Goal: Task Accomplishment & Management: Use online tool/utility

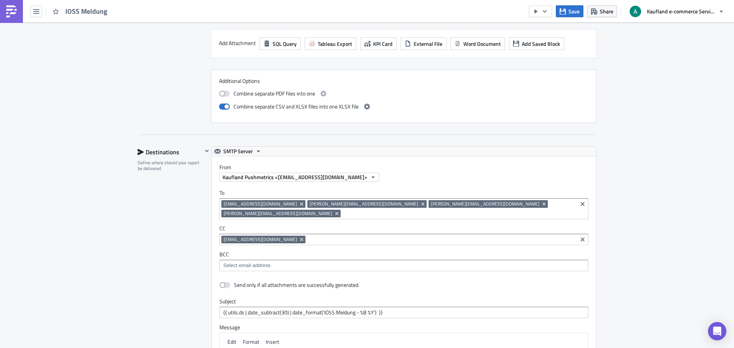
scroll to position [459, 0]
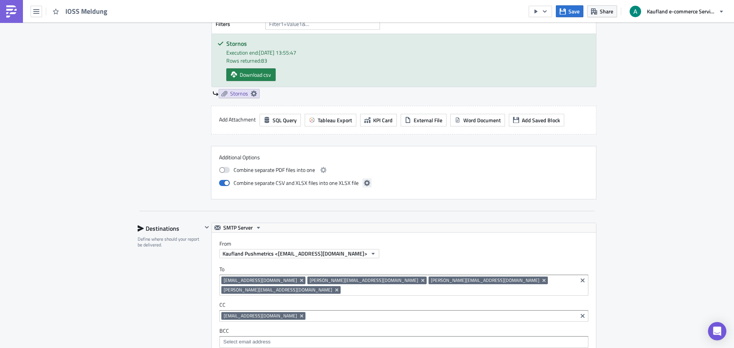
click at [364, 181] on icon "button" at bounding box center [367, 183] width 6 height 6
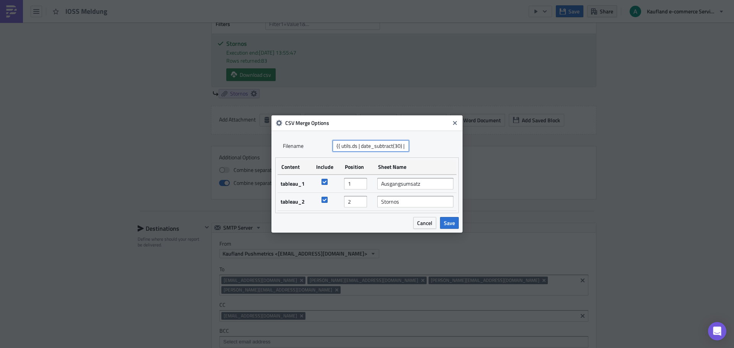
scroll to position [0, 91]
drag, startPoint x: 337, startPoint y: 146, endPoint x: 437, endPoint y: 145, distance: 100.2
click at [437, 145] on div "Filenam﻿e {{ utils.ds | date_subtract(30) | date_format('IOSS Meldung - %B %Y')…" at bounding box center [367, 145] width 168 height 11
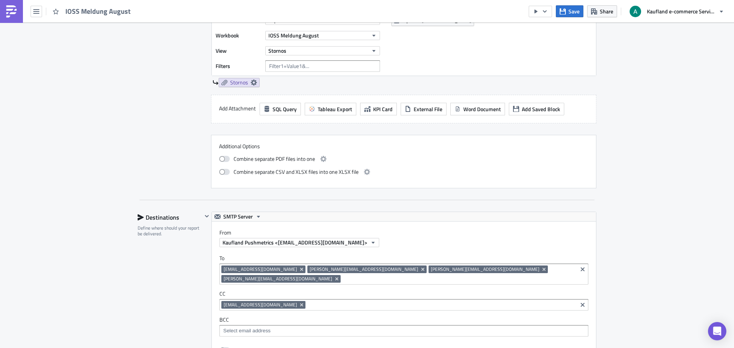
scroll to position [360, 0]
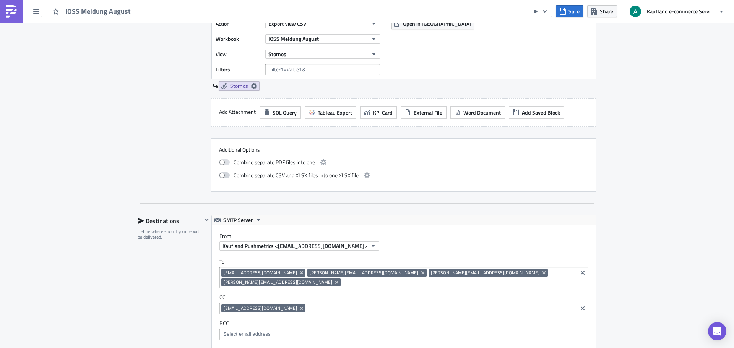
click at [222, 177] on span at bounding box center [224, 175] width 11 height 6
click at [222, 177] on input "checkbox" at bounding box center [223, 174] width 5 height 5
checkbox input "true"
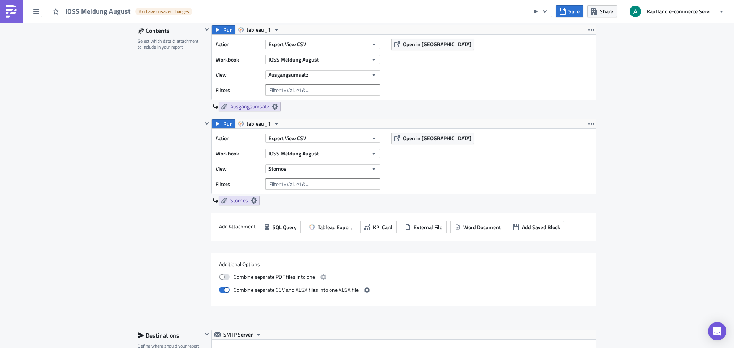
scroll to position [284, 0]
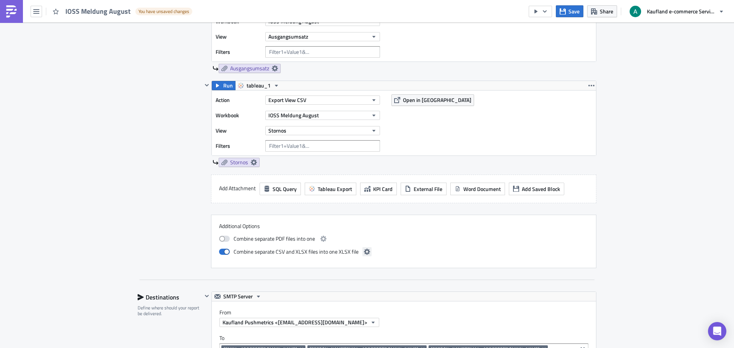
click at [364, 250] on icon "button" at bounding box center [367, 252] width 6 height 6
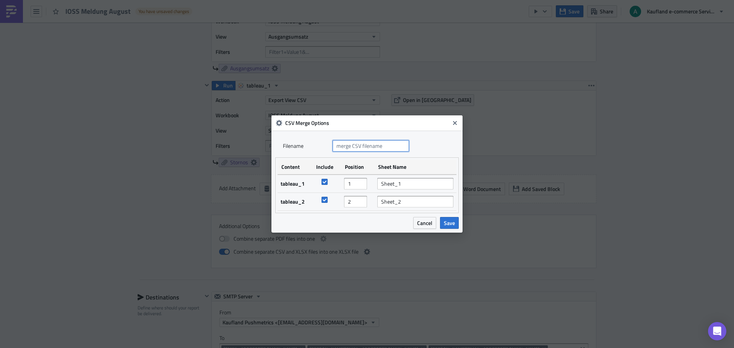
click at [363, 142] on input "text" at bounding box center [371, 145] width 76 height 11
paste input "{{ utils.ds | date_subtract(30) | date_format('IOSS Meldung - %B %Y') }}"
drag, startPoint x: 355, startPoint y: 145, endPoint x: 317, endPoint y: 147, distance: 37.9
click at [317, 147] on div "Filenam﻿e {{ utils.ds | date_subtract(30) | date_format('IOSS Meldung - %B %Y')…" at bounding box center [367, 145] width 168 height 11
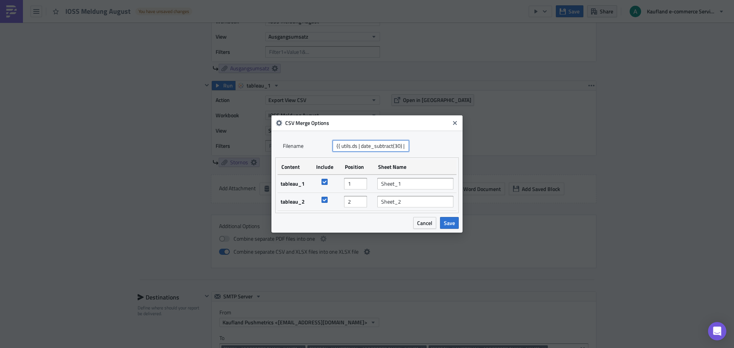
click at [400, 147] on input "{{ utils.ds | date_subtract(30) | date_format('IOSS Meldung - %B %Y') }}" at bounding box center [371, 145] width 76 height 11
type input "{{ utils.ds | date_subtract(60) | date_format('IOSS Meldung - %B %Y') }}"
click at [418, 193] on td "Sheet_2" at bounding box center [415, 202] width 82 height 18
click at [415, 180] on input "Sheet_1" at bounding box center [415, 183] width 76 height 11
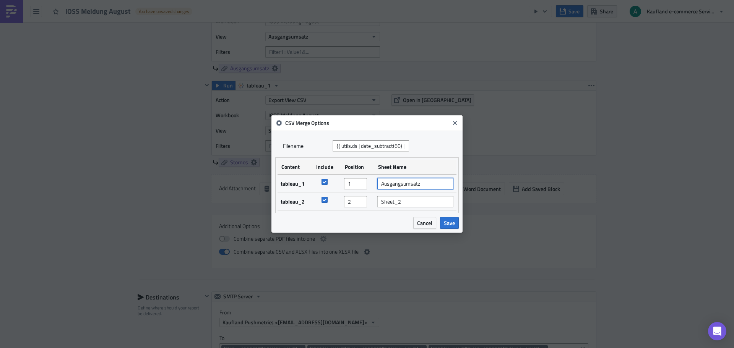
type input "Ausgangsumsatz"
click at [411, 205] on input "Sheet_2" at bounding box center [415, 201] width 76 height 11
type input "Stornos"
click at [447, 219] on span "Save" at bounding box center [449, 223] width 11 height 8
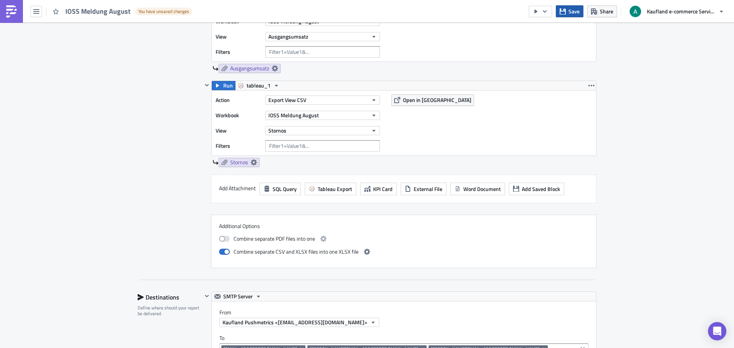
click at [572, 11] on span "Save" at bounding box center [574, 11] width 11 height 8
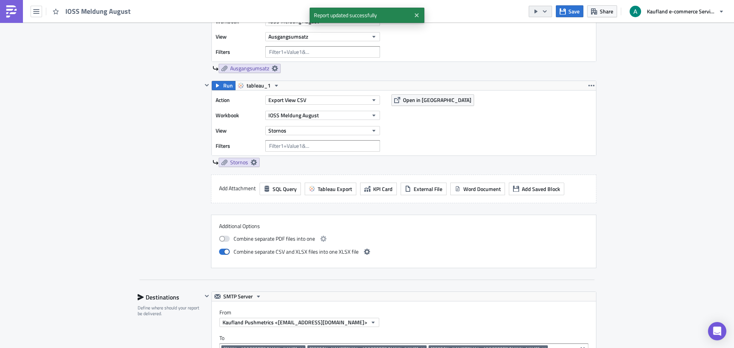
click at [545, 10] on icon "button" at bounding box center [545, 11] width 6 height 6
click at [553, 26] on link "Send Just to Me" at bounding box center [563, 30] width 65 height 11
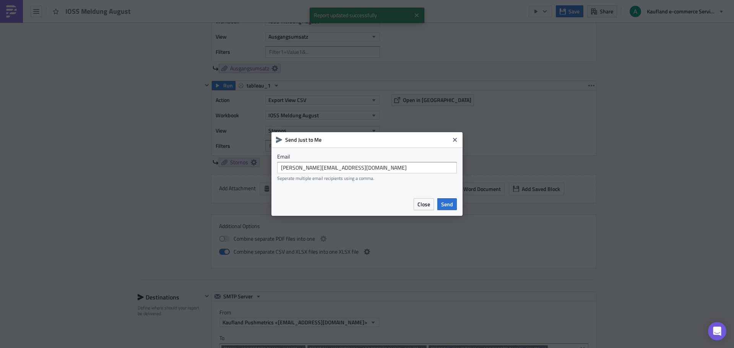
click at [456, 198] on div "Close Send" at bounding box center [366, 204] width 191 height 23
click at [450, 201] on span "Send" at bounding box center [447, 204] width 12 height 8
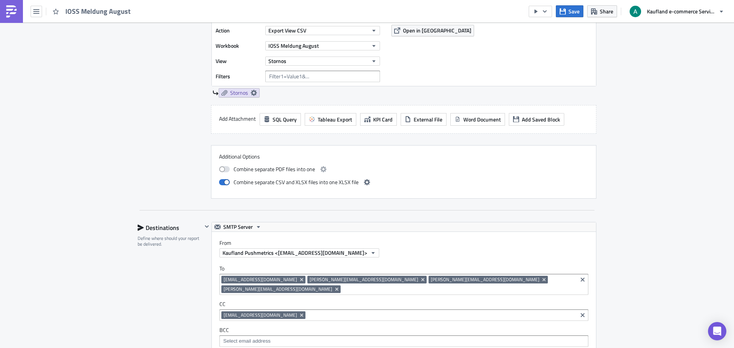
scroll to position [284, 0]
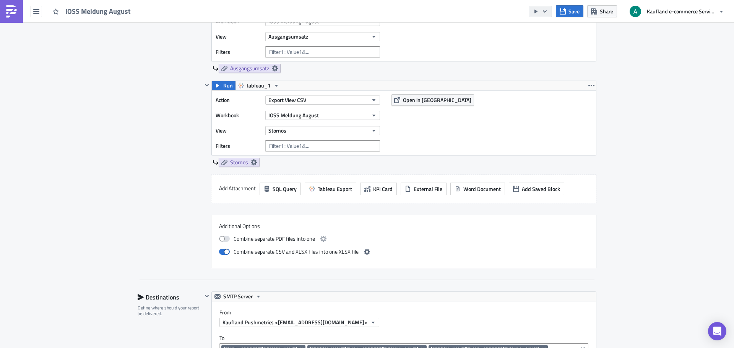
click at [546, 14] on icon "button" at bounding box center [545, 11] width 6 height 6
click at [558, 39] on div "Run Report" at bounding box center [564, 42] width 60 height 8
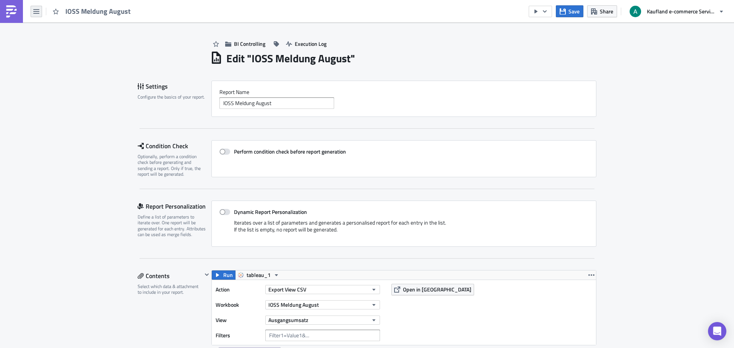
click at [35, 12] on icon "button" at bounding box center [36, 11] width 6 height 6
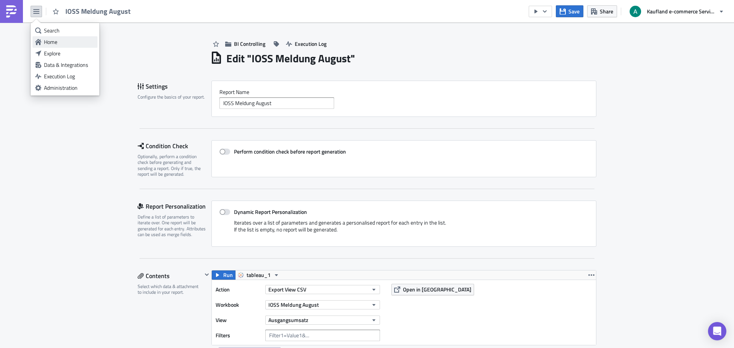
click at [55, 39] on div "Home" at bounding box center [69, 42] width 51 height 8
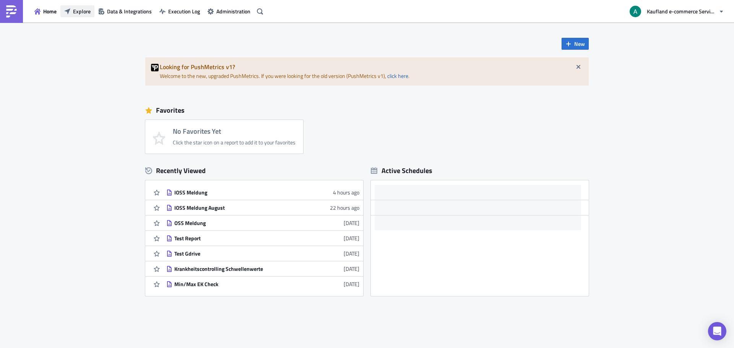
click at [87, 15] on button "Explore" at bounding box center [77, 11] width 34 height 12
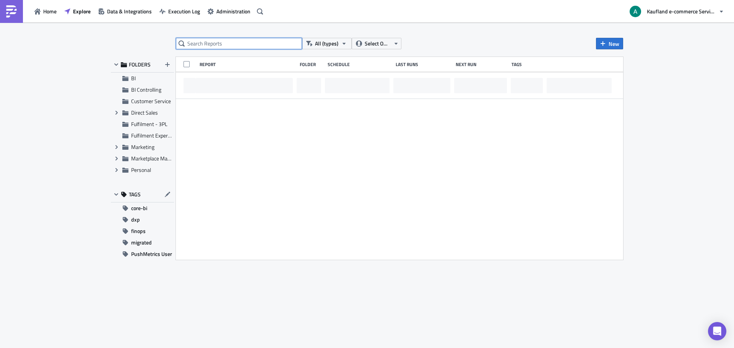
click at [228, 44] on input "text" at bounding box center [239, 43] width 126 height 11
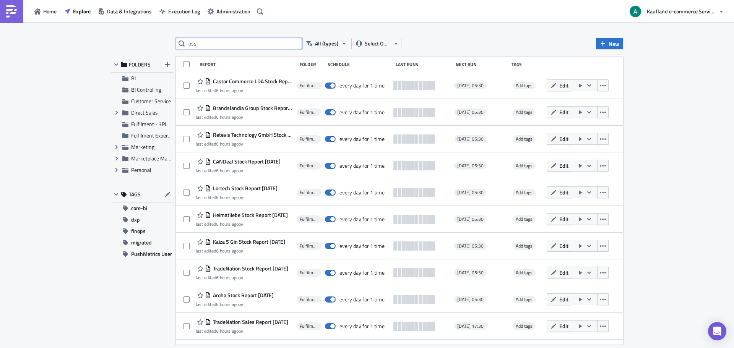
type input "ioss"
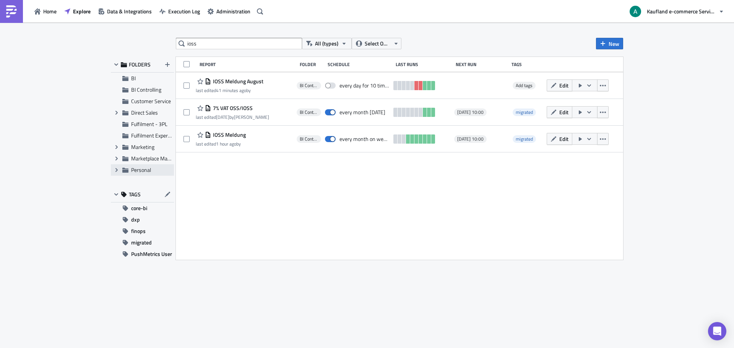
click at [128, 173] on icon at bounding box center [125, 170] width 6 height 5
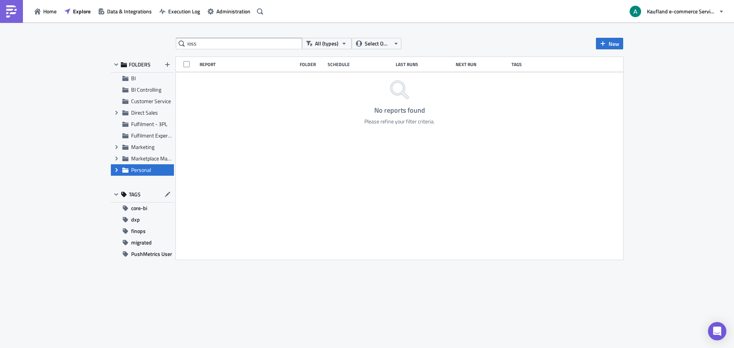
click at [116, 170] on icon "Expand group" at bounding box center [117, 170] width 6 height 6
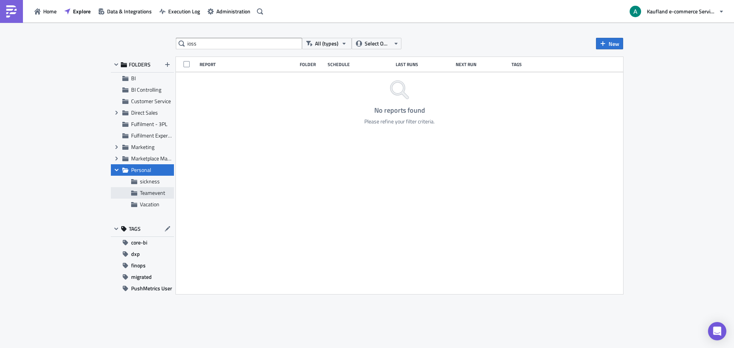
click at [150, 192] on span "Teamevent" at bounding box center [152, 193] width 25 height 8
click at [158, 199] on div "Vacation" at bounding box center [142, 204] width 63 height 11
click at [159, 180] on span "sickness" at bounding box center [156, 181] width 32 height 7
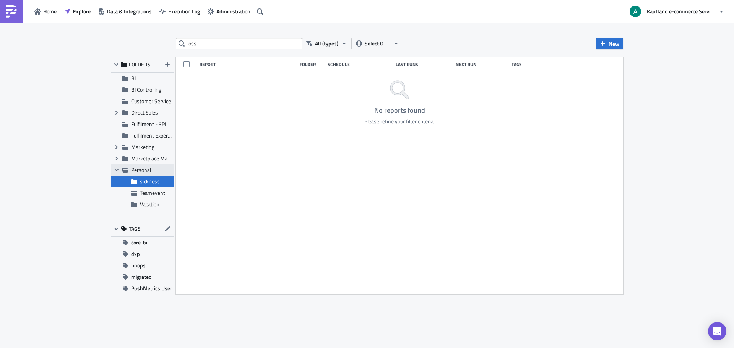
click at [148, 170] on span "Personal" at bounding box center [141, 170] width 20 height 8
click at [368, 44] on span "Select Owner" at bounding box center [378, 43] width 26 height 8
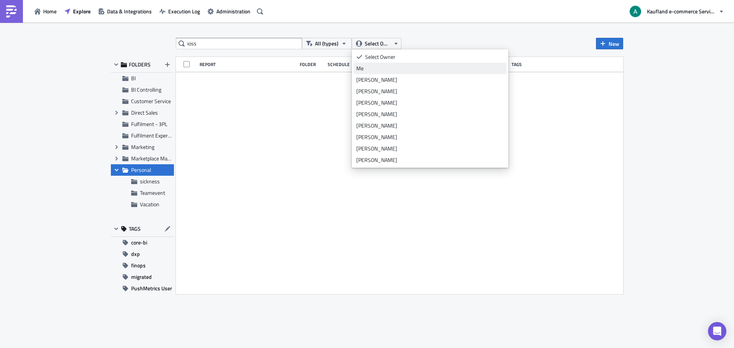
click at [382, 71] on div "Me" at bounding box center [430, 69] width 148 height 8
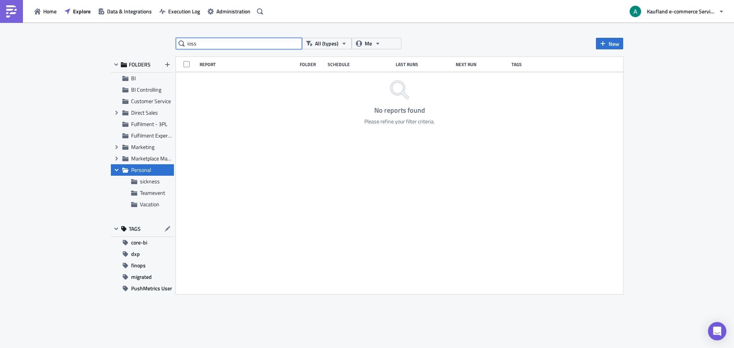
drag, startPoint x: 207, startPoint y: 46, endPoint x: 173, endPoint y: 46, distance: 34.0
click at [173, 46] on div "ioss All (types) Me New FOLDERS BI BI Controlling Customer Service Expand group…" at bounding box center [367, 186] width 520 height 296
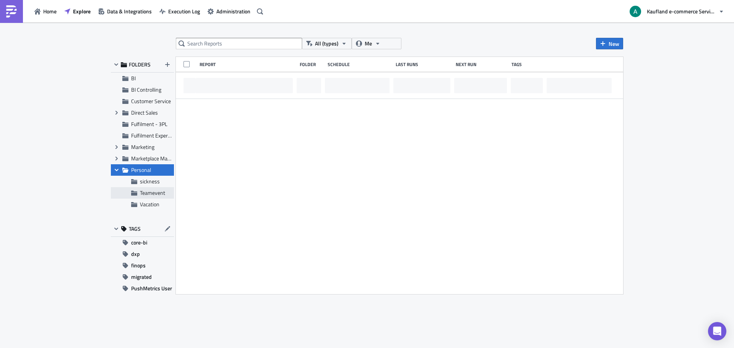
click at [153, 187] on div "Teamevent" at bounding box center [142, 192] width 63 height 11
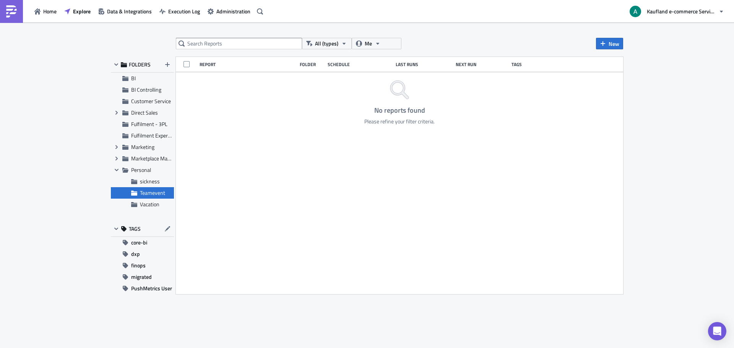
click at [156, 192] on span "Teamevent" at bounding box center [152, 193] width 25 height 8
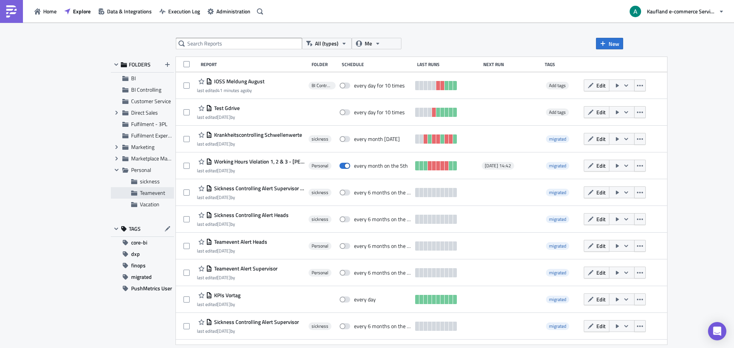
click at [147, 195] on span "Teamevent" at bounding box center [152, 193] width 25 height 8
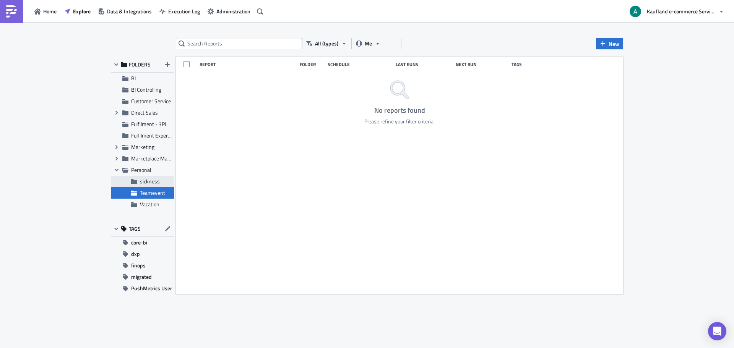
click at [147, 180] on span "sickness" at bounding box center [150, 181] width 20 height 8
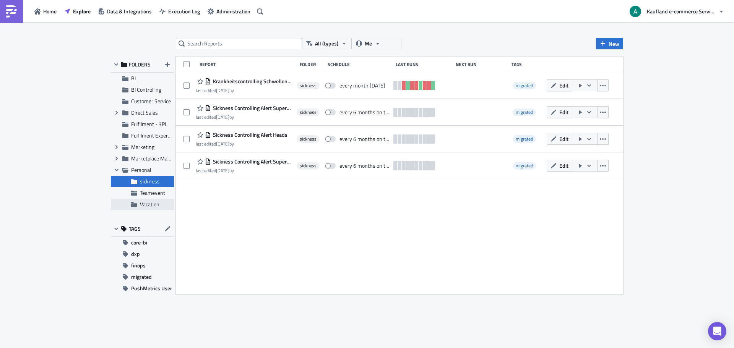
click at [149, 210] on div "Vacation" at bounding box center [142, 204] width 63 height 11
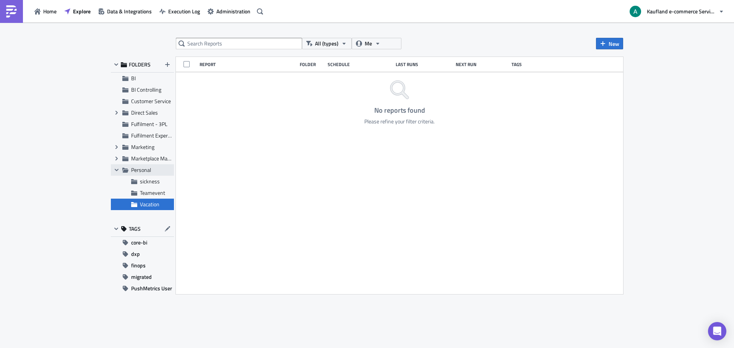
click at [148, 173] on span "Personal" at bounding box center [141, 170] width 20 height 8
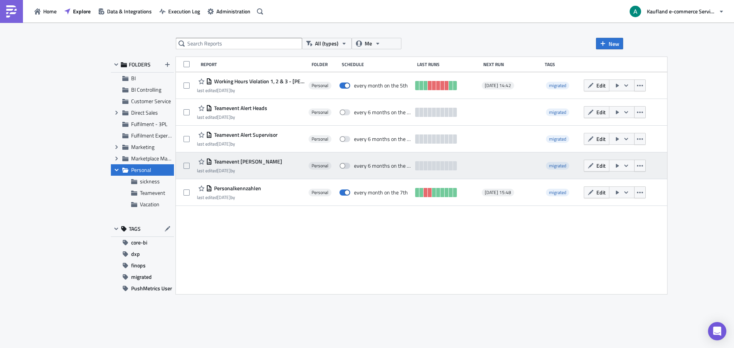
click at [272, 165] on div "Teamevent Alert Jens last edited 1 week ago by" at bounding box center [251, 165] width 108 height 15
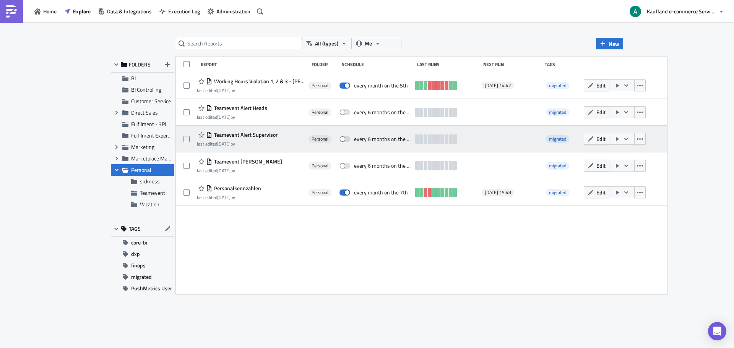
click at [273, 140] on div "Teamevent Alert Supervisor last edited 1 week ago by" at bounding box center [237, 138] width 81 height 17
click at [190, 138] on label at bounding box center [189, 139] width 10 height 7
click at [190, 138] on input "checkbox" at bounding box center [187, 139] width 5 height 5
checkbox input "true"
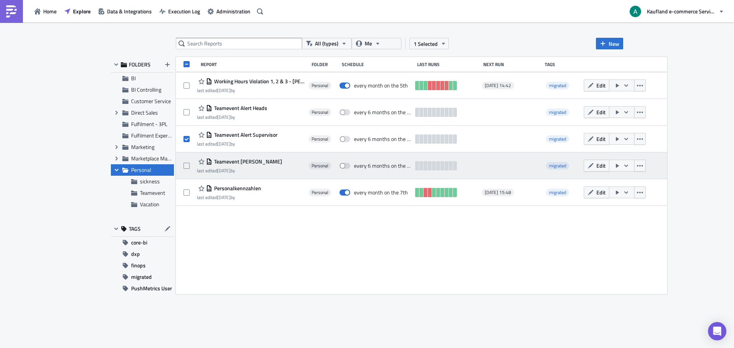
click at [187, 161] on div at bounding box center [190, 165] width 13 height 15
click at [186, 167] on span at bounding box center [187, 166] width 6 height 6
click at [186, 167] on input "checkbox" at bounding box center [187, 166] width 5 height 5
checkbox input "true"
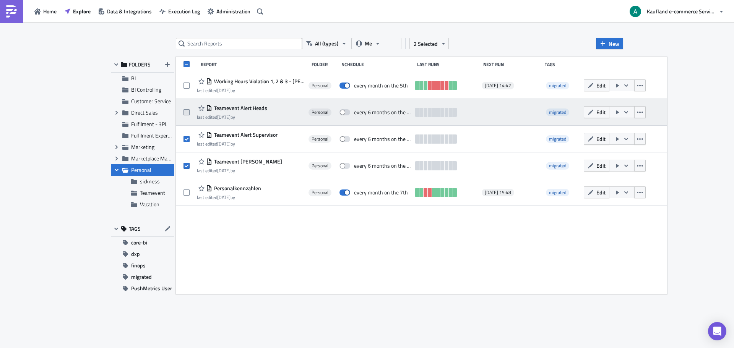
click at [188, 113] on span at bounding box center [187, 112] width 6 height 6
click at [188, 113] on input "checkbox" at bounding box center [187, 112] width 5 height 5
checkbox input "true"
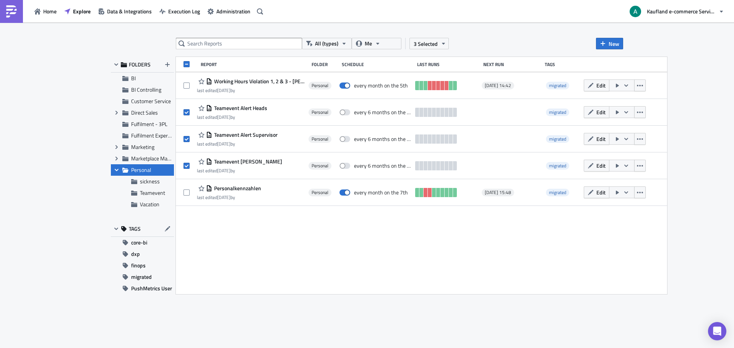
click at [414, 52] on div "All (types) Me 3 Selected New FOLDERS BI BI Controlling Customer Service Expand…" at bounding box center [367, 186] width 520 height 296
click at [424, 44] on span "3 Selected" at bounding box center [426, 44] width 24 height 8
click at [388, 37] on div "Move to folder" at bounding box center [369, 36] width 51 height 8
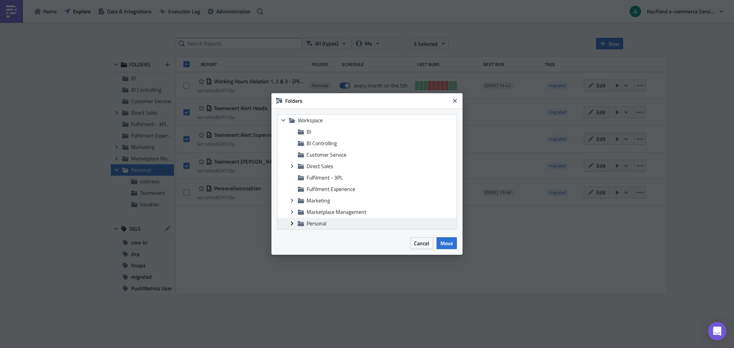
click at [293, 225] on icon "Expand group" at bounding box center [292, 224] width 6 height 6
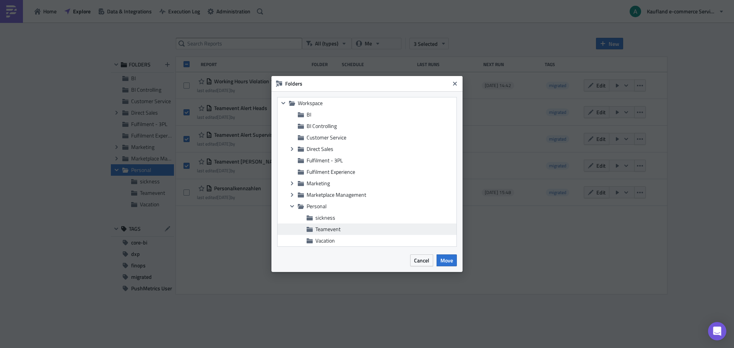
click at [322, 227] on span "Teamevent" at bounding box center [327, 229] width 25 height 8
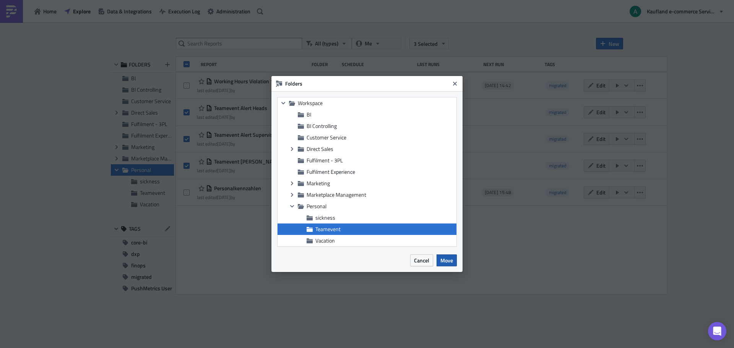
click at [447, 259] on span "Move" at bounding box center [447, 261] width 13 height 8
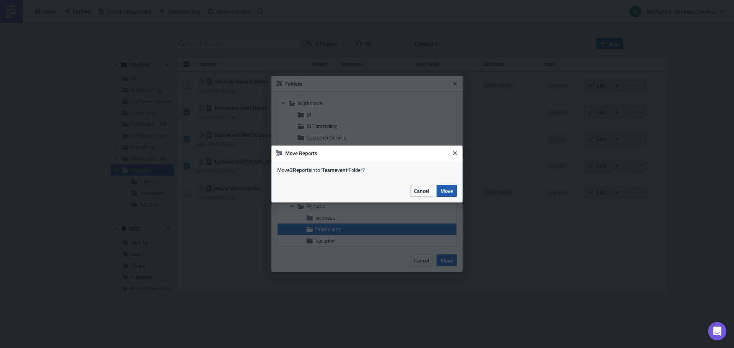
click at [452, 192] on span "Move" at bounding box center [447, 191] width 13 height 8
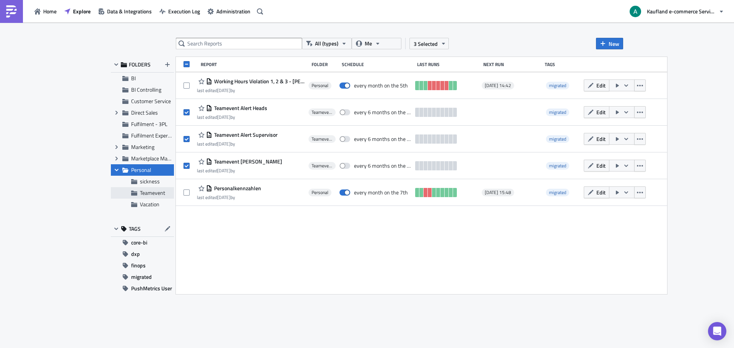
click at [162, 195] on span "Teamevent" at bounding box center [152, 193] width 25 height 8
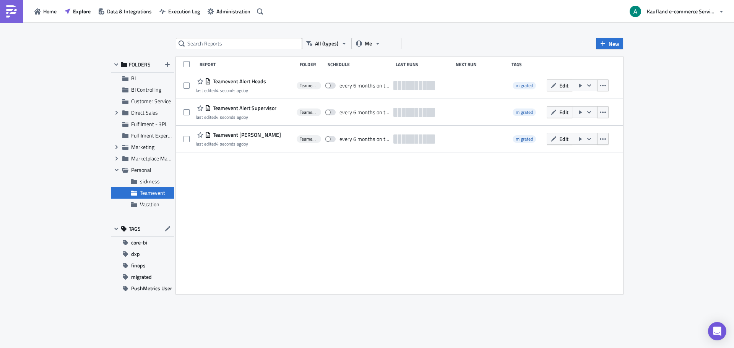
click at [558, 114] on button "Edit" at bounding box center [560, 112] width 26 height 12
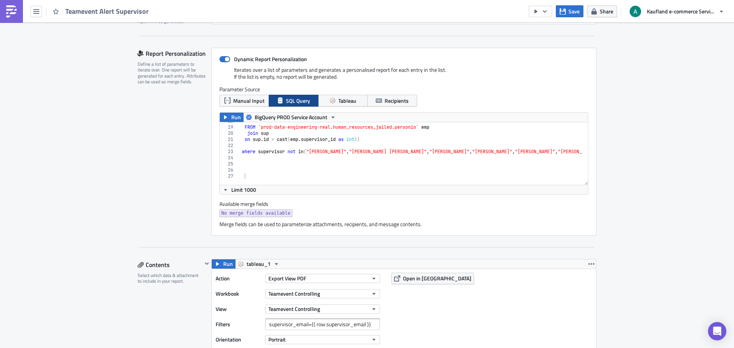
scroll to position [108, 0]
click at [272, 161] on div "FROM `prod-data-engineering-real.human_resources_jailed.personio` emp join sup …" at bounding box center [685, 152] width 895 height 69
click at [245, 157] on div "FROM `prod-data-engineering-real.human_resources_jailed.personio` emp join sup …" at bounding box center [685, 152] width 895 height 69
type textarea "and supervisor in ("Antonio Markota")"
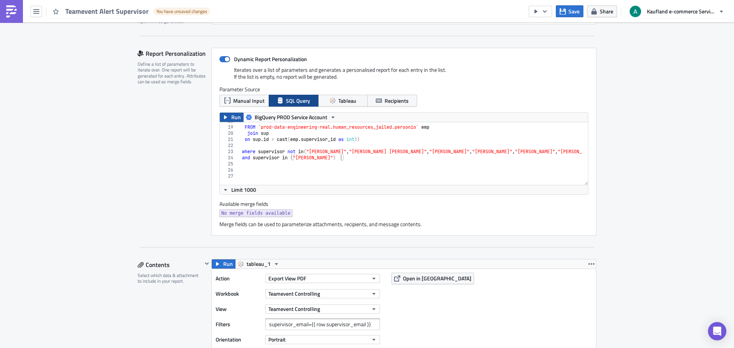
click at [234, 115] on span "Run" at bounding box center [236, 117] width 10 height 9
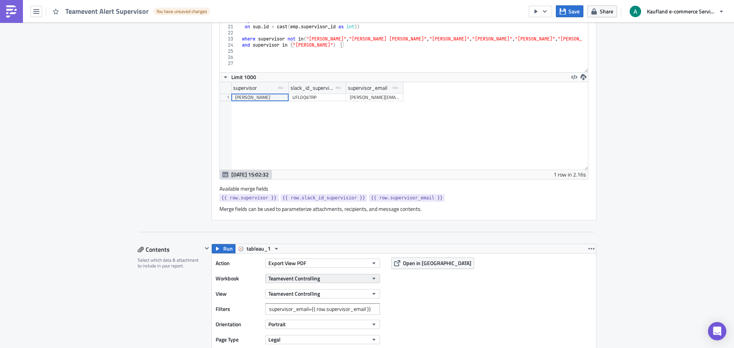
scroll to position [268, 0]
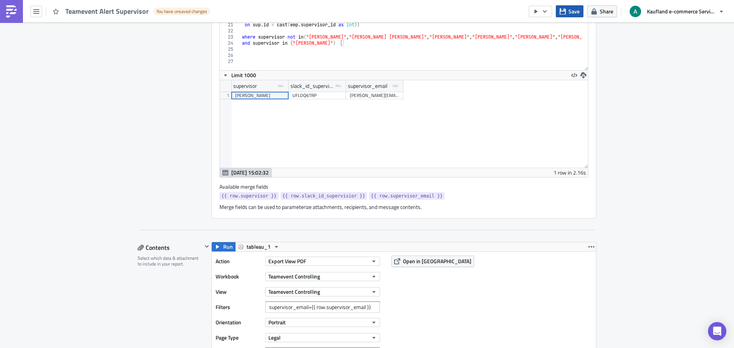
click at [572, 15] on span "Save" at bounding box center [574, 11] width 11 height 8
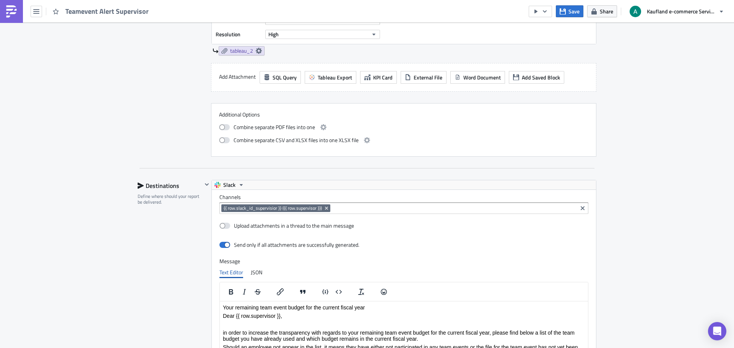
scroll to position [727, 0]
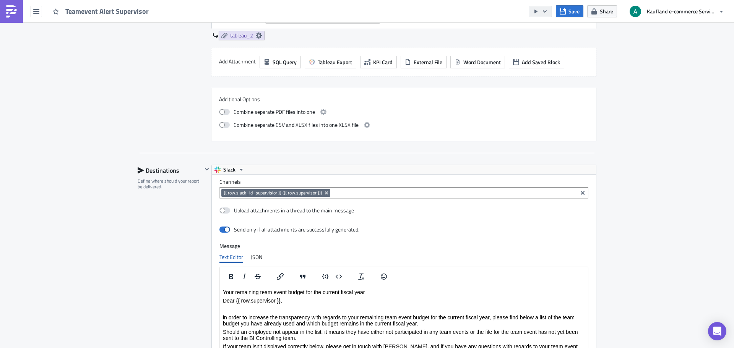
click at [546, 10] on icon "button" at bounding box center [545, 11] width 6 height 6
click at [552, 28] on div "Send Just to Me" at bounding box center [564, 31] width 60 height 8
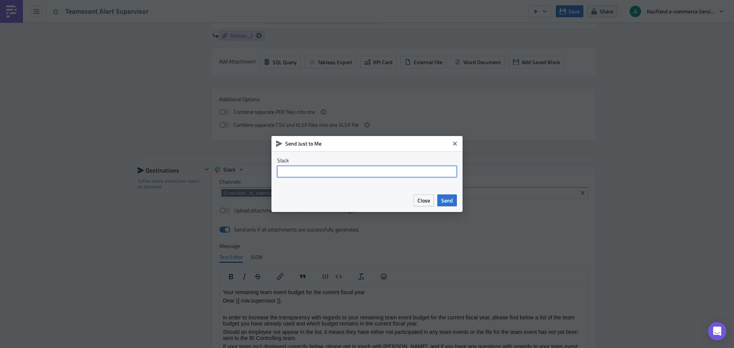
click at [377, 171] on input "text" at bounding box center [367, 171] width 180 height 11
type input "@antonio.markota"
click at [450, 202] on span "Send" at bounding box center [447, 201] width 12 height 8
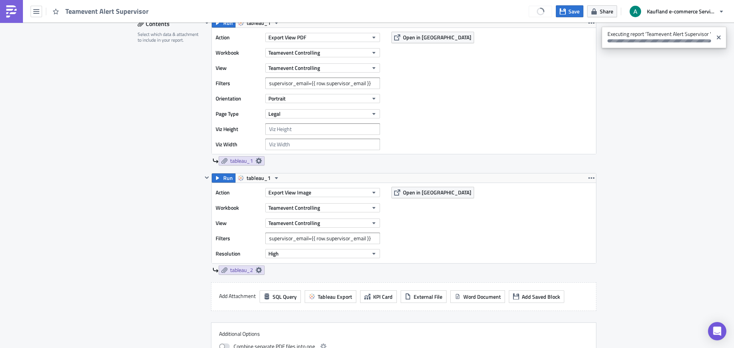
scroll to position [459, 0]
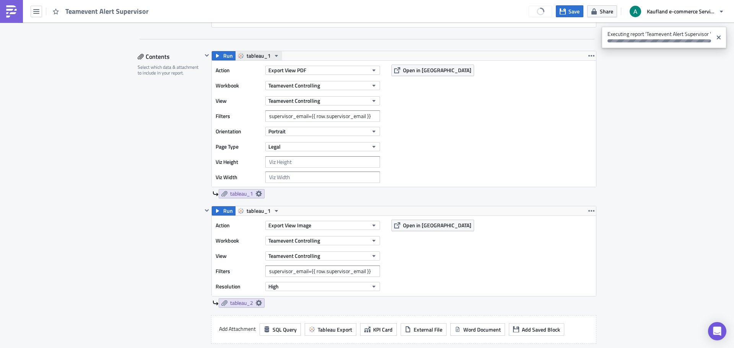
click at [273, 58] on icon "button" at bounding box center [276, 56] width 6 height 6
click at [267, 81] on div "Tableau_Finance" at bounding box center [272, 80] width 55 height 8
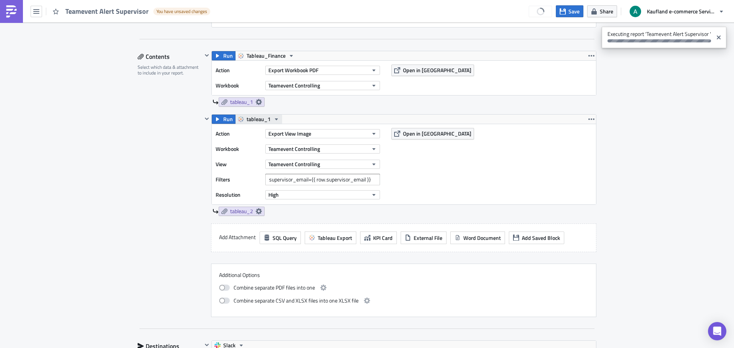
click at [275, 119] on icon "button" at bounding box center [276, 119] width 6 height 6
click at [275, 145] on div "Tableau_Finance" at bounding box center [272, 143] width 55 height 8
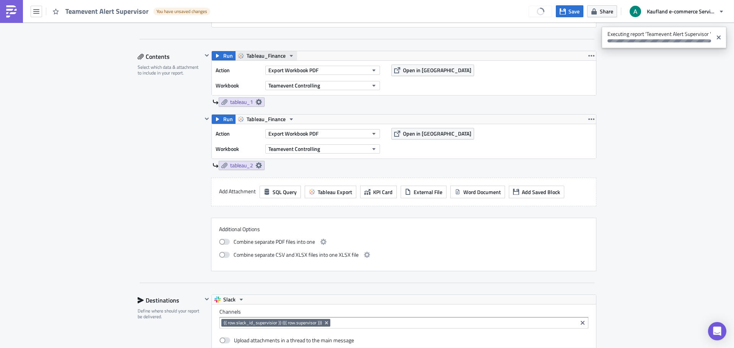
click at [276, 59] on span "Tableau_Finance" at bounding box center [266, 55] width 39 height 9
click at [271, 67] on div "tableau_1" at bounding box center [272, 68] width 55 height 8
click at [288, 85] on span "Teamevent Controlling" at bounding box center [294, 85] width 52 height 8
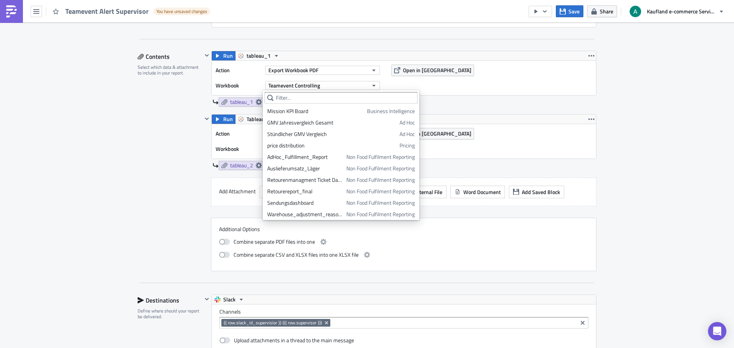
click at [111, 156] on div "Teamevent Execution Log Edit " Teamevent Alert Supervisor " Draft Settings Conf…" at bounding box center [367, 131] width 734 height 1135
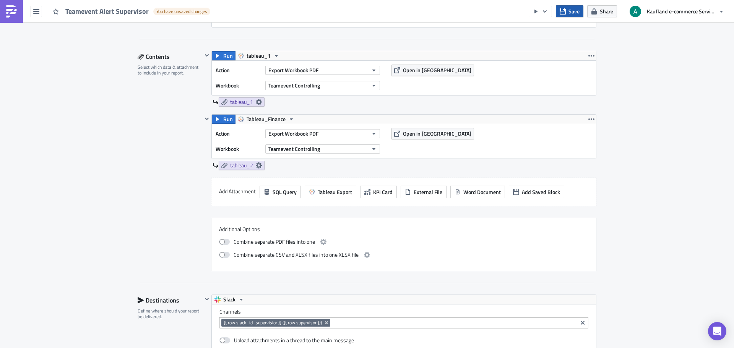
click at [569, 14] on button "Save" at bounding box center [570, 11] width 28 height 12
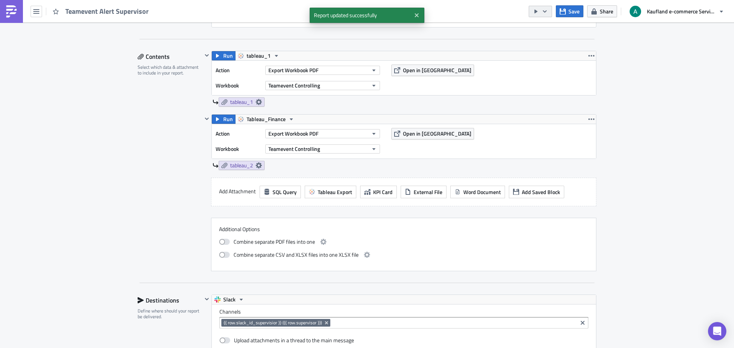
click at [543, 15] on button "button" at bounding box center [540, 11] width 23 height 11
click at [546, 33] on div "Send Just to Me" at bounding box center [564, 31] width 60 height 8
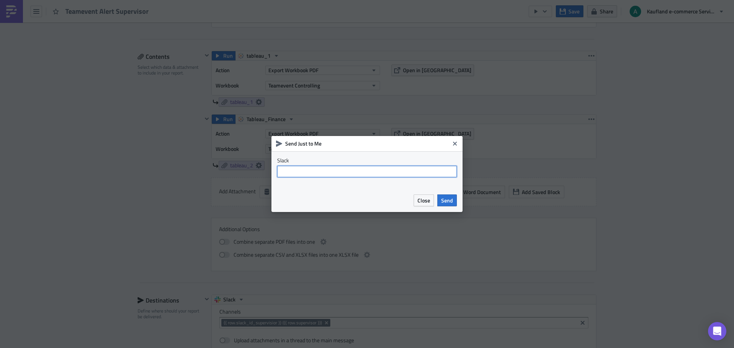
click at [387, 172] on input "text" at bounding box center [367, 171] width 180 height 11
type input "@antonio.markota"
click at [445, 199] on span "Send" at bounding box center [447, 201] width 12 height 8
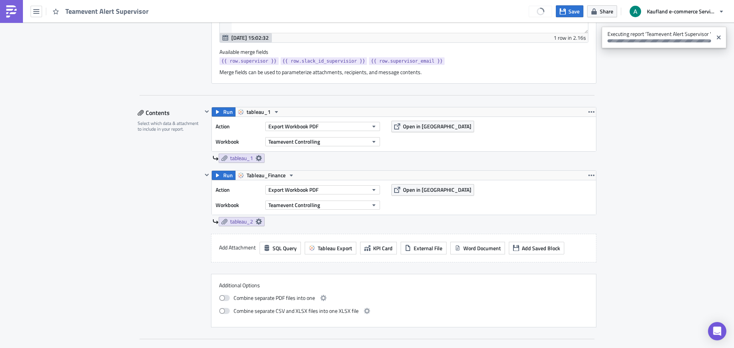
scroll to position [344, 0]
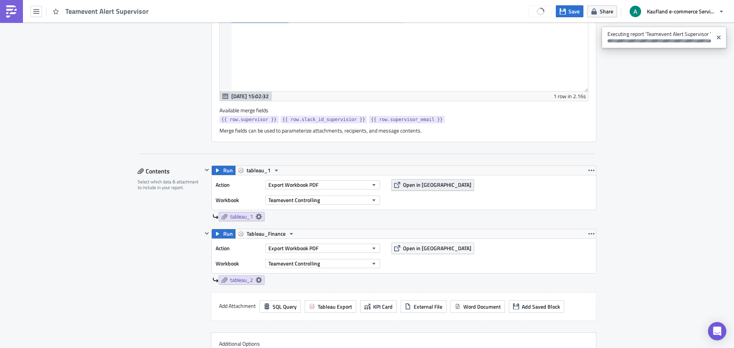
click at [416, 185] on span "Open in Tableau" at bounding box center [437, 185] width 68 height 8
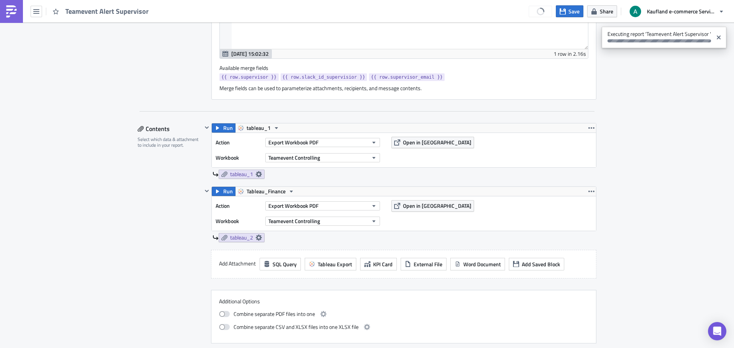
scroll to position [382, 0]
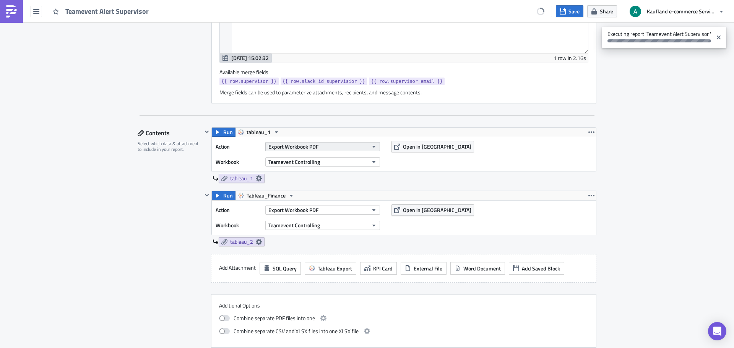
click at [348, 146] on button "Export Workbook PDF" at bounding box center [322, 146] width 115 height 9
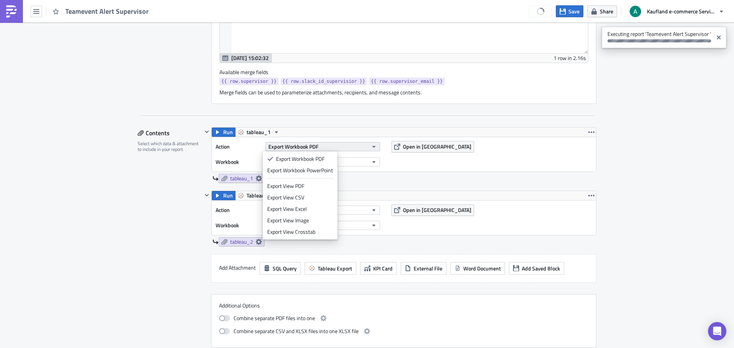
click at [348, 146] on button "Export Workbook PDF" at bounding box center [322, 146] width 115 height 9
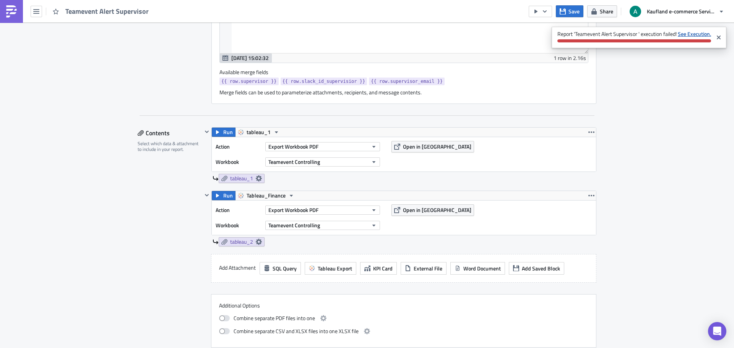
click at [686, 34] on strong "See Execution." at bounding box center [694, 34] width 33 height 8
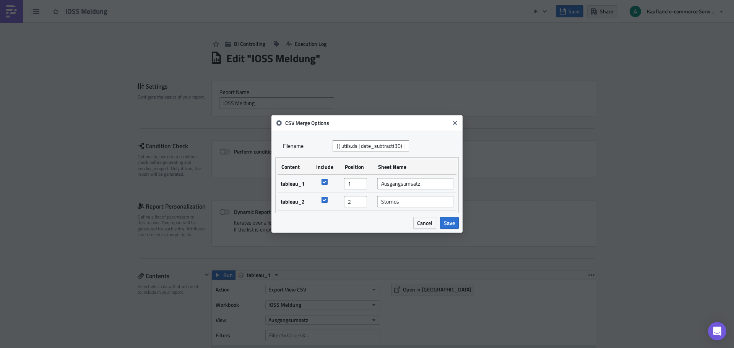
scroll to position [459, 0]
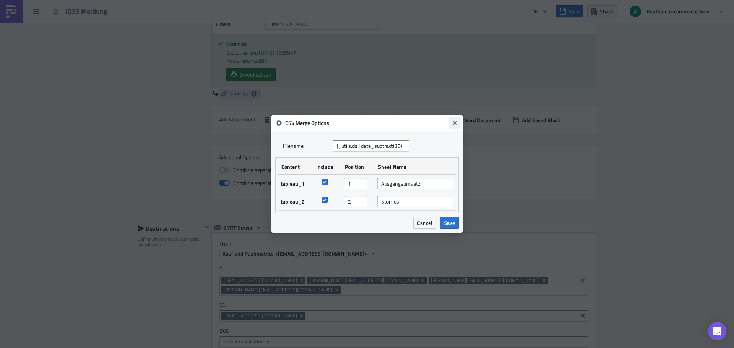
click at [457, 122] on icon "Close" at bounding box center [455, 123] width 4 height 4
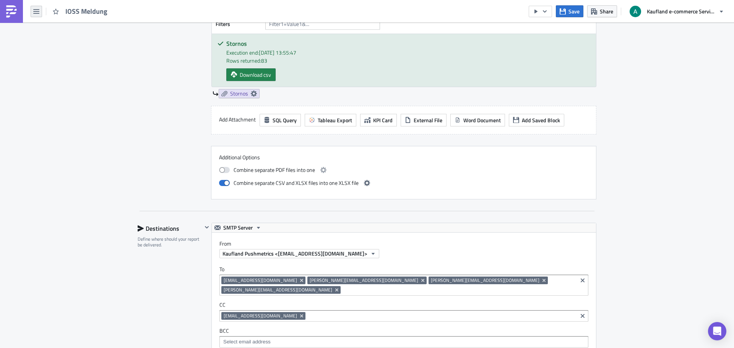
click at [34, 11] on icon "button" at bounding box center [36, 11] width 6 height 5
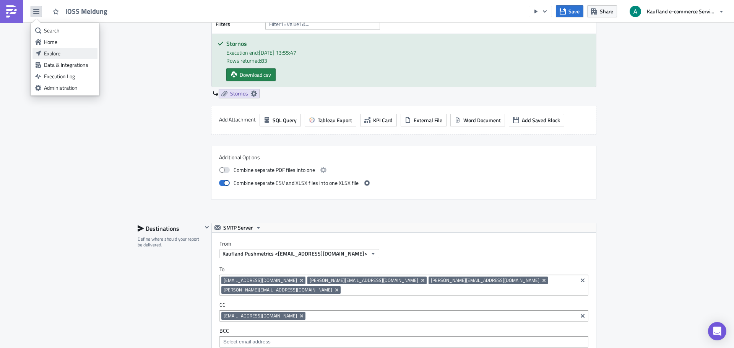
click at [48, 55] on div "Explore" at bounding box center [69, 54] width 51 height 8
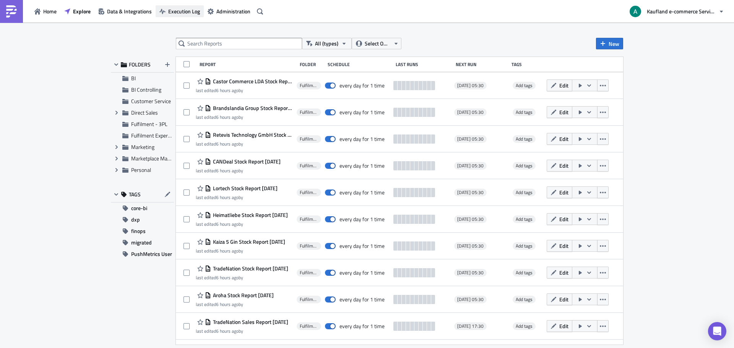
click at [168, 11] on span "Execution Log" at bounding box center [184, 11] width 32 height 8
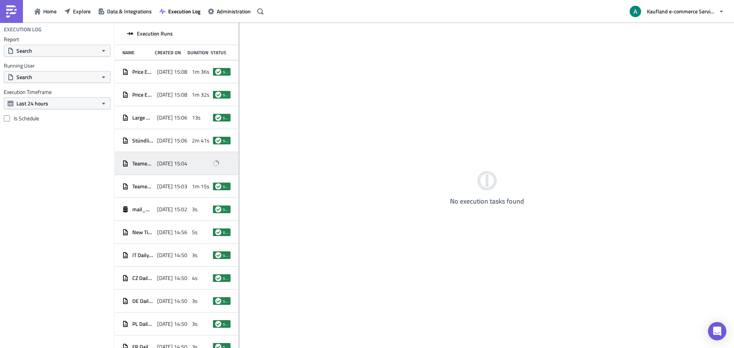
click at [177, 166] on span "2025-10-15 15:04" at bounding box center [172, 163] width 30 height 7
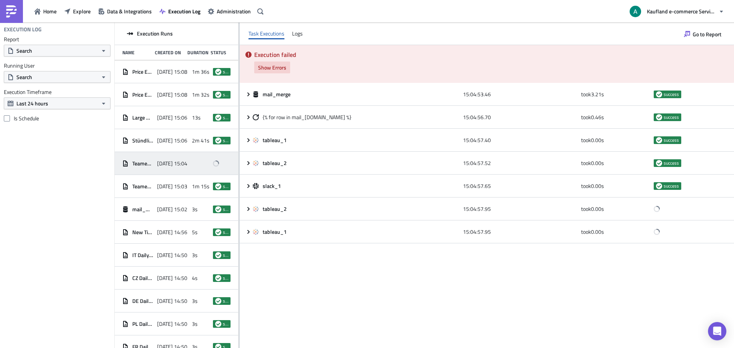
click at [273, 67] on span "Show Errors" at bounding box center [272, 67] width 28 height 8
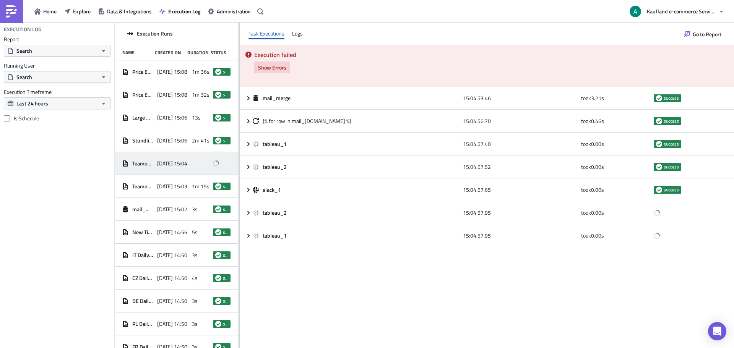
click at [273, 67] on span "Show Errors" at bounding box center [272, 67] width 28 height 8
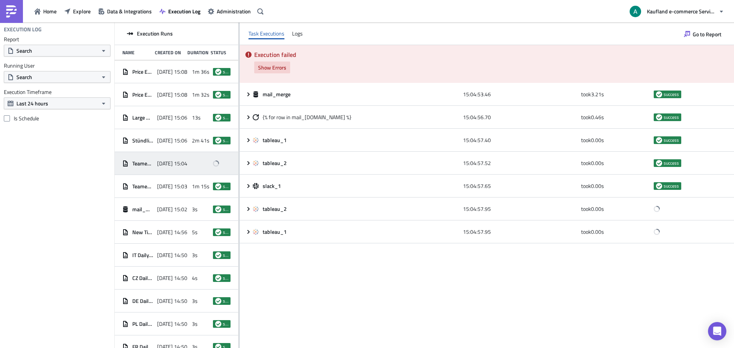
click at [273, 67] on span "Show Errors" at bounding box center [272, 67] width 28 height 8
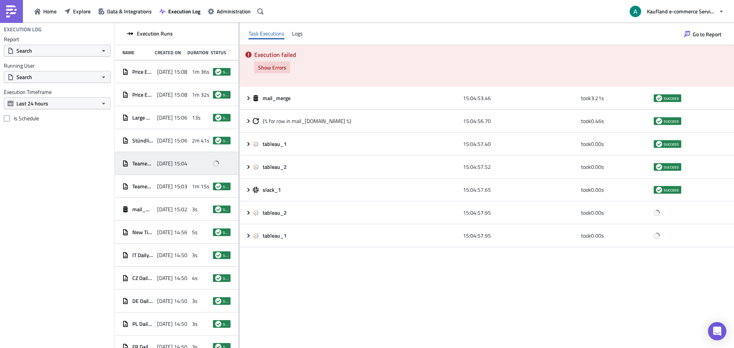
click at [273, 67] on span "Show Errors" at bounding box center [272, 67] width 28 height 8
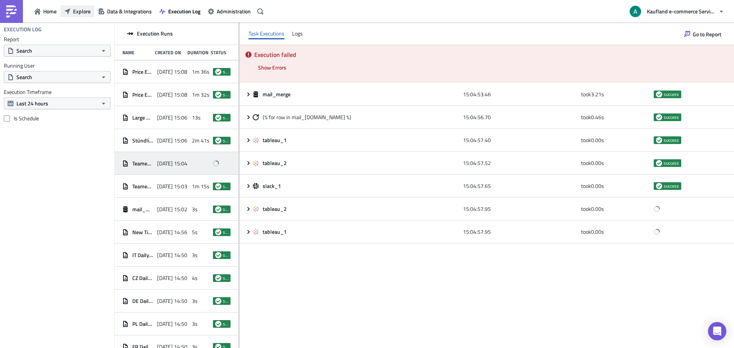
click at [81, 10] on span "Explore" at bounding box center [82, 11] width 18 height 8
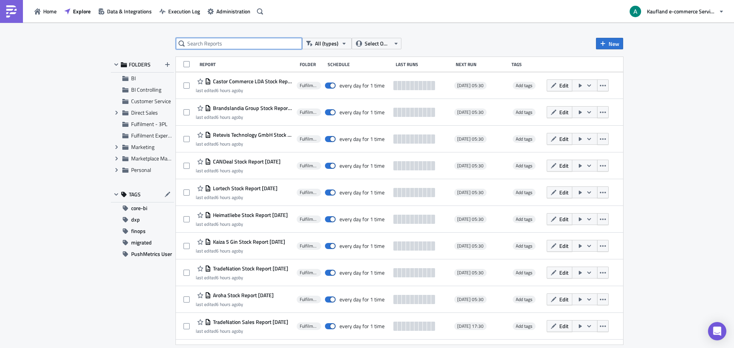
click at [208, 42] on input "text" at bounding box center [239, 43] width 126 height 11
type input "ioss"
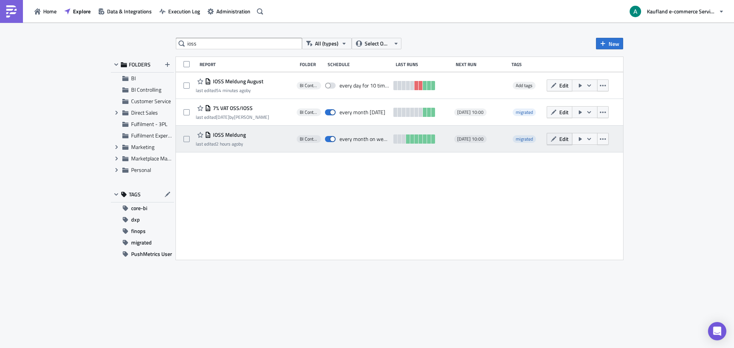
click at [554, 142] on icon "button" at bounding box center [554, 139] width 6 height 6
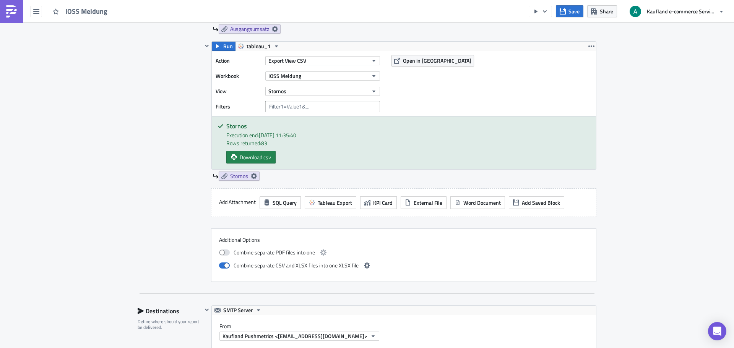
scroll to position [382, 0]
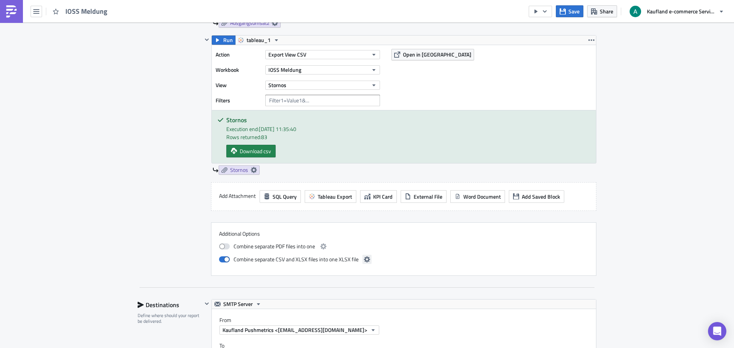
click at [364, 259] on icon "button" at bounding box center [367, 260] width 6 height 6
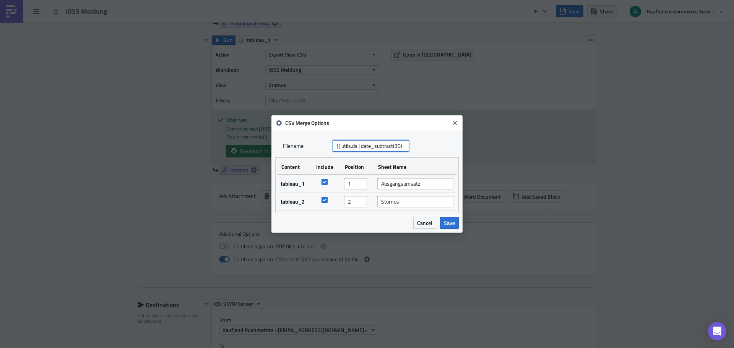
scroll to position [0, 91]
drag, startPoint x: 335, startPoint y: 146, endPoint x: 482, endPoint y: 142, distance: 147.3
click at [482, 142] on div "CSV Merge Options Filenam﻿e {{ utils.ds | date_subtract(30) | date_format('IOSS…" at bounding box center [367, 174] width 734 height 348
click at [454, 125] on icon "Close" at bounding box center [455, 123] width 4 height 4
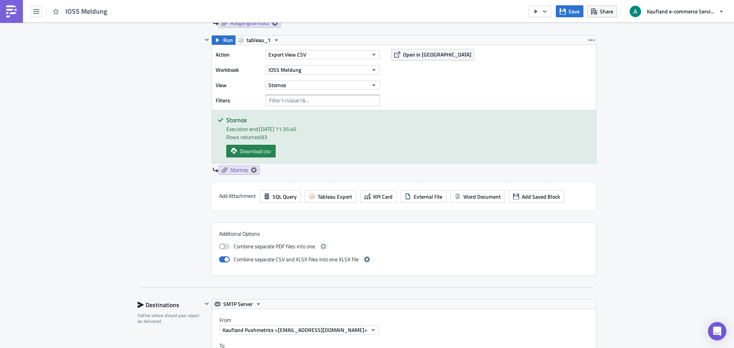
scroll to position [153, 0]
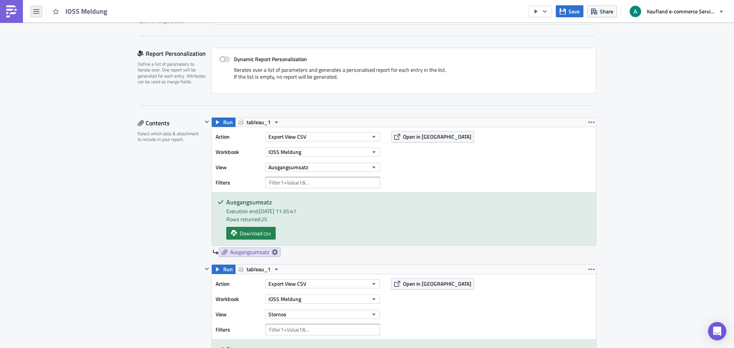
click at [32, 11] on button "button" at bounding box center [36, 11] width 11 height 11
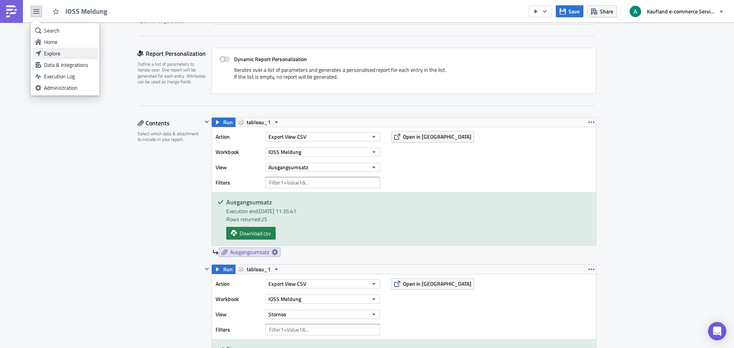
click at [53, 51] on div "Explore" at bounding box center [69, 54] width 51 height 8
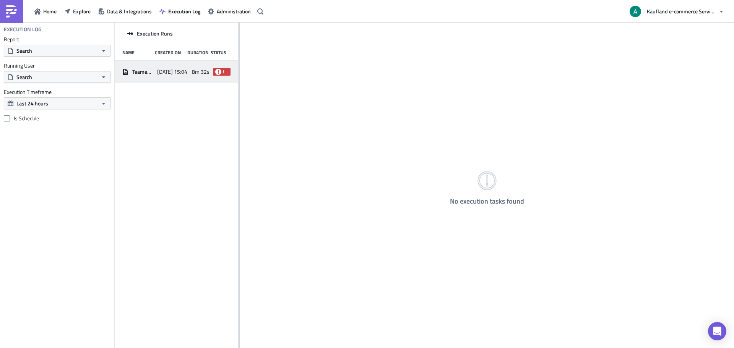
click at [193, 77] on div "8m 32s" at bounding box center [201, 72] width 18 height 14
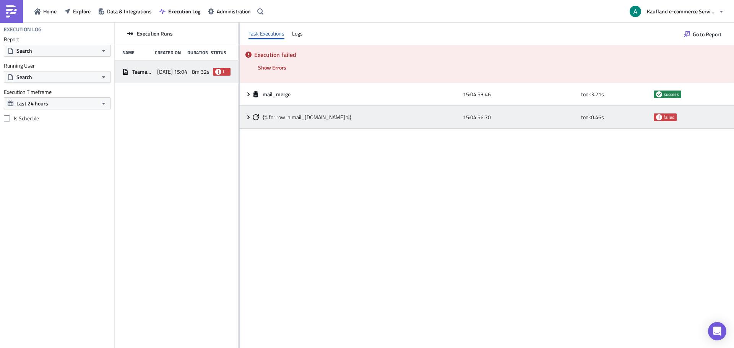
click at [248, 119] on icon at bounding box center [248, 117] width 2 height 4
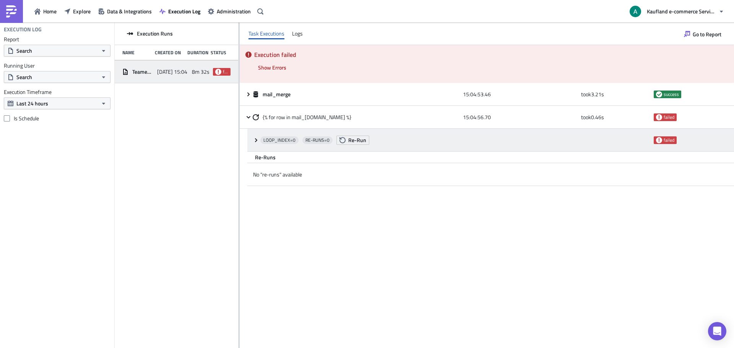
click at [255, 140] on icon at bounding box center [256, 140] width 6 height 6
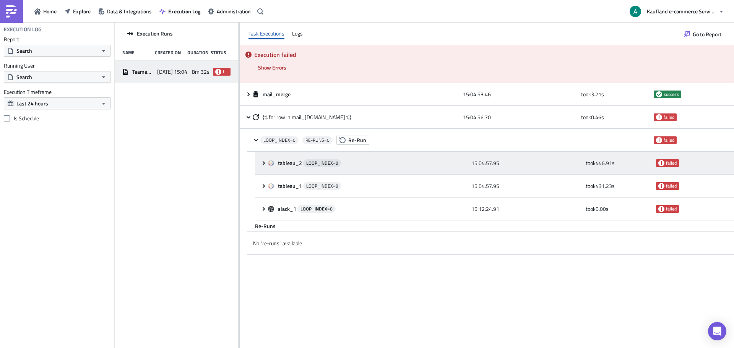
click at [265, 163] on icon at bounding box center [264, 163] width 6 height 6
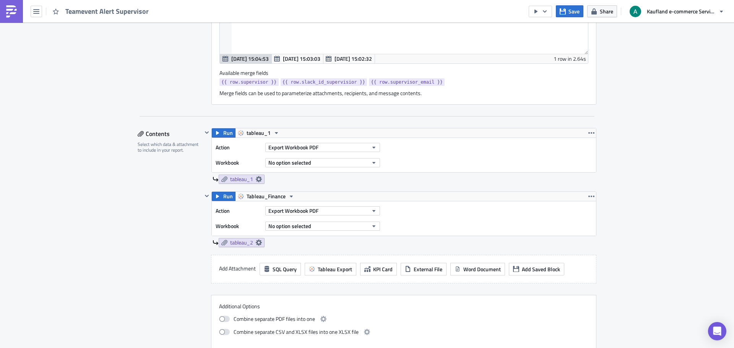
scroll to position [382, 0]
click at [297, 147] on span "Export Workbook PDF" at bounding box center [293, 147] width 50 height 8
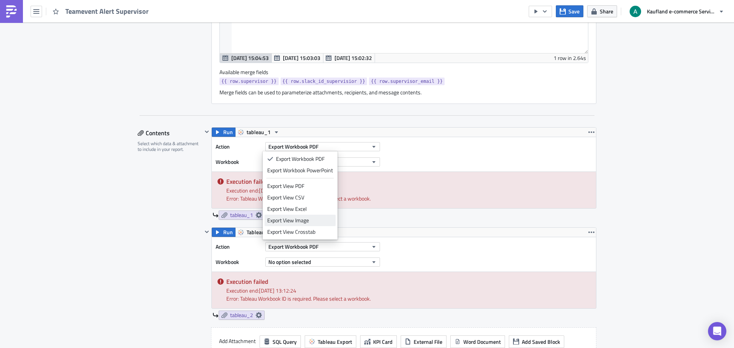
click at [306, 223] on div "Export View Image" at bounding box center [300, 221] width 66 height 8
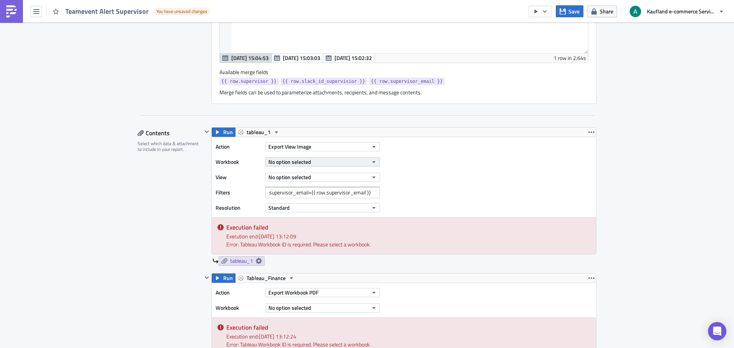
click at [310, 163] on button "No option selected" at bounding box center [322, 162] width 115 height 9
type input "teameven"
click at [294, 188] on div "Teamevent Controlling" at bounding box center [296, 188] width 59 height 8
click at [295, 179] on span "No option selected" at bounding box center [289, 177] width 43 height 8
click at [295, 206] on div "Teamevent Controlling" at bounding box center [301, 203] width 68 height 8
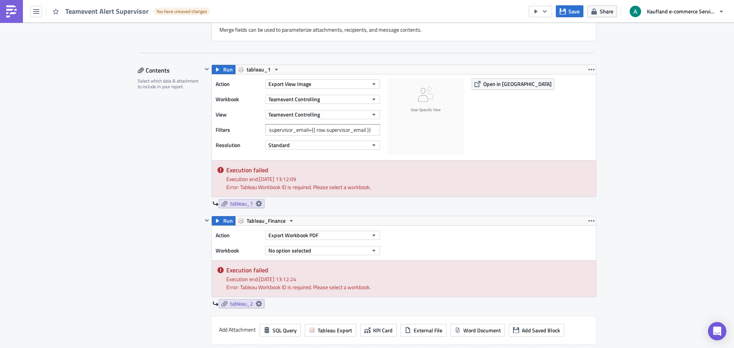
scroll to position [459, 0]
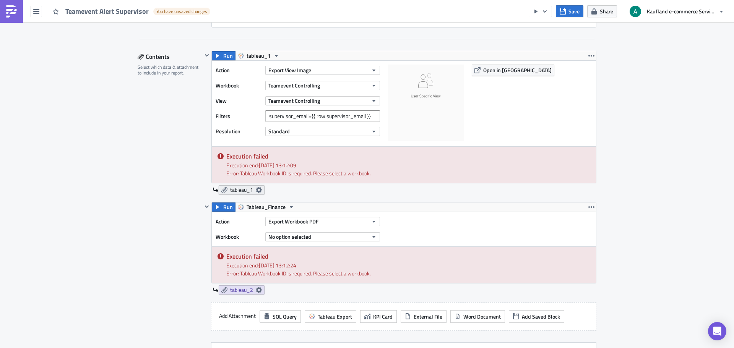
click at [256, 189] on icon at bounding box center [259, 190] width 6 height 6
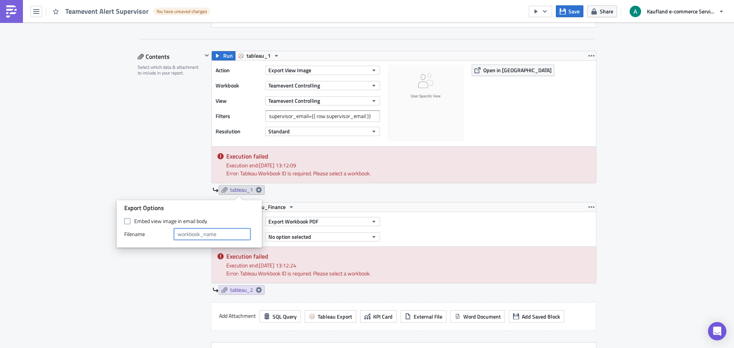
click at [219, 232] on input "text" at bounding box center [212, 234] width 76 height 11
click at [200, 236] on input "text" at bounding box center [212, 234] width 76 height 11
paste input "{{ utils.ds | date_subtract(30) | date_format('IOSS Meldung - %B %Y') }}"
drag, startPoint x: 220, startPoint y: 234, endPoint x: 189, endPoint y: 235, distance: 31.4
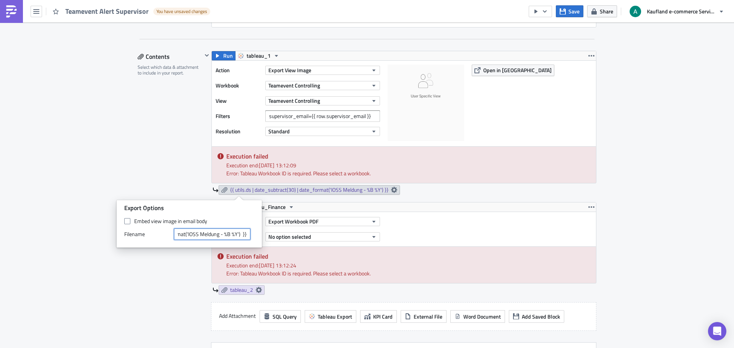
click at [189, 235] on input "{{ utils.ds | date_subtract(30) | date_format('IOSS Meldung - %B %Y') }}" at bounding box center [212, 234] width 76 height 11
type input "{{ utils.ds | date_subtract(30) | date_format('IOSS Meldung - %B %Y') }}"
click at [138, 171] on div "Contents Select which data & attachment to include in your report." at bounding box center [170, 223] width 65 height 345
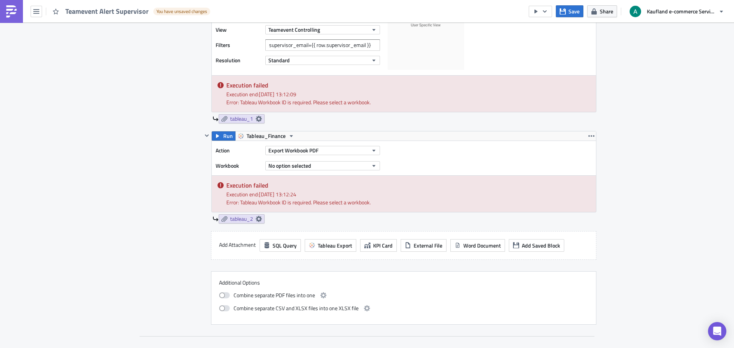
scroll to position [535, 0]
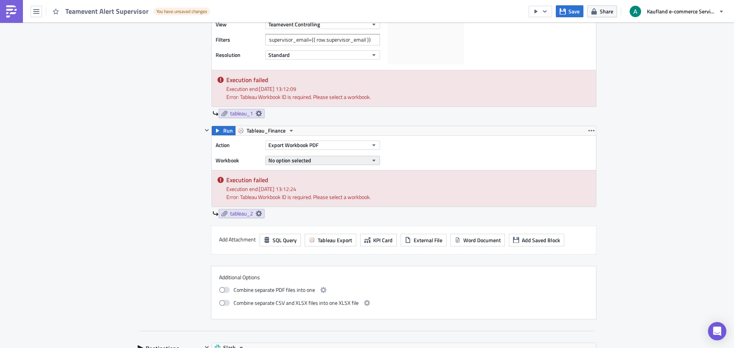
click at [302, 162] on span "No option selected" at bounding box center [289, 160] width 43 height 8
type input "teamevent"
click at [300, 185] on div "Teamevent Controlling" at bounding box center [292, 186] width 51 height 8
click at [326, 145] on button "Export Workbook PDF" at bounding box center [322, 145] width 115 height 9
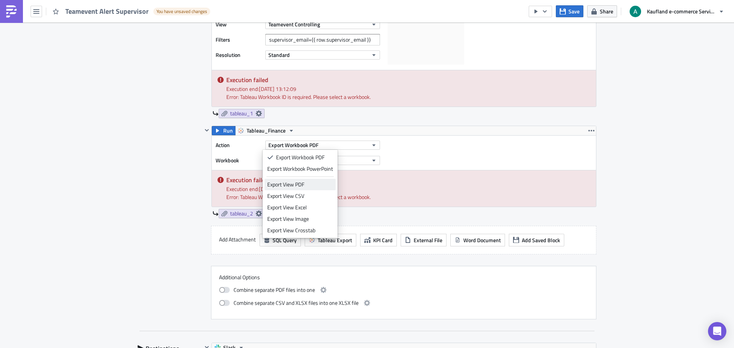
click at [316, 184] on div "Export View PDF" at bounding box center [300, 185] width 66 height 8
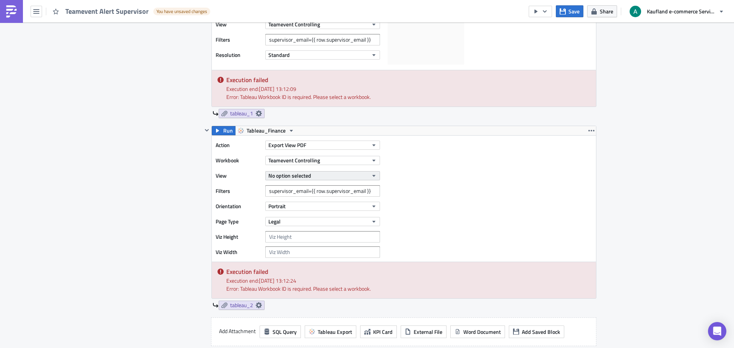
click at [310, 177] on button "No option selected" at bounding box center [322, 175] width 115 height 9
click at [423, 176] on div "Action Export View PDF Workbook Teamevent Controlling View No option selected F…" at bounding box center [404, 199] width 384 height 126
click at [366, 176] on button "No option selected" at bounding box center [322, 175] width 115 height 9
click at [310, 200] on div "Teamevent Controlling" at bounding box center [301, 202] width 68 height 8
click at [504, 216] on div "Action Export View PDF Workbook Teamevent Controlling View Teamevent Controllin…" at bounding box center [404, 199] width 384 height 126
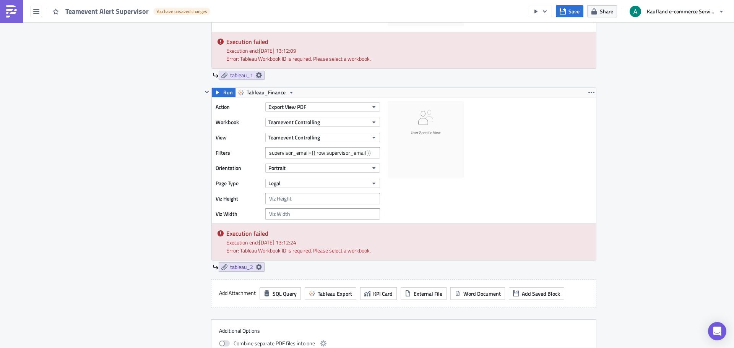
scroll to position [612, 0]
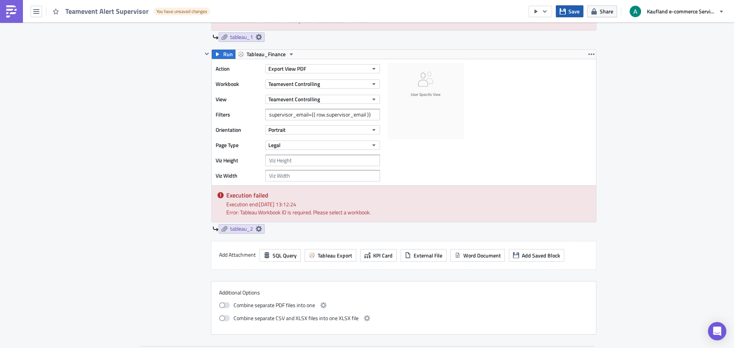
click at [574, 7] on button "Save" at bounding box center [570, 11] width 28 height 12
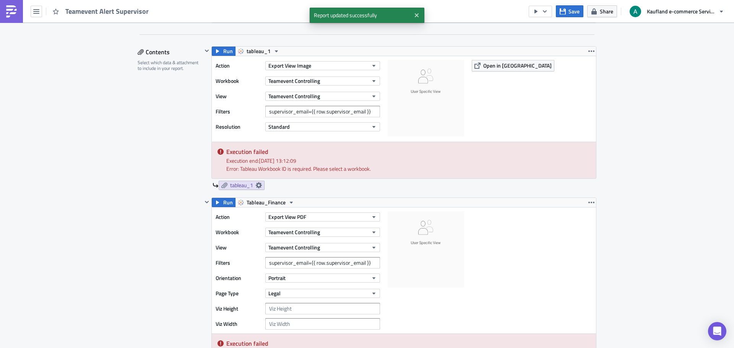
scroll to position [459, 0]
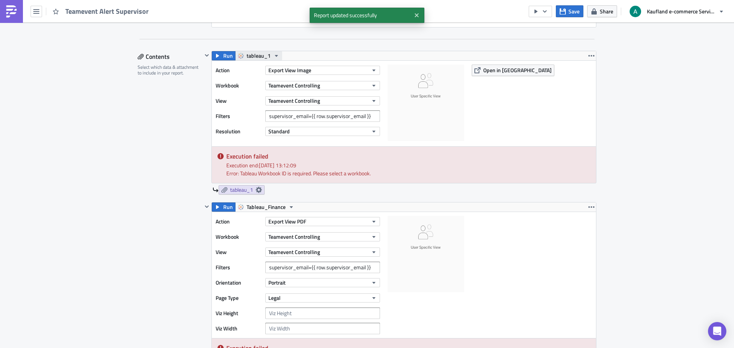
click at [261, 57] on span "tableau_1" at bounding box center [259, 55] width 24 height 9
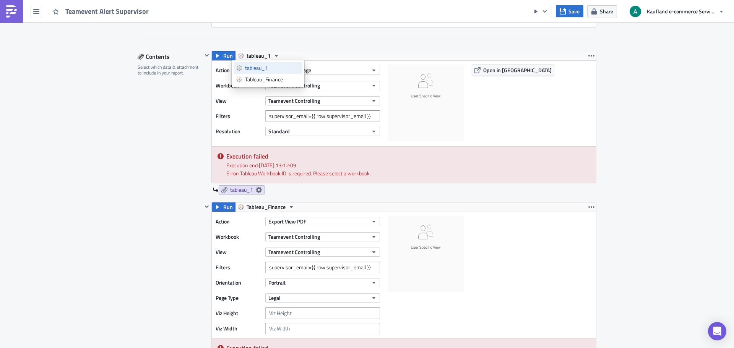
click at [266, 73] on link "tableau_1" at bounding box center [268, 67] width 69 height 11
click at [259, 58] on span "tableau_1" at bounding box center [259, 55] width 24 height 9
click at [264, 79] on div "Tableau_Finance" at bounding box center [272, 80] width 55 height 8
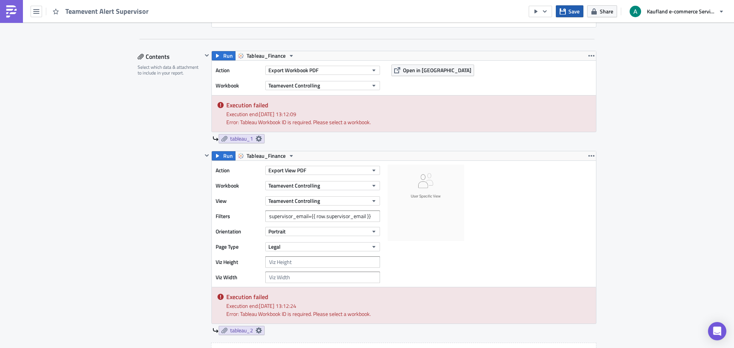
click at [575, 15] on span "Save" at bounding box center [574, 11] width 11 height 8
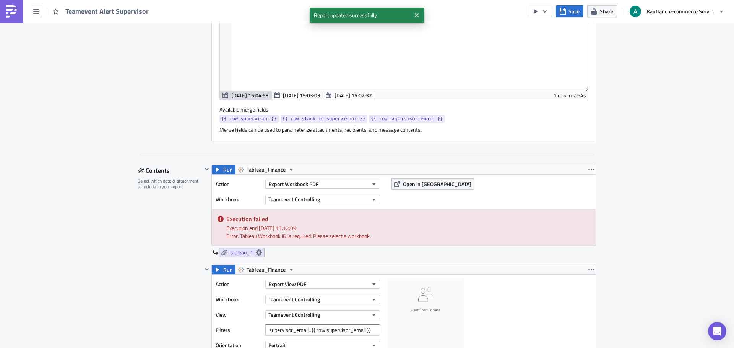
scroll to position [344, 0]
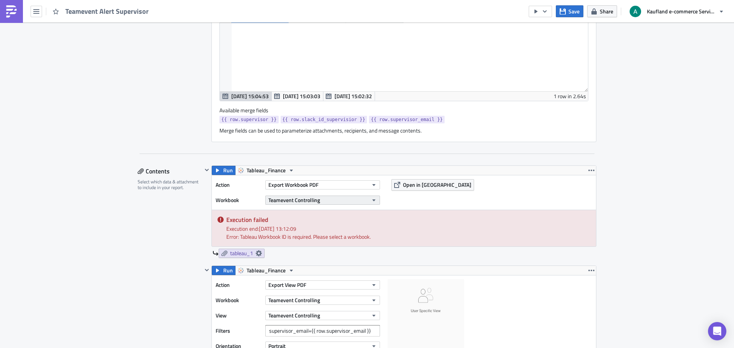
click at [289, 202] on span "Teamevent Controlling" at bounding box center [294, 200] width 52 height 8
click at [316, 185] on button "Export Workbook PDF" at bounding box center [322, 184] width 115 height 9
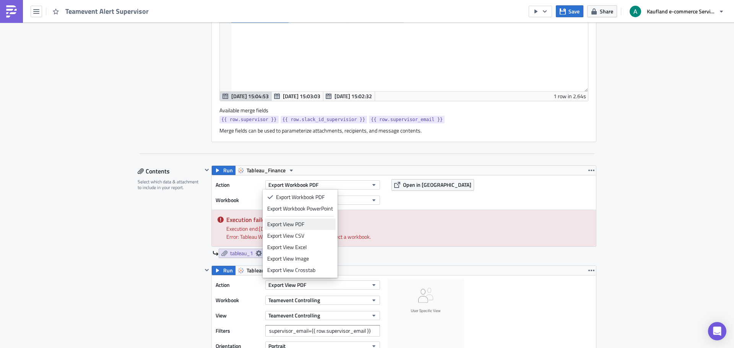
click at [305, 224] on div "Export View PDF" at bounding box center [300, 225] width 66 height 8
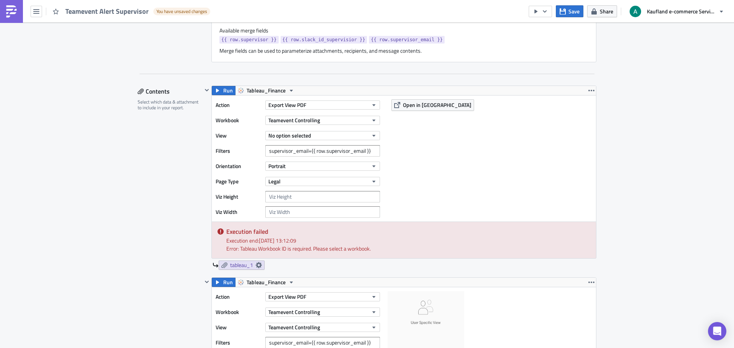
scroll to position [421, 0]
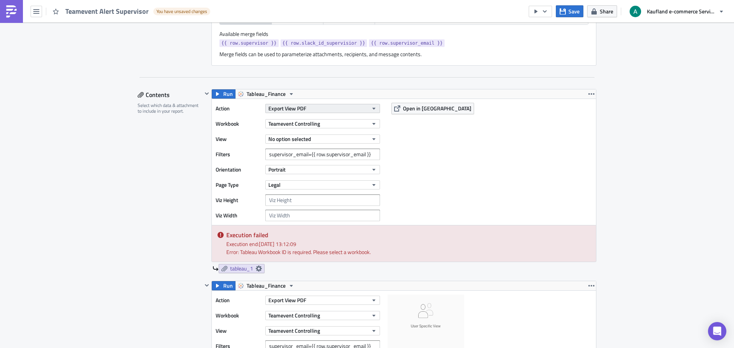
click at [305, 106] on button "Export View PDF" at bounding box center [322, 108] width 115 height 9
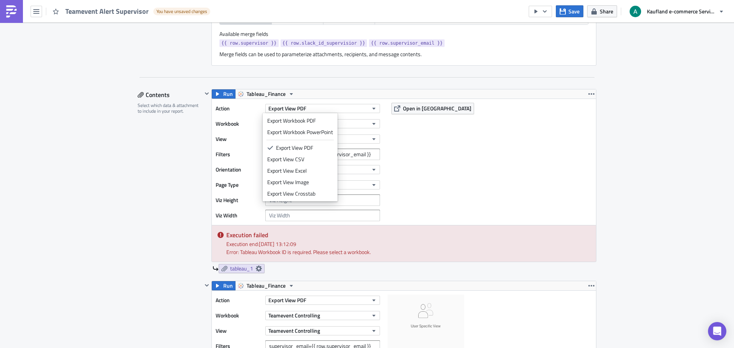
click at [303, 182] on div "Export View Image" at bounding box center [300, 183] width 66 height 8
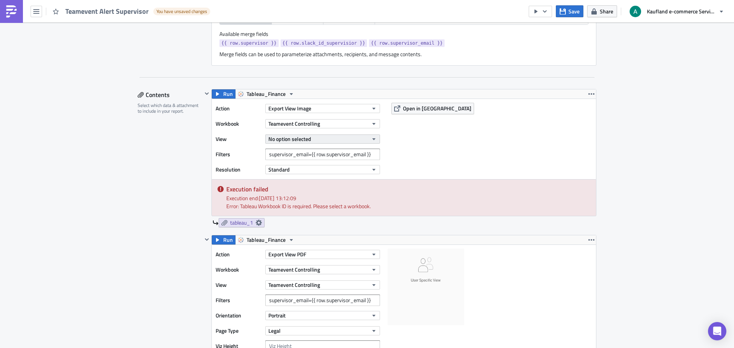
click at [304, 137] on span "No option selected" at bounding box center [289, 139] width 43 height 8
type input "teamevent"
click at [332, 138] on button "No option selected" at bounding box center [322, 139] width 115 height 9
type input "t"
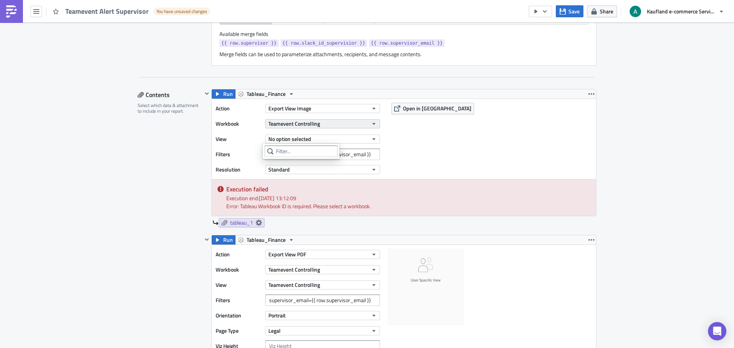
click at [331, 125] on button "Teamevent Controlling" at bounding box center [322, 123] width 115 height 9
click at [415, 141] on div "Action Export View Image Workbook Teamevent Controlling View No option selected…" at bounding box center [404, 139] width 384 height 80
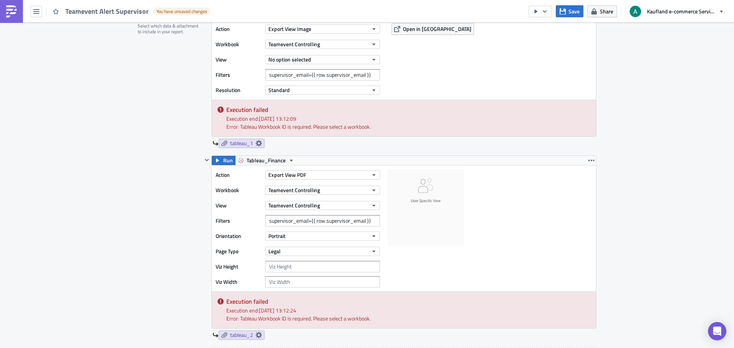
scroll to position [382, 0]
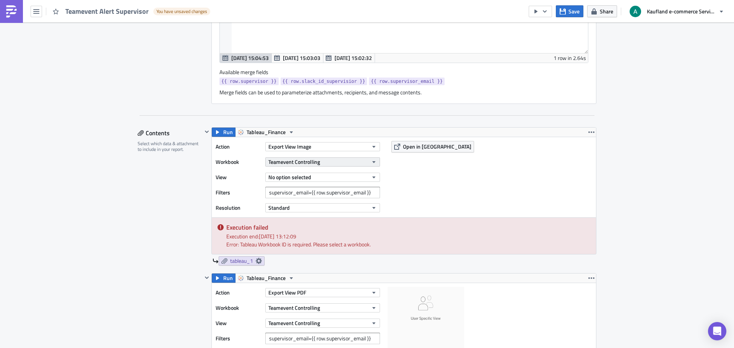
click at [320, 164] on button "Teamevent Controlling" at bounding box center [322, 162] width 115 height 9
type input "t"
type input "teameven"
click at [327, 189] on span "03 HR" at bounding box center [328, 188] width 14 height 8
click at [309, 178] on button "No option selected" at bounding box center [322, 177] width 115 height 9
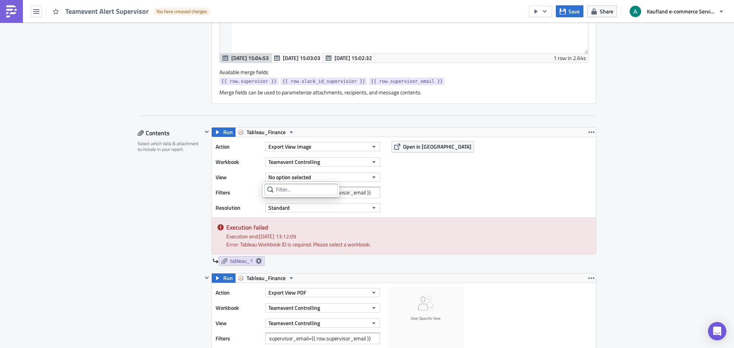
click at [379, 176] on div "View No option selected" at bounding box center [300, 177] width 168 height 11
click at [375, 177] on button "No option selected" at bounding box center [322, 177] width 115 height 9
type input "teamevent"
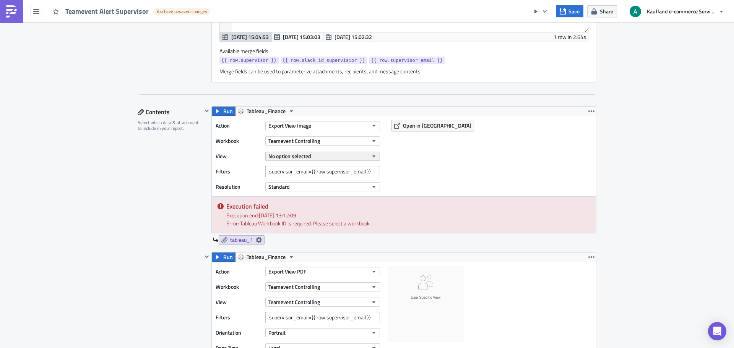
scroll to position [421, 0]
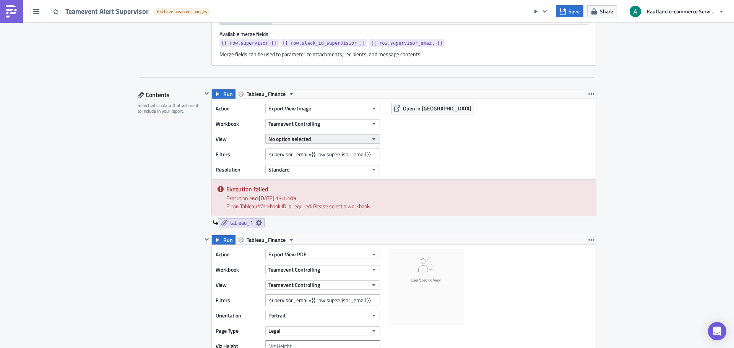
click at [322, 142] on button "No option selected" at bounding box center [322, 139] width 115 height 9
type input "t"
click at [566, 14] on icon "button" at bounding box center [563, 11] width 6 height 6
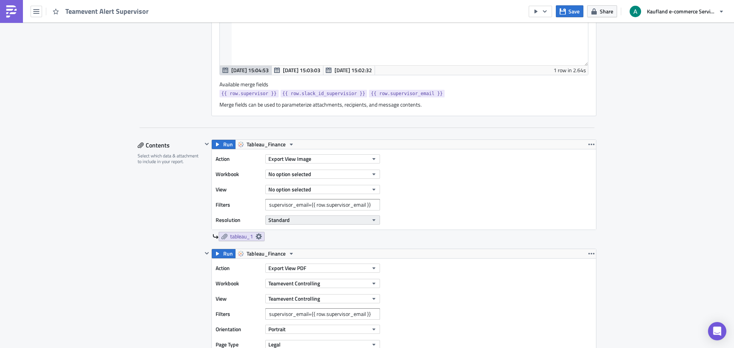
scroll to position [382, 0]
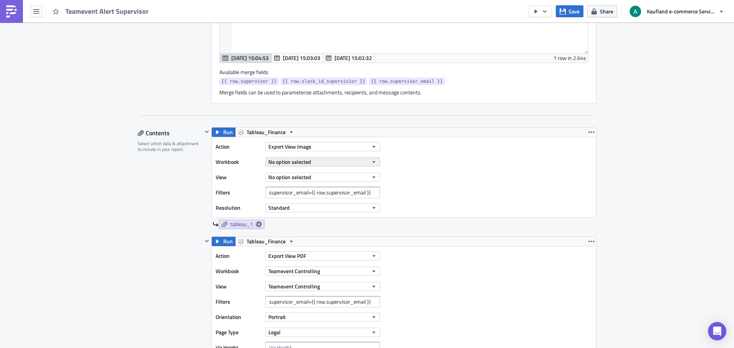
click at [312, 165] on button "No option selected" at bounding box center [322, 162] width 115 height 9
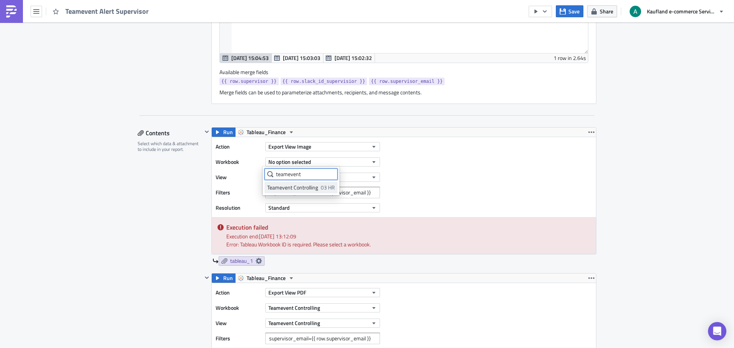
type input "teamevent"
click at [313, 189] on div "Teamevent Controlling" at bounding box center [292, 188] width 51 height 8
click at [312, 178] on button "No option selected" at bounding box center [322, 177] width 115 height 9
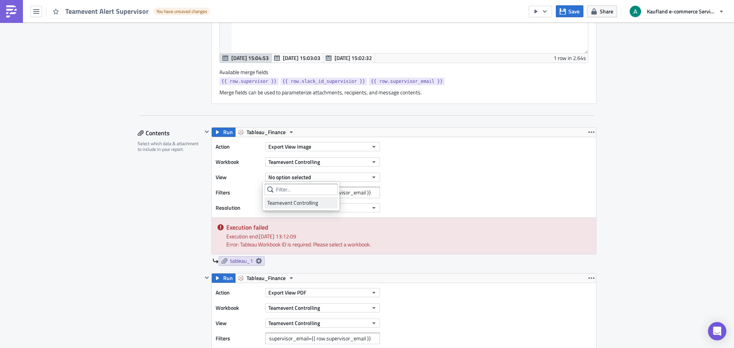
click at [309, 208] on link "Teamevent Controlling" at bounding box center [301, 202] width 73 height 11
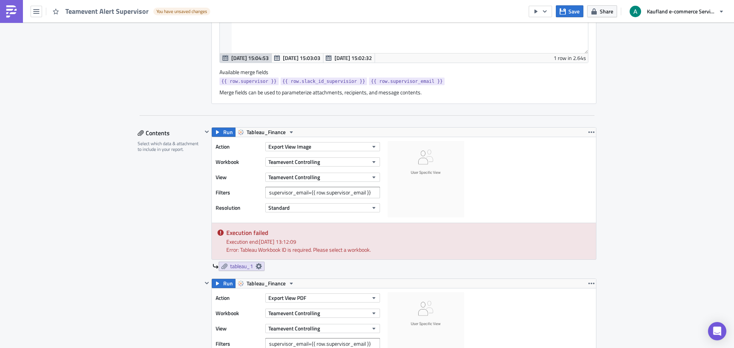
scroll to position [421, 0]
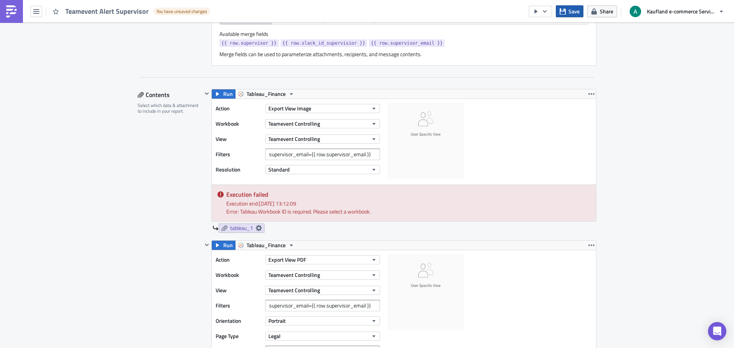
click at [559, 9] on button "Save" at bounding box center [570, 11] width 28 height 12
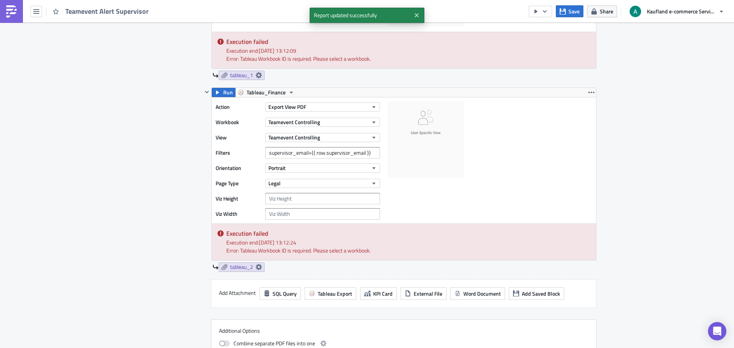
scroll to position [688, 0]
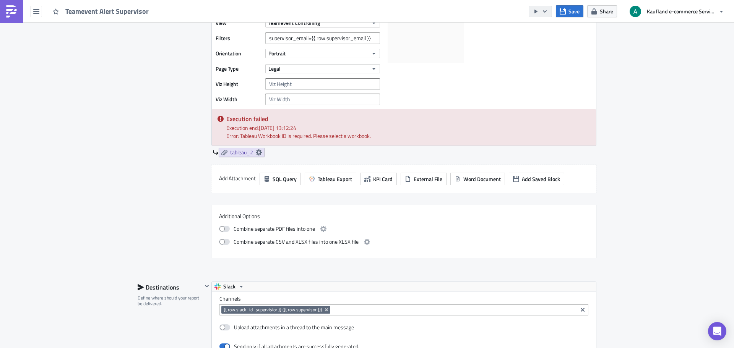
click at [552, 11] on button "button" at bounding box center [540, 11] width 23 height 11
click at [557, 31] on div "Send Just to Me" at bounding box center [564, 31] width 60 height 8
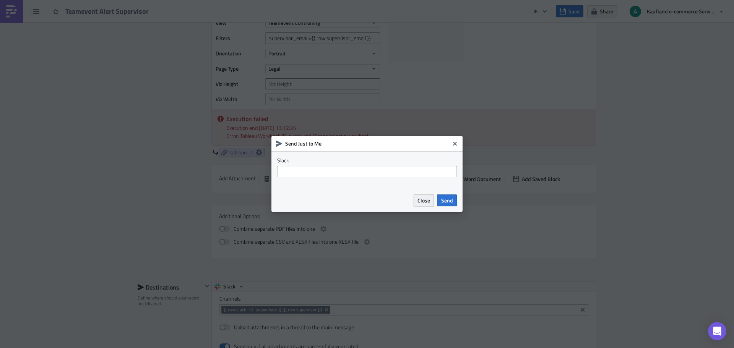
click at [427, 199] on span "Close" at bounding box center [424, 201] width 13 height 8
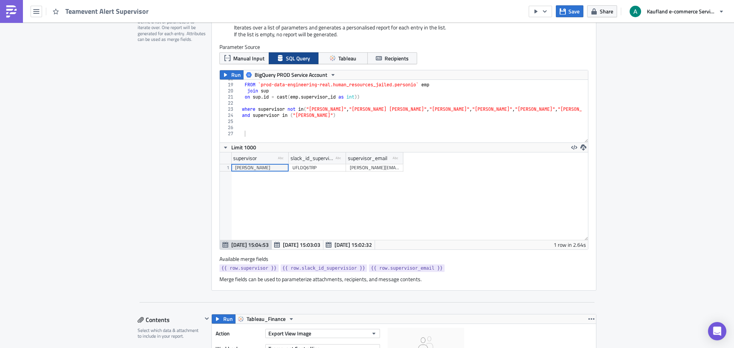
scroll to position [191, 0]
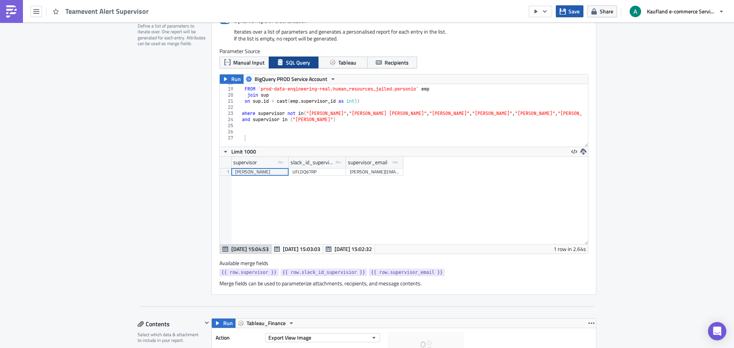
click at [569, 12] on span "Save" at bounding box center [574, 11] width 11 height 8
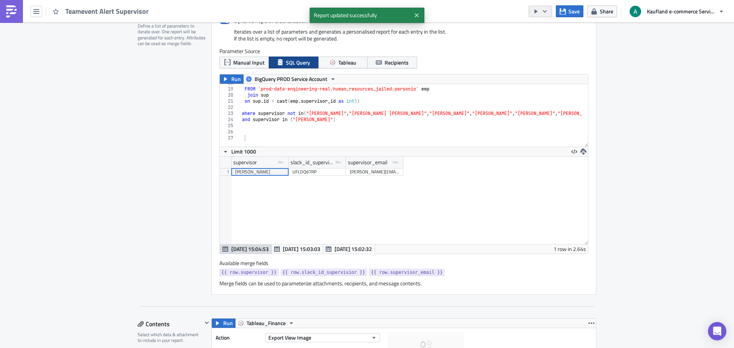
click at [538, 14] on icon "button" at bounding box center [536, 11] width 6 height 6
click at [541, 41] on div "Run Report" at bounding box center [564, 42] width 60 height 8
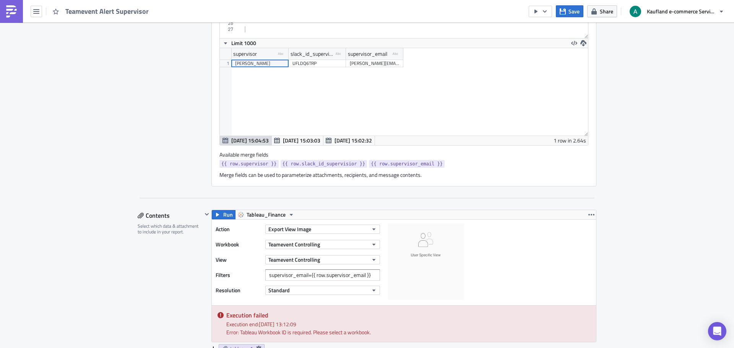
scroll to position [344, 0]
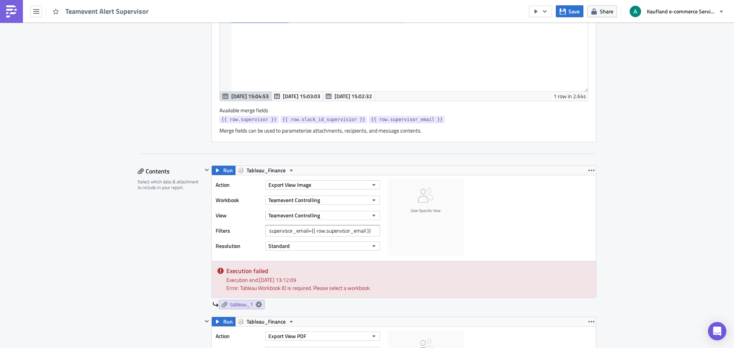
click at [314, 252] on div "Action Export View Image Workbook Teamevent Controlling View Teamevent Controll…" at bounding box center [300, 218] width 168 height 78
click at [313, 247] on button "Standard" at bounding box center [322, 246] width 115 height 9
click at [481, 236] on div "Action Export View Image Workbook Teamevent Controlling View Teamevent Controll…" at bounding box center [404, 219] width 384 height 86
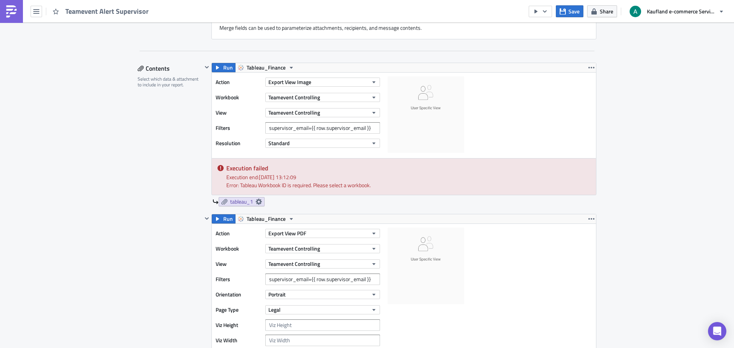
scroll to position [459, 0]
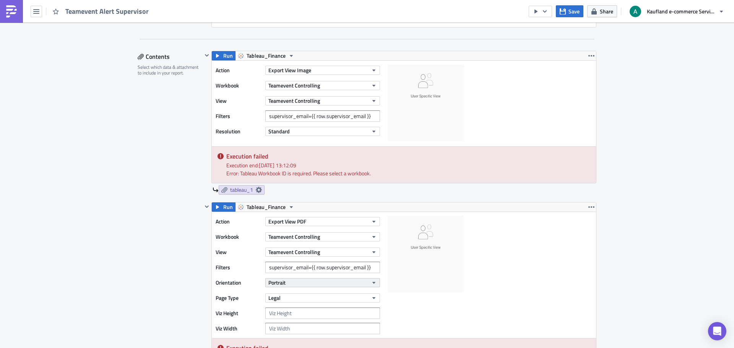
click at [311, 287] on button "Portrait" at bounding box center [322, 282] width 115 height 9
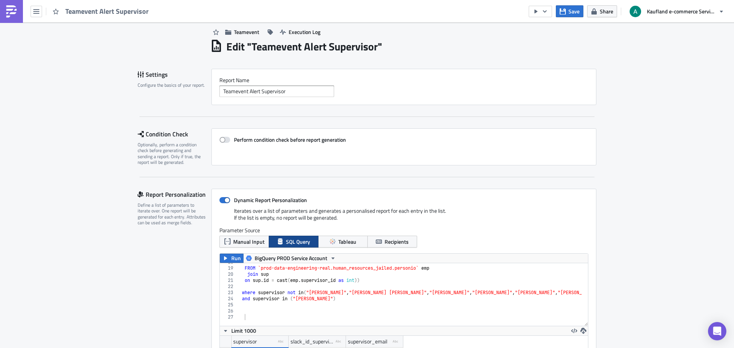
scroll to position [0, 0]
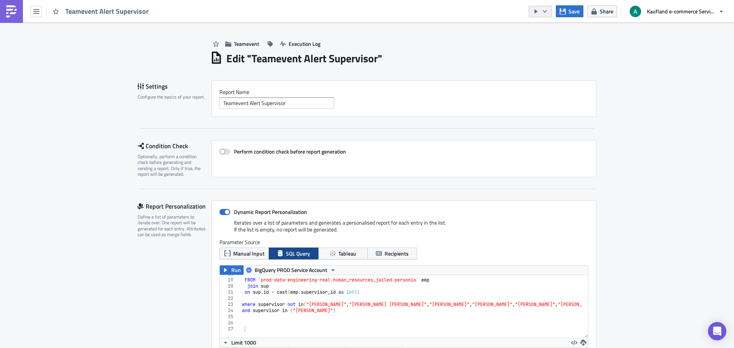
click at [547, 11] on icon "button" at bounding box center [545, 11] width 6 height 6
click at [549, 42] on div "Run Report" at bounding box center [564, 42] width 60 height 8
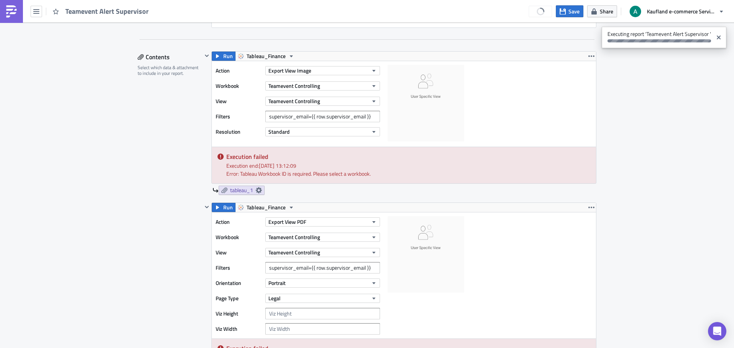
scroll to position [459, 0]
click at [294, 135] on button "Standard" at bounding box center [322, 131] width 115 height 9
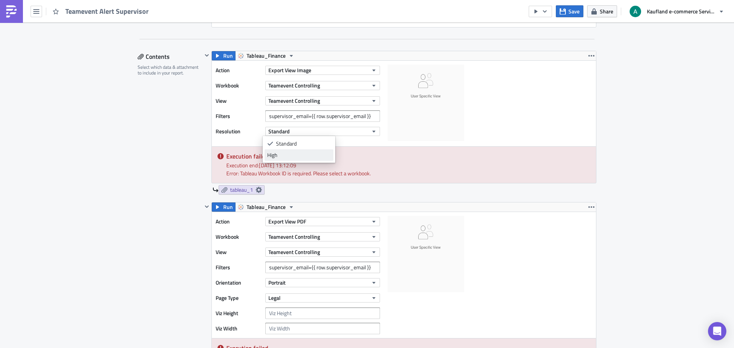
click at [285, 159] on div "High" at bounding box center [298, 155] width 63 height 8
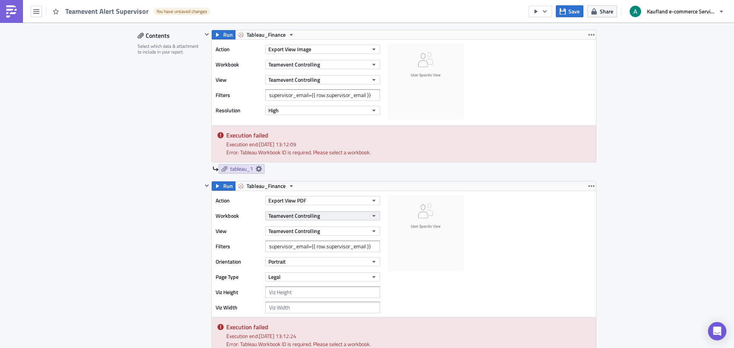
scroll to position [497, 0]
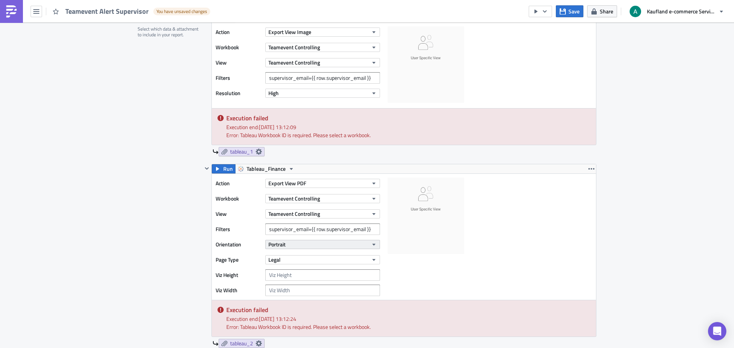
click at [305, 243] on button "Portrait" at bounding box center [322, 244] width 115 height 9
click at [295, 267] on div "Landscape" at bounding box center [298, 269] width 63 height 8
click at [328, 259] on button "Legal" at bounding box center [322, 259] width 115 height 9
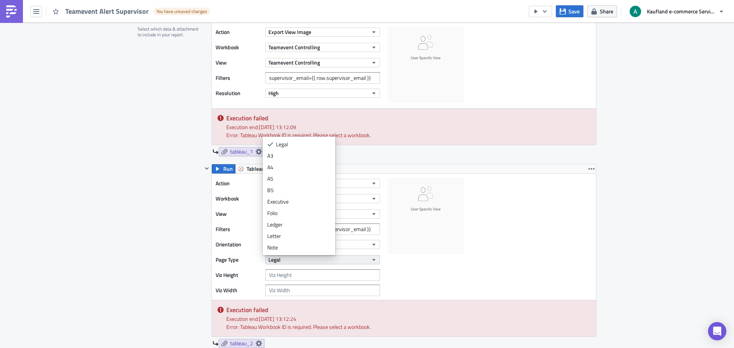
click at [326, 259] on button "Legal" at bounding box center [322, 259] width 115 height 9
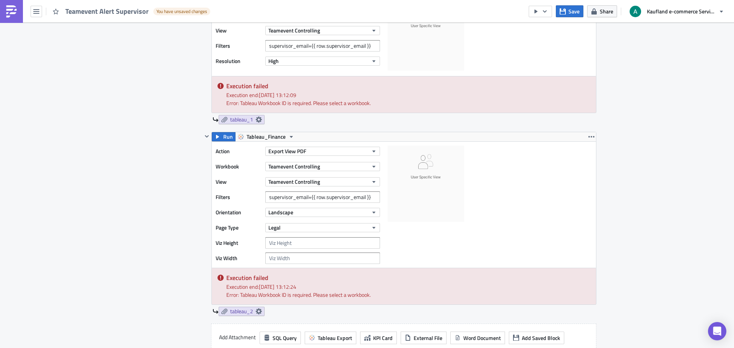
scroll to position [535, 0]
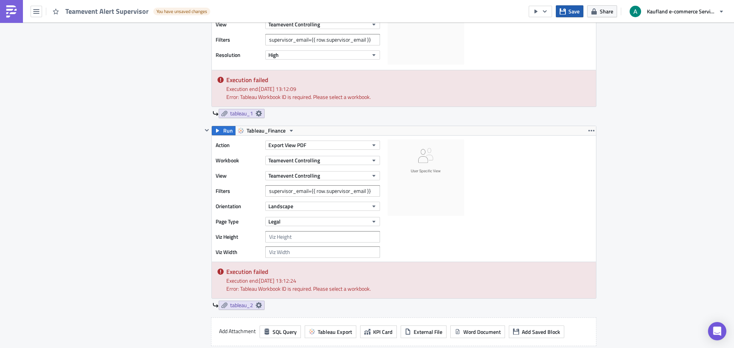
click at [565, 8] on button "Save" at bounding box center [570, 11] width 28 height 12
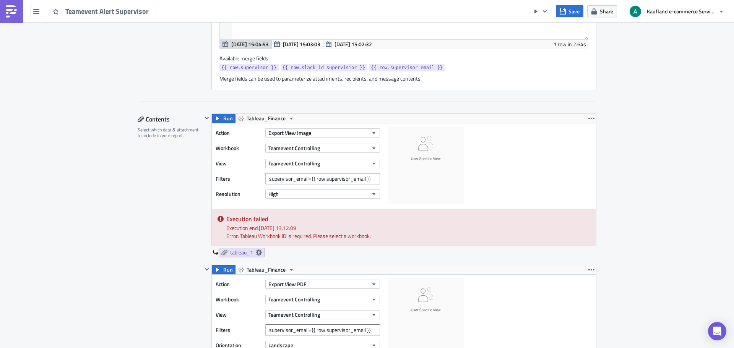
scroll to position [382, 0]
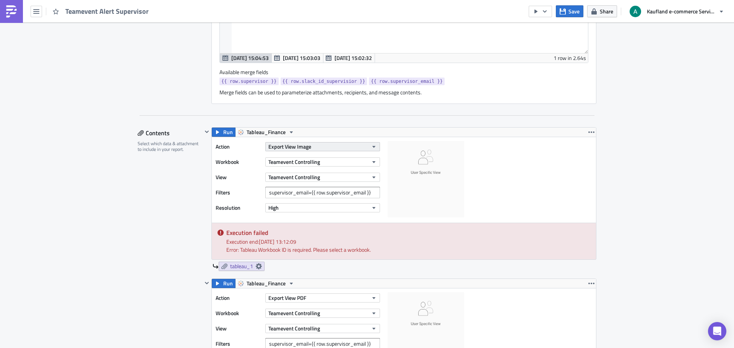
click at [309, 148] on button "Export View Image" at bounding box center [322, 146] width 115 height 9
click at [562, 198] on div "Action Export View Image Workbook Teamevent Controlling View Teamevent Controll…" at bounding box center [404, 180] width 384 height 86
click at [296, 208] on button "High" at bounding box center [322, 207] width 115 height 9
click at [622, 174] on div "Teamevent Execution Log Edit " Teamevent Alert Supervisor " Settings Configure …" at bounding box center [367, 315] width 734 height 1351
click at [564, 15] on button "Save" at bounding box center [570, 11] width 28 height 12
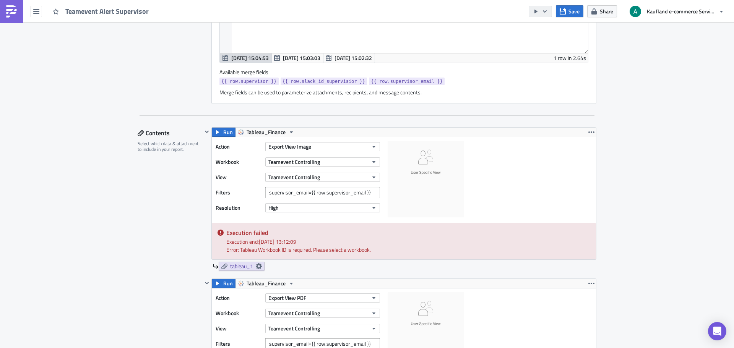
click at [545, 10] on icon "button" at bounding box center [545, 11] width 6 height 6
click at [548, 42] on div "Run Report" at bounding box center [564, 42] width 60 height 8
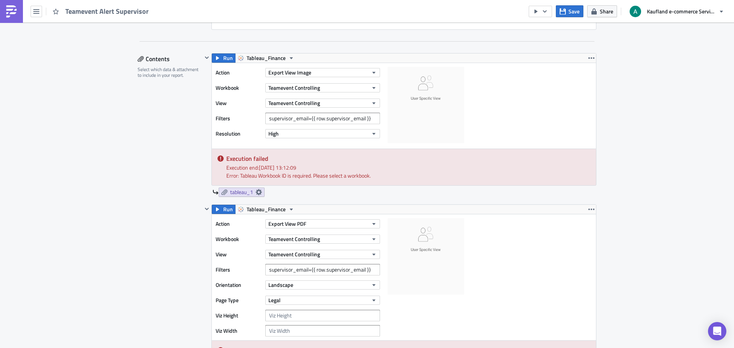
scroll to position [497, 0]
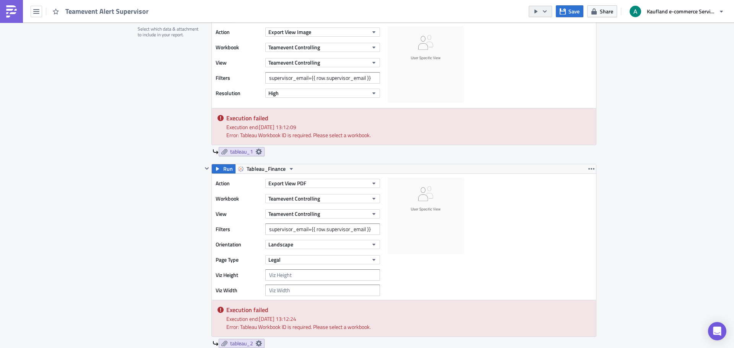
click at [546, 14] on icon "button" at bounding box center [545, 11] width 6 height 6
click at [552, 41] on div "Run Report" at bounding box center [564, 42] width 60 height 8
click at [546, 10] on icon "button" at bounding box center [545, 11] width 6 height 6
click at [551, 40] on div "Run Report" at bounding box center [564, 42] width 60 height 8
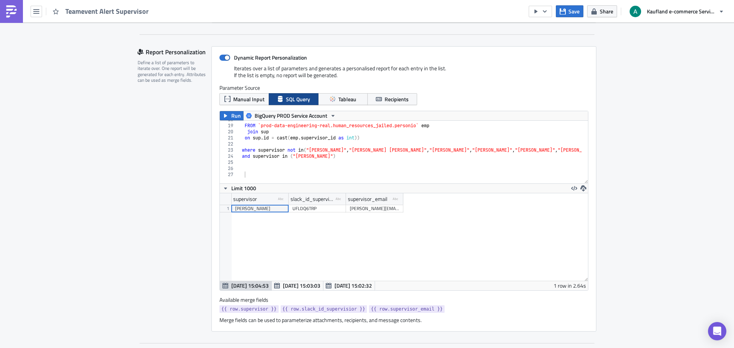
scroll to position [153, 0]
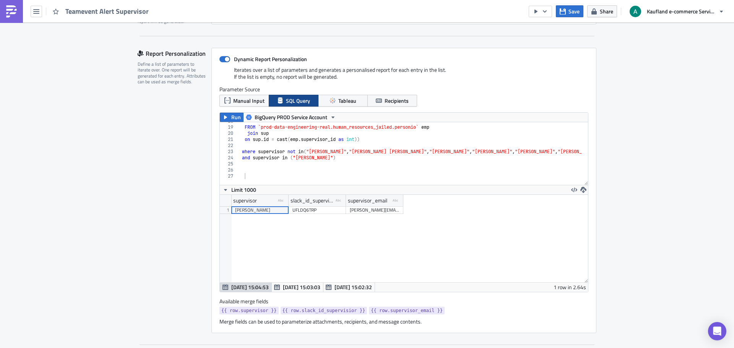
click at [340, 158] on div "FROM `prod-data-engineering-real.human_resources_jailed.personio` emp join sup …" at bounding box center [685, 152] width 895 height 69
type textarea "and supervisor in ("Antonio Markota","Simon Koebele")"
click at [234, 117] on span "Run" at bounding box center [236, 117] width 10 height 9
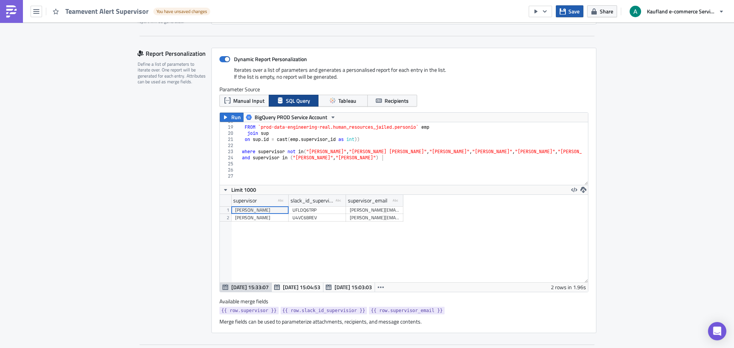
click at [561, 10] on icon "button" at bounding box center [563, 11] width 6 height 6
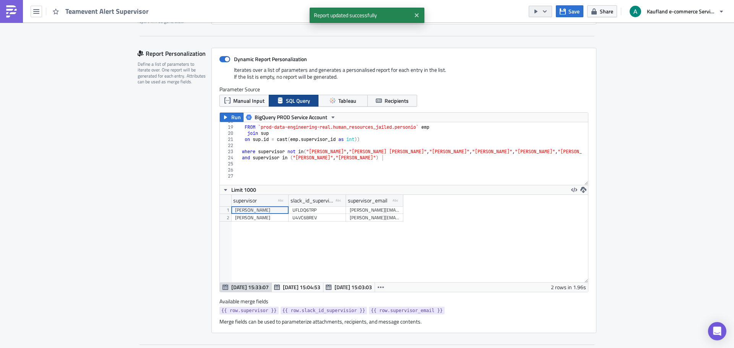
click at [549, 13] on button "button" at bounding box center [540, 11] width 23 height 11
click at [546, 31] on div "Send Just to Me" at bounding box center [564, 31] width 60 height 8
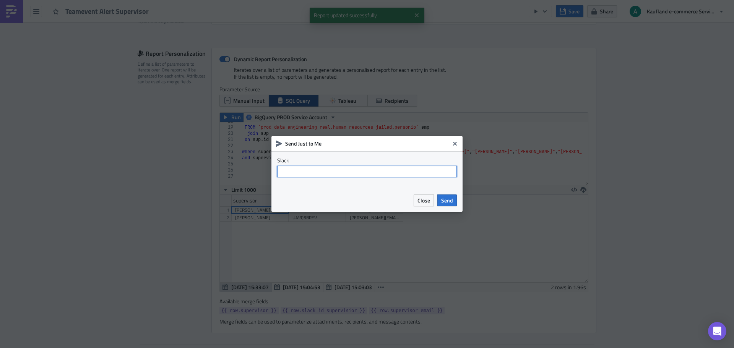
click at [360, 168] on input "text" at bounding box center [367, 171] width 180 height 11
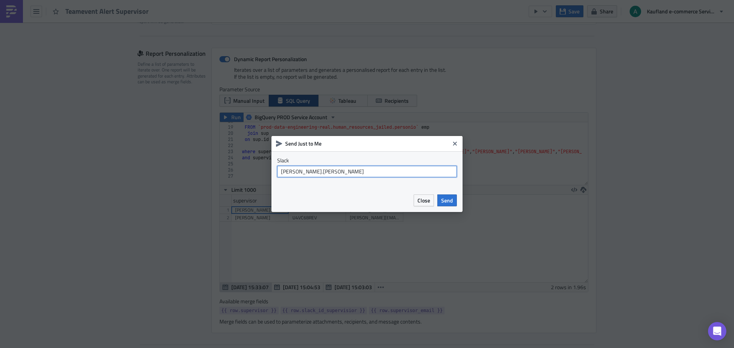
click at [280, 171] on input "antonio.markota" at bounding box center [367, 171] width 180 height 11
type input "@antonio.markota"
click at [447, 192] on div "Close Send" at bounding box center [366, 200] width 191 height 23
click at [446, 198] on span "Send" at bounding box center [447, 201] width 12 height 8
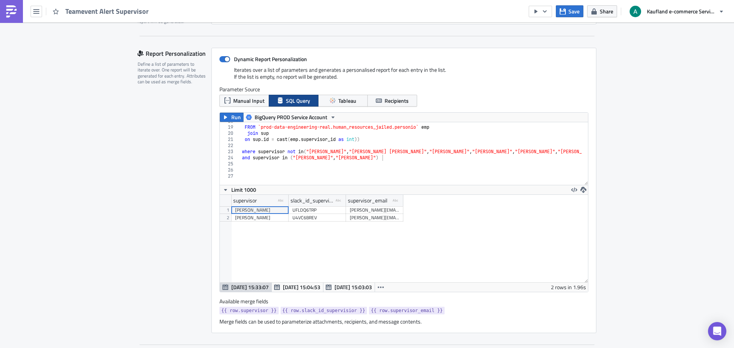
click at [240, 159] on div "FROM `prod-data-engineering-real.human_resources_jailed.personio` emp join sup …" at bounding box center [685, 152] width 895 height 69
type textarea "and supervisor in ("Antonio Markota","Simon Koebele")"
drag, startPoint x: 389, startPoint y: 156, endPoint x: 240, endPoint y: 158, distance: 149.1
click at [240, 158] on div "FROM `prod-data-engineering-real.human_resources_jailed.personio` emp join sup …" at bounding box center [685, 152] width 895 height 69
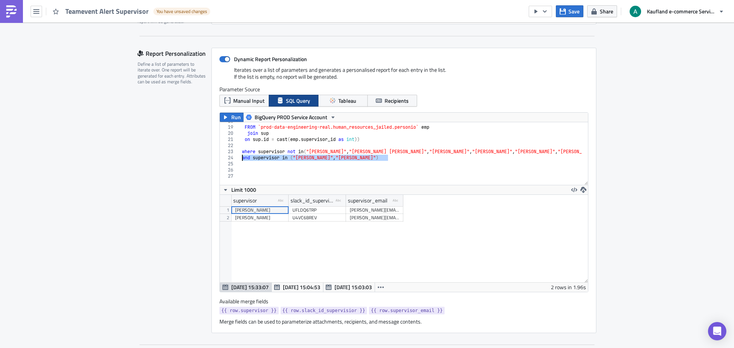
scroll to position [0, 0]
click at [225, 114] on button "Run" at bounding box center [232, 117] width 24 height 9
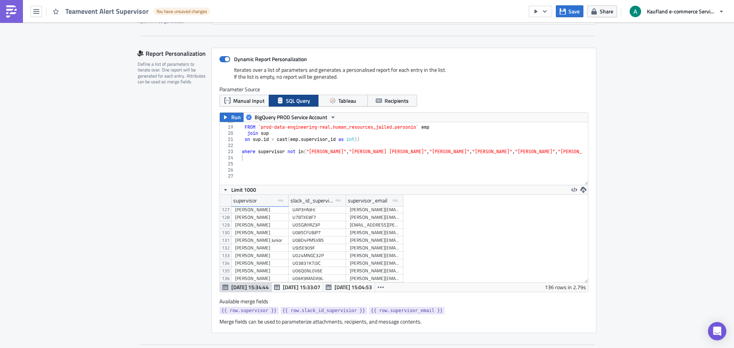
scroll to position [964, 0]
click at [573, 14] on span "Save" at bounding box center [574, 11] width 11 height 8
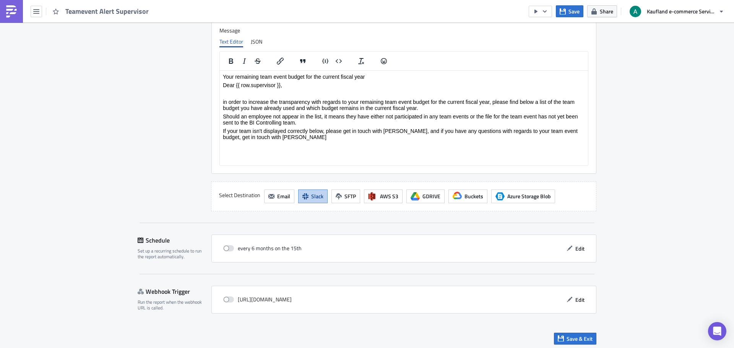
scroll to position [1024, 0]
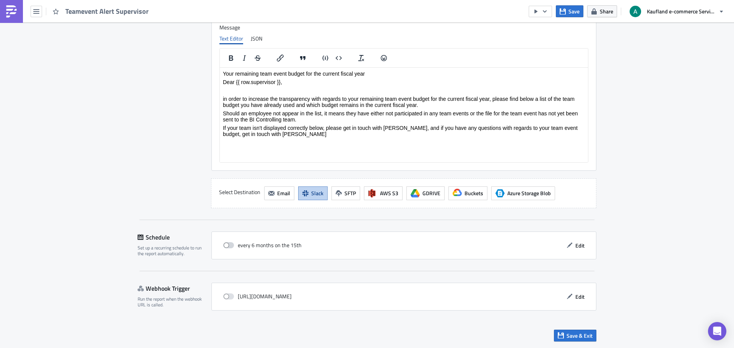
click at [227, 247] on span at bounding box center [228, 245] width 11 height 6
click at [227, 247] on input "checkbox" at bounding box center [227, 245] width 5 height 5
checkbox input "true"
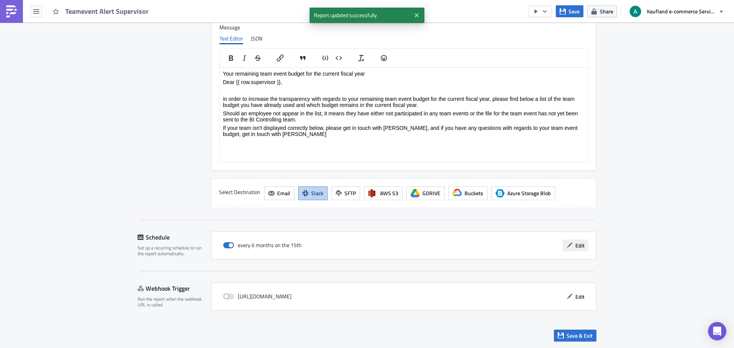
click at [577, 244] on span "Edit" at bounding box center [579, 246] width 9 height 8
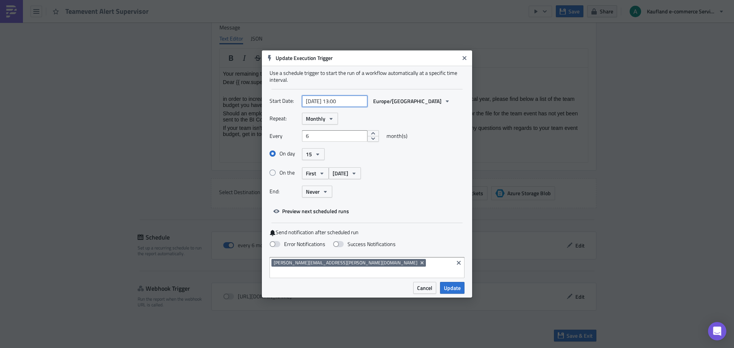
click at [327, 106] on input "2025-05-15 13:00" at bounding box center [334, 101] width 65 height 11
select select "4"
select select "2025"
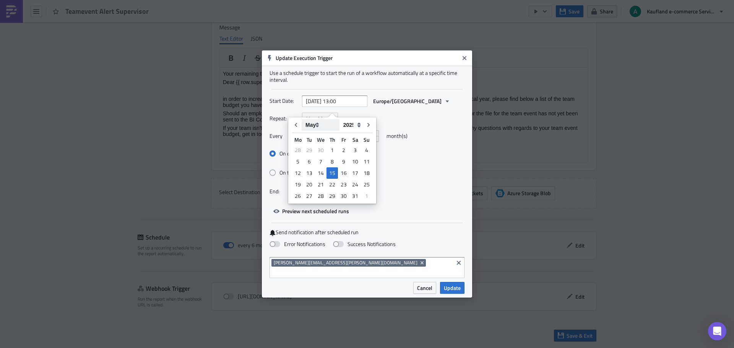
click at [319, 124] on select "January February March April May June July August September October November De…" at bounding box center [321, 124] width 38 height 11
select select "9"
click at [302, 119] on select "January February March April May June July August September October November De…" at bounding box center [321, 124] width 38 height 11
type input "2025-10-15 13:00"
select select "9"
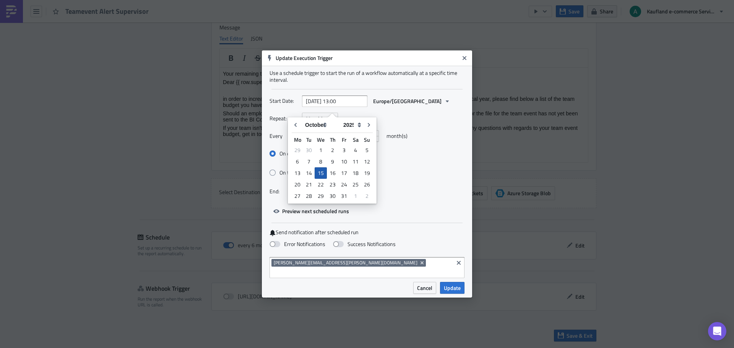
click at [319, 174] on div "15" at bounding box center [321, 172] width 12 height 11
type input "2025-10-15 00:00"
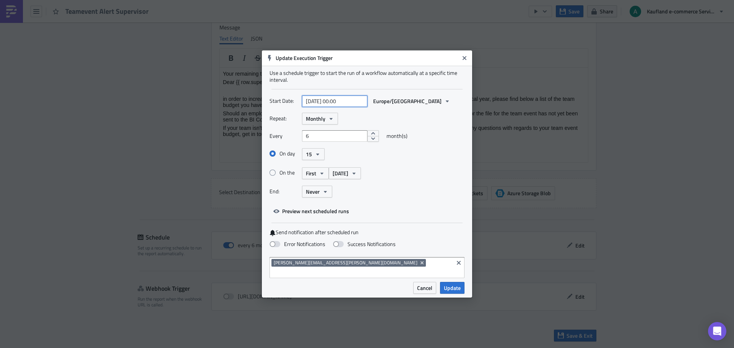
click at [341, 105] on input "2025-10-15 00:00" at bounding box center [334, 101] width 65 height 11
select select "9"
select select "2025"
click at [351, 105] on input "2025-10-15 15:00" at bounding box center [334, 101] width 65 height 11
type input "2025-10-15 15:40"
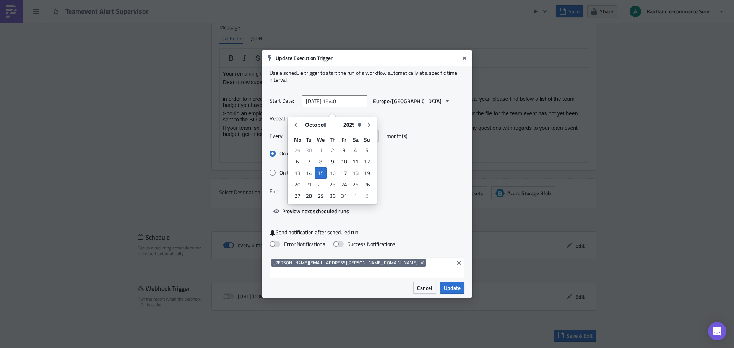
click at [440, 141] on div "Every 6 month(s)" at bounding box center [367, 138] width 195 height 17
click at [340, 215] on span "Preview next scheduled runs" at bounding box center [315, 211] width 67 height 8
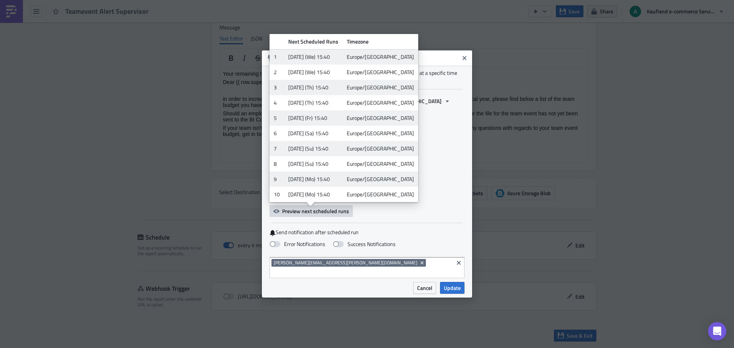
click at [449, 194] on div "End: Never" at bounding box center [367, 192] width 195 height 12
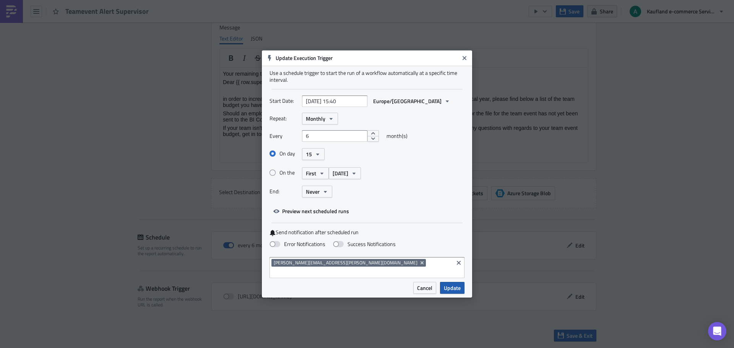
click at [453, 286] on span "Update" at bounding box center [452, 288] width 17 height 8
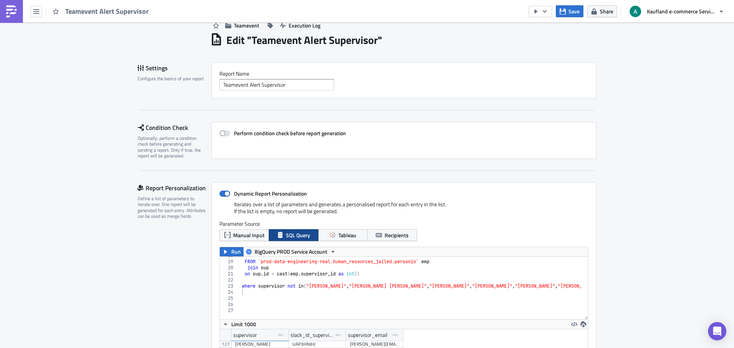
scroll to position [0, 0]
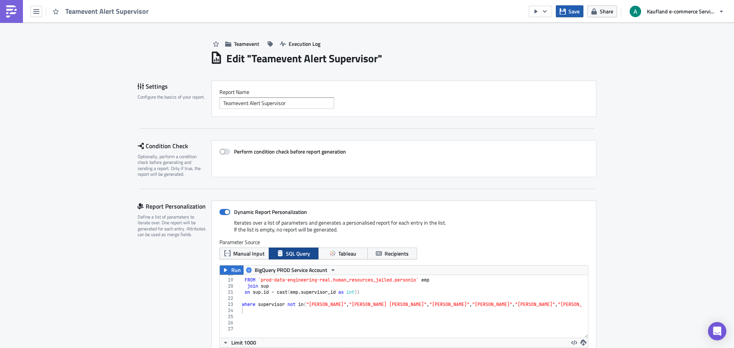
click at [562, 13] on icon "button" at bounding box center [563, 11] width 6 height 6
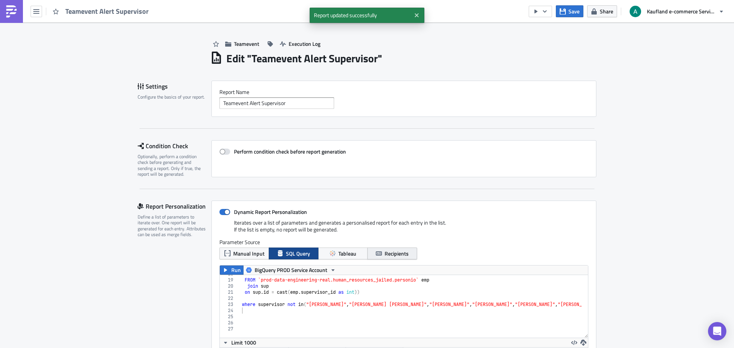
click at [381, 253] on button "Recipients" at bounding box center [392, 254] width 50 height 12
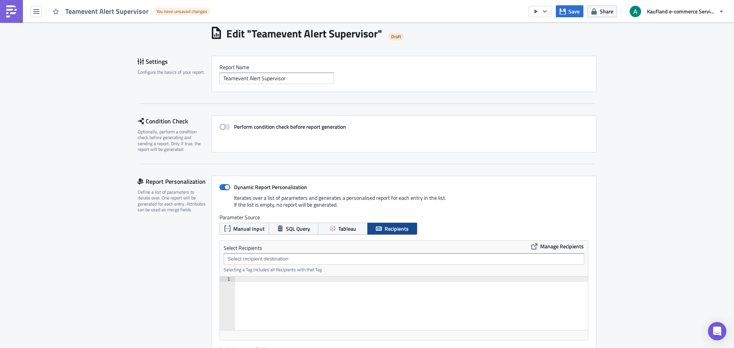
scroll to position [38, 0]
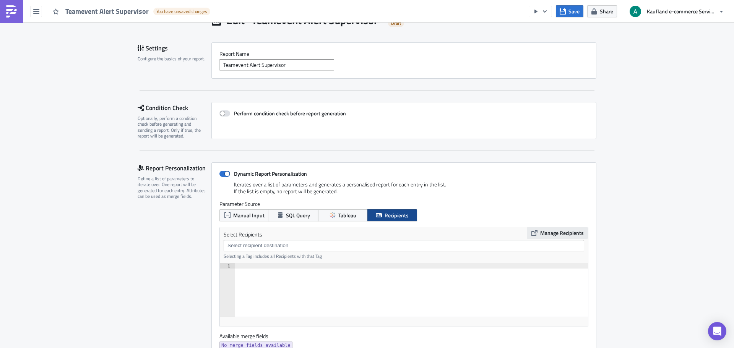
click at [546, 235] on span "Manage Recipients" at bounding box center [562, 233] width 44 height 7
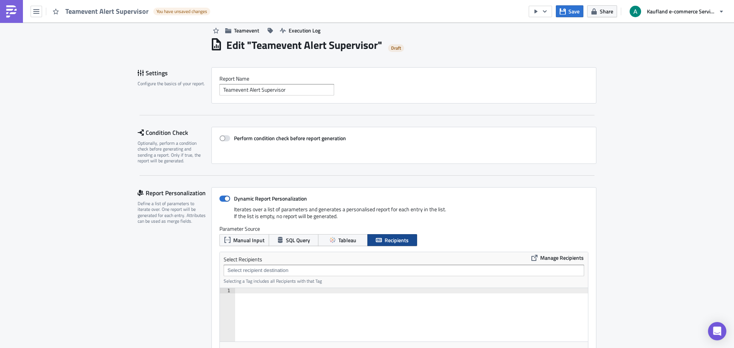
scroll to position [0, 0]
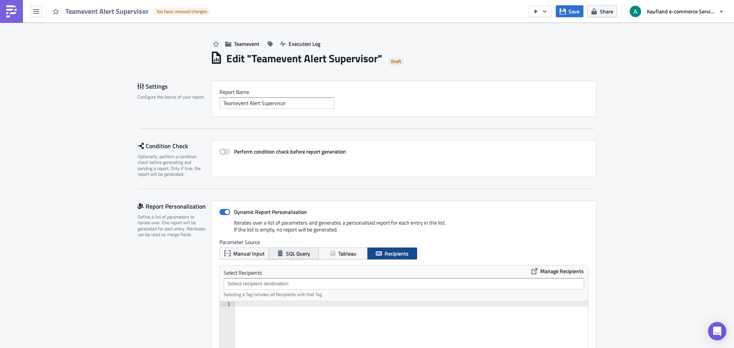
click at [304, 253] on span "SQL Query" at bounding box center [298, 254] width 24 height 8
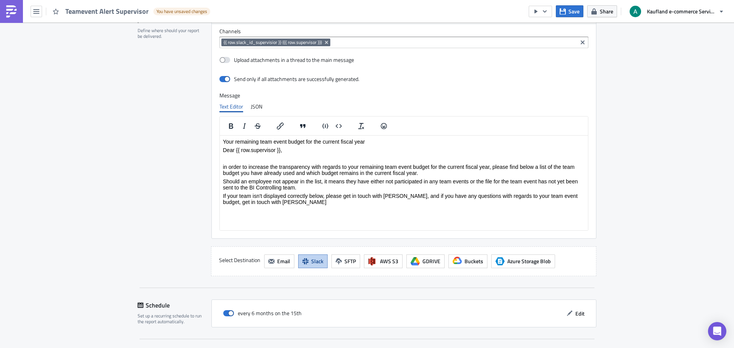
scroll to position [1024, 0]
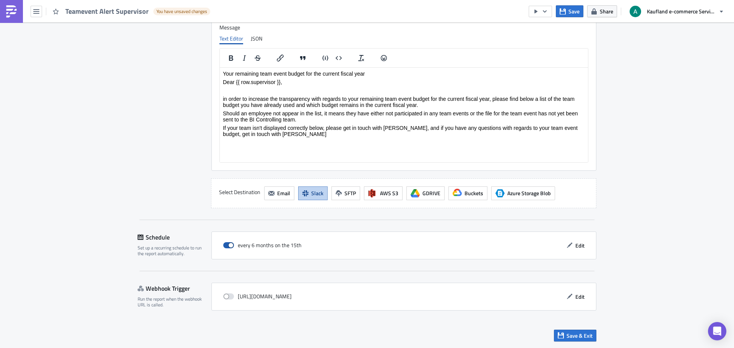
click at [228, 244] on span at bounding box center [228, 245] width 11 height 6
click at [228, 244] on input "checkbox" at bounding box center [227, 245] width 5 height 5
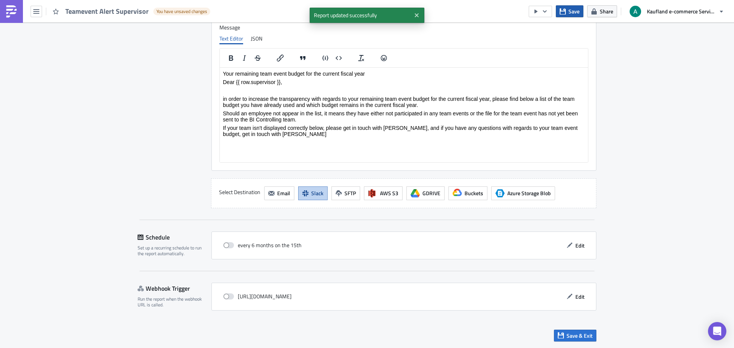
click at [568, 9] on button "Save" at bounding box center [570, 11] width 28 height 12
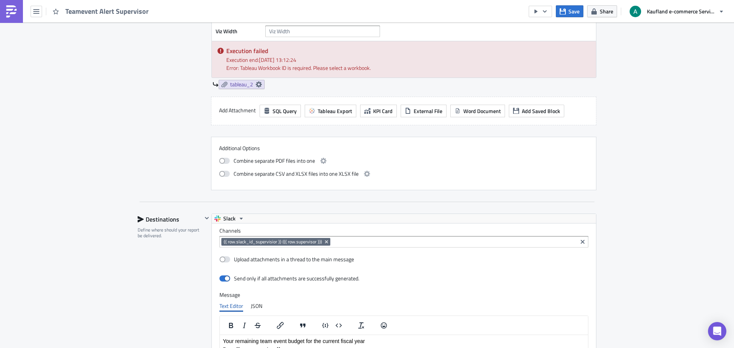
scroll to position [527, 0]
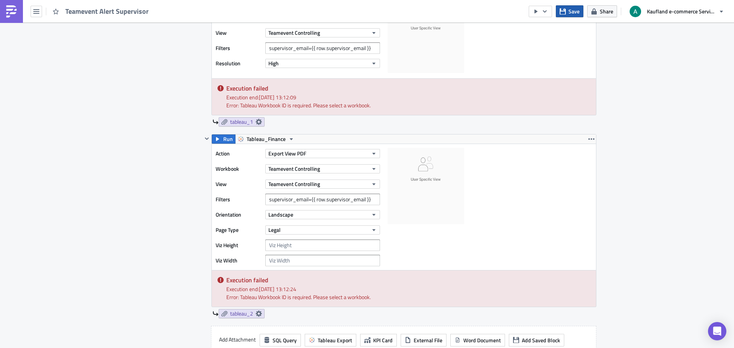
click at [572, 10] on span "Save" at bounding box center [574, 11] width 11 height 8
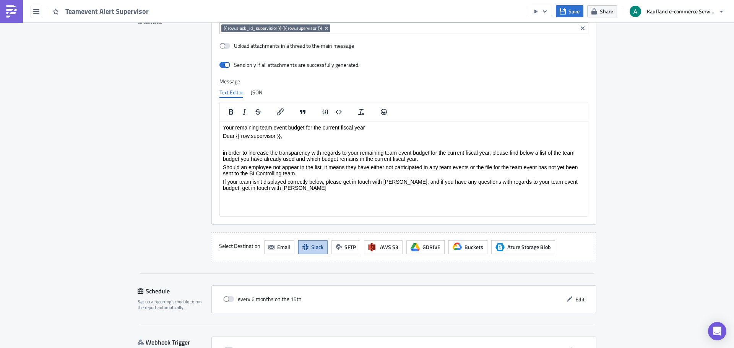
scroll to position [1024, 0]
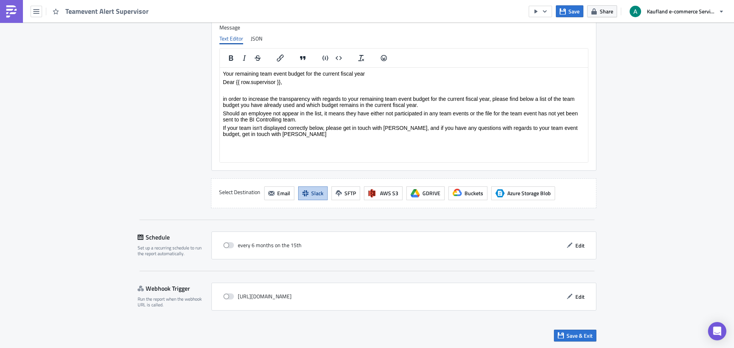
click at [235, 246] on div "every 6 months on the 15th" at bounding box center [262, 245] width 78 height 11
click at [224, 245] on span at bounding box center [228, 245] width 11 height 6
click at [225, 245] on input "checkbox" at bounding box center [227, 245] width 5 height 5
checkbox input "true"
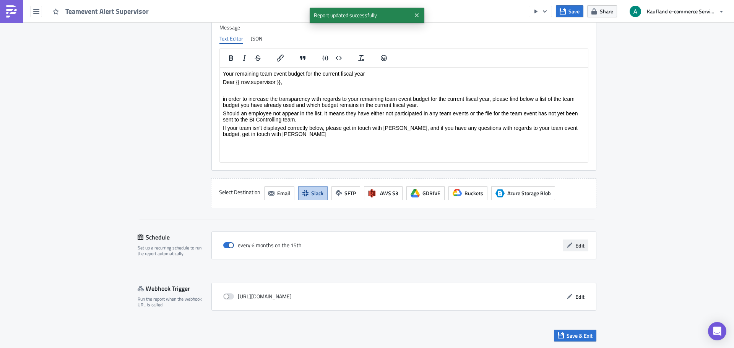
click at [583, 249] on button "Edit" at bounding box center [576, 246] width 26 height 12
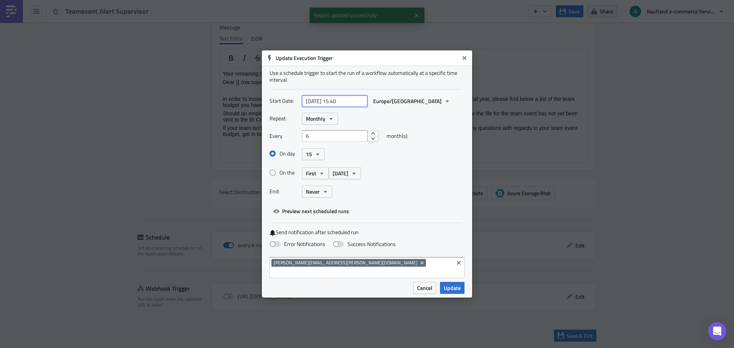
select select "9"
select select "2025"
click at [349, 106] on input "2025-10-15 15:40" at bounding box center [334, 101] width 65 height 11
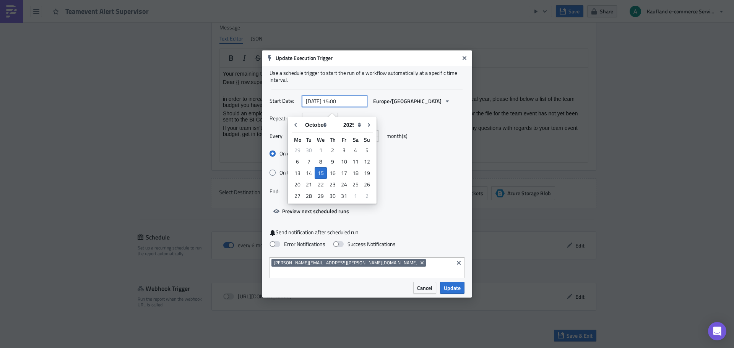
click at [341, 105] on input "2025-10-15 15:00" at bounding box center [334, 101] width 65 height 11
type input "2025-10-15 16:00"
click at [450, 288] on button "Update" at bounding box center [452, 288] width 24 height 12
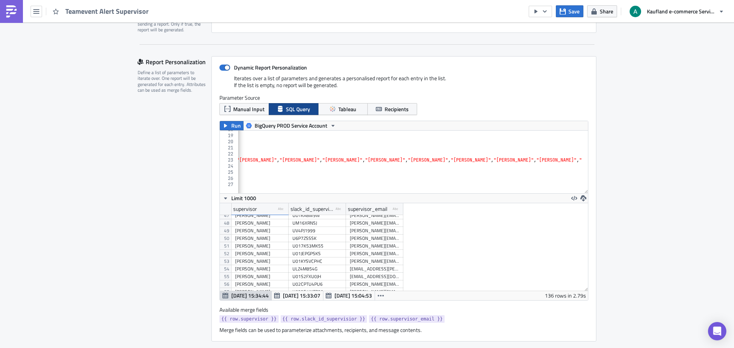
scroll to position [0, 551]
click at [36, 12] on icon "button" at bounding box center [36, 11] width 6 height 6
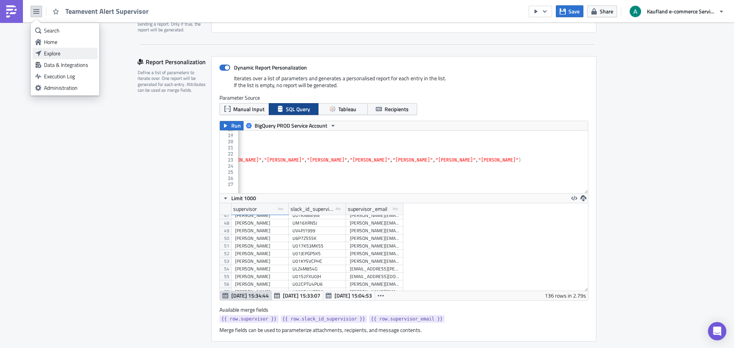
click at [52, 55] on div "Explore" at bounding box center [69, 54] width 51 height 8
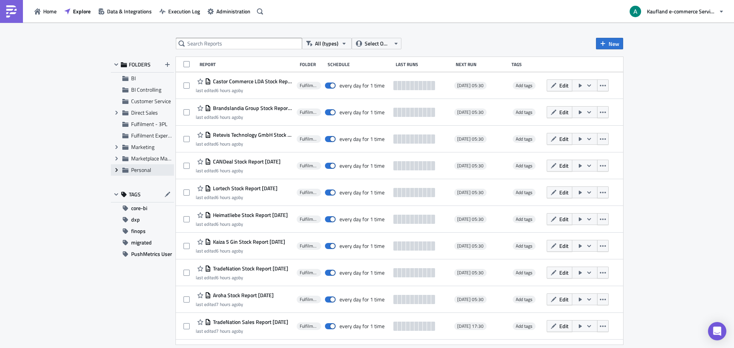
click at [113, 172] on span "Expand group" at bounding box center [116, 169] width 11 height 11
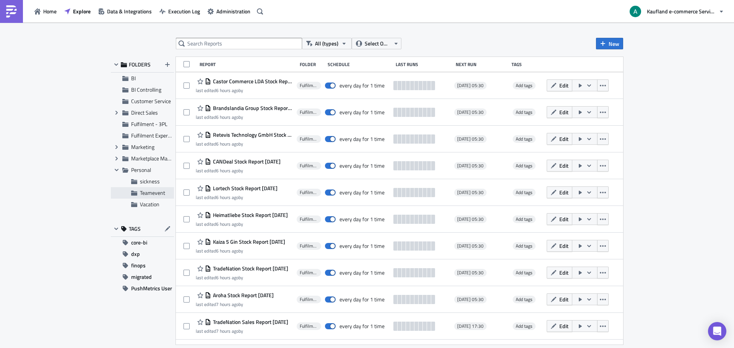
click at [145, 195] on span "Teamevent" at bounding box center [152, 193] width 25 height 8
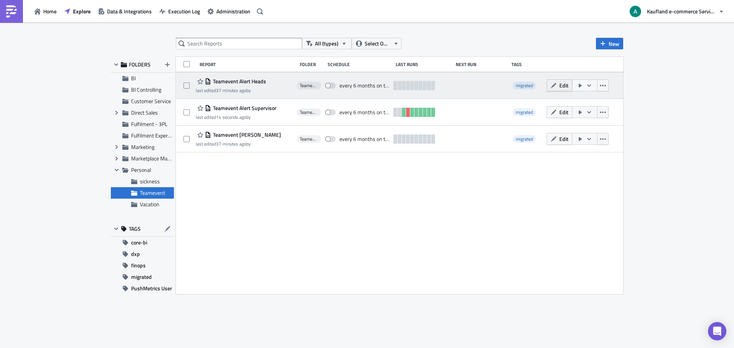
click at [552, 85] on icon "button" at bounding box center [554, 86] width 6 height 6
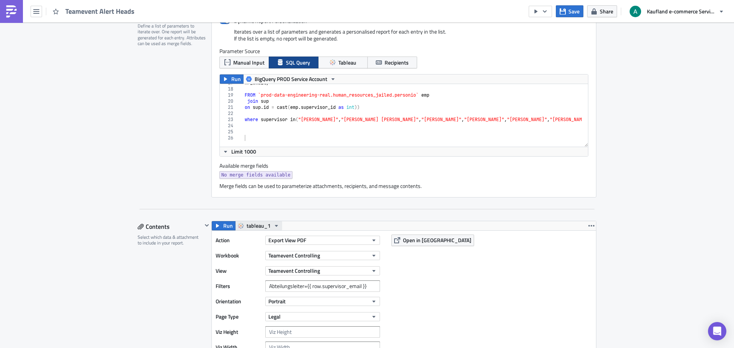
click at [273, 224] on icon "button" at bounding box center [276, 226] width 6 height 6
click at [267, 249] on div "Tableau_Finance" at bounding box center [272, 250] width 55 height 8
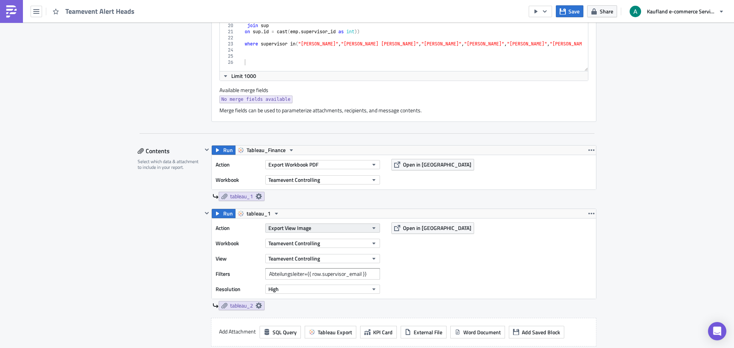
scroll to position [268, 0]
click at [257, 213] on span "tableau_1" at bounding box center [259, 212] width 24 height 9
click at [267, 238] on div "Tableau_Finance" at bounding box center [272, 237] width 55 height 8
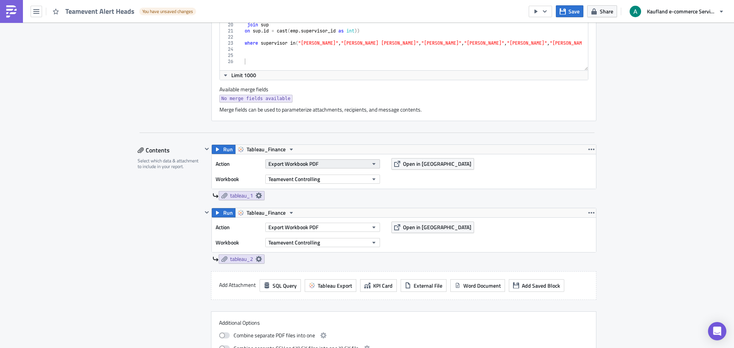
click at [312, 164] on span "Export Workbook PDF" at bounding box center [293, 164] width 50 height 8
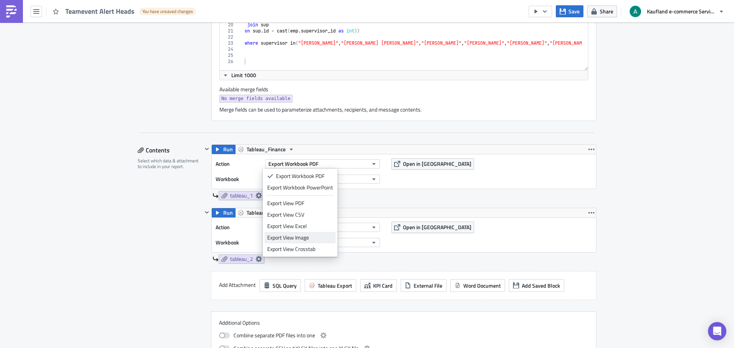
click at [304, 237] on div "Export View Image" at bounding box center [300, 238] width 66 height 8
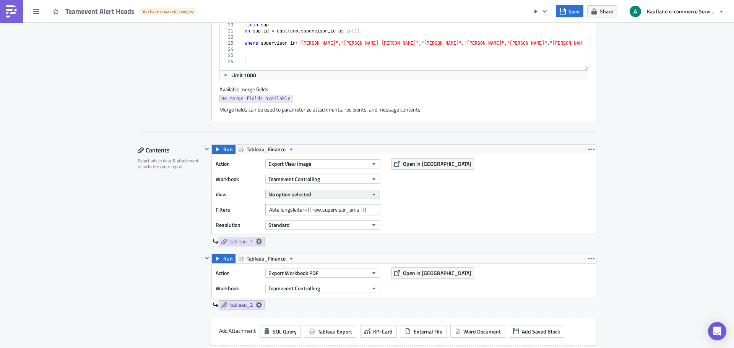
click at [308, 193] on span "No option selected" at bounding box center [289, 194] width 43 height 8
type input "tea"
click at [341, 179] on button "Teamevent Controlling" at bounding box center [322, 179] width 115 height 9
type input "teameve"
click at [323, 206] on link "Teamevent Controlling 03 HR" at bounding box center [305, 204] width 81 height 11
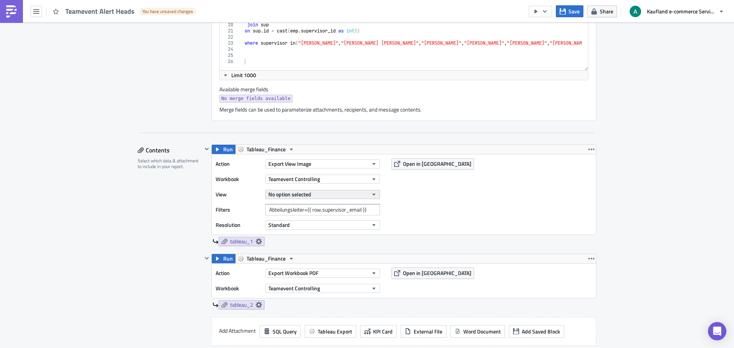
click at [315, 193] on button "No option selected" at bounding box center [322, 194] width 115 height 9
drag, startPoint x: 308, startPoint y: 207, endPoint x: 238, endPoint y: 208, distance: 70.0
click at [238, 208] on body "Teamevent Alert Heads You have unsaved changes Save Share Kaufland e-commerce S…" at bounding box center [367, 174] width 734 height 349
type input "t"
click at [421, 208] on div "Action Export View Image Workbook Teamevent Controlling View No option selected…" at bounding box center [404, 194] width 384 height 80
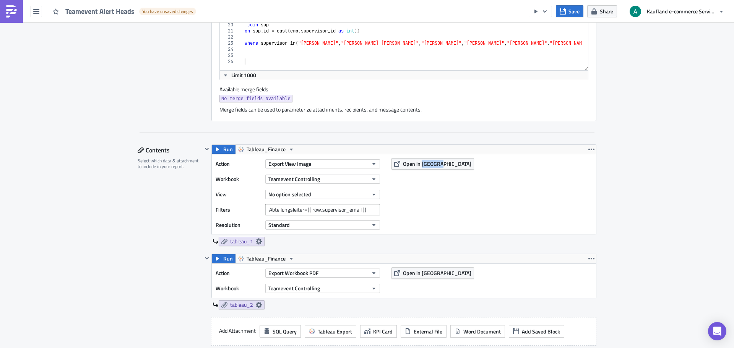
click at [421, 208] on div "Action Export View Image Workbook Teamevent Controlling View No option selected…" at bounding box center [404, 194] width 384 height 80
click at [415, 206] on div "Action Export View Image Workbook Teamevent Controlling View No option selected…" at bounding box center [404, 194] width 384 height 80
click at [317, 275] on button "Export Workbook PDF" at bounding box center [322, 273] width 115 height 9
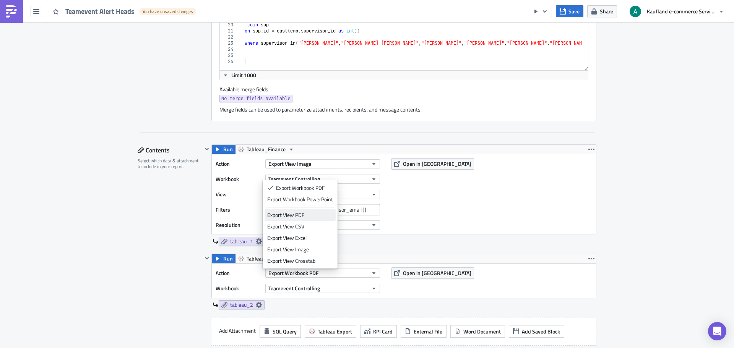
click at [304, 216] on div "Export View PDF" at bounding box center [300, 215] width 66 height 8
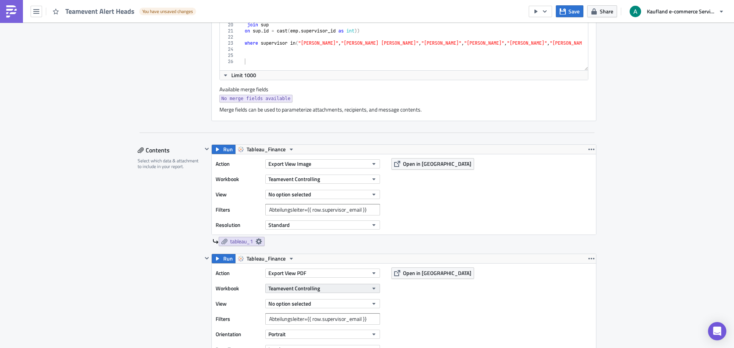
click at [319, 288] on button "Teamevent Controlling" at bounding box center [322, 288] width 115 height 9
click at [309, 319] on link "Teamevent Controlling 03 HR" at bounding box center [301, 314] width 73 height 11
click at [316, 305] on button "No option selected" at bounding box center [322, 303] width 115 height 9
click at [450, 307] on div "Action Export View PDF Workbook Teamevent Controlling View No option selected F…" at bounding box center [404, 327] width 384 height 126
click at [571, 10] on span "Save" at bounding box center [574, 11] width 11 height 8
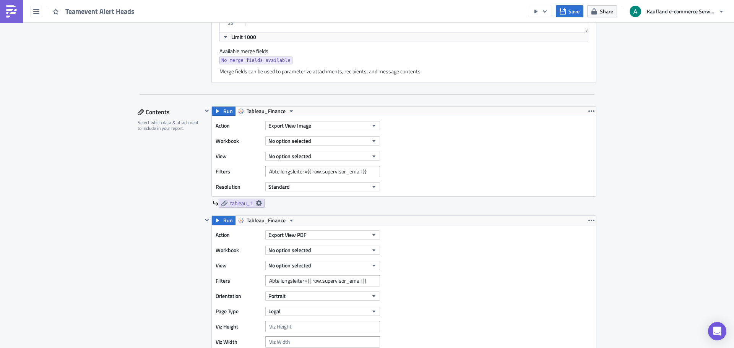
scroll to position [344, 0]
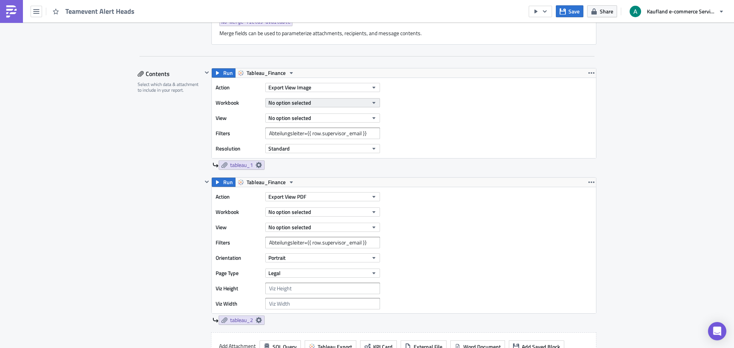
click at [298, 102] on span "No option selected" at bounding box center [289, 103] width 43 height 8
type input "teameve"
click at [329, 128] on span "03 HR" at bounding box center [336, 129] width 14 height 8
click at [353, 120] on button "No option selected" at bounding box center [322, 118] width 115 height 9
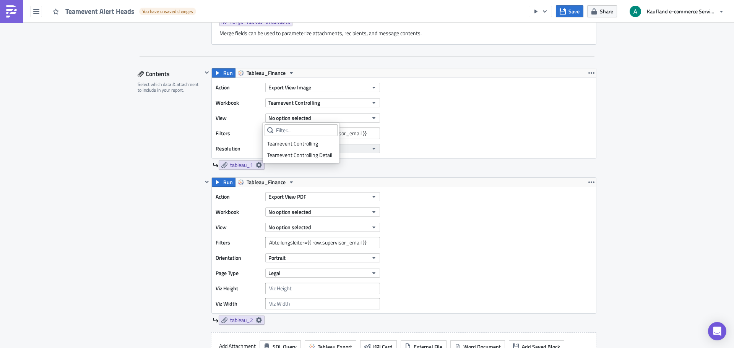
click at [320, 145] on div "Teamevent Controlling" at bounding box center [301, 144] width 68 height 8
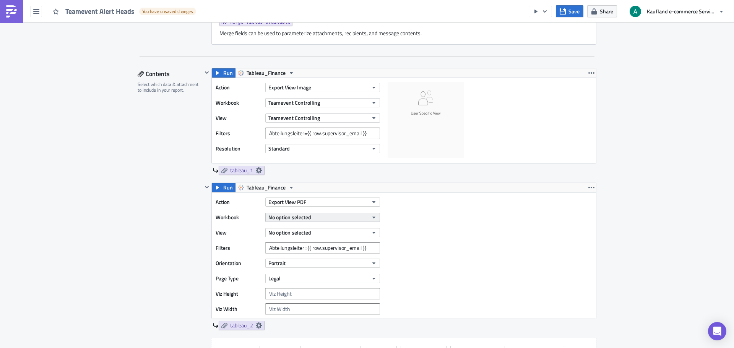
click at [308, 219] on span "No option selected" at bounding box center [289, 217] width 43 height 8
click at [312, 246] on div "Teamevent Controlling" at bounding box center [292, 243] width 51 height 8
click at [312, 236] on button "No option selected" at bounding box center [322, 232] width 115 height 9
click at [307, 258] on div "Teamevent Controlling" at bounding box center [301, 259] width 68 height 8
click at [314, 150] on button "Standard" at bounding box center [322, 148] width 115 height 9
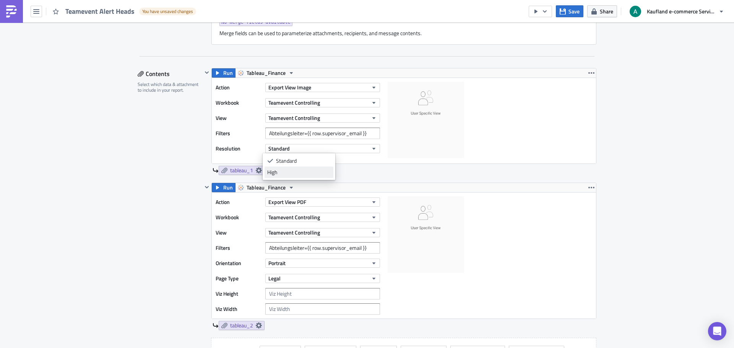
click at [307, 168] on link "High" at bounding box center [299, 172] width 69 height 11
click at [311, 268] on button "Portrait" at bounding box center [322, 263] width 115 height 9
click at [302, 285] on div "Landscape" at bounding box center [298, 287] width 63 height 8
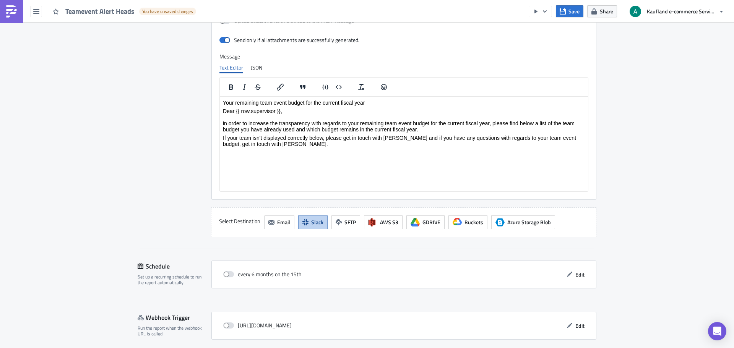
scroll to position [841, 0]
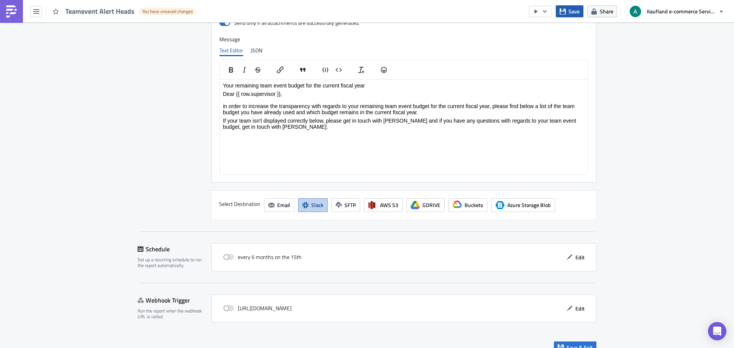
click at [578, 12] on span "Save" at bounding box center [574, 11] width 11 height 8
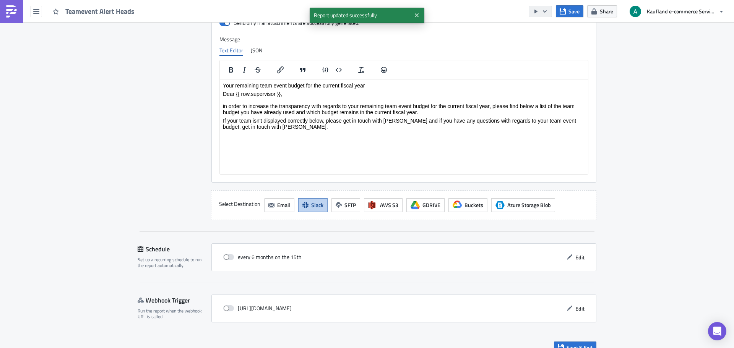
click at [542, 10] on icon "button" at bounding box center [545, 11] width 6 height 6
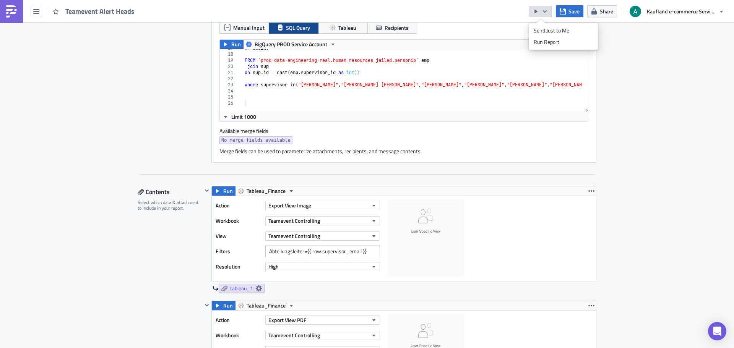
scroll to position [153, 0]
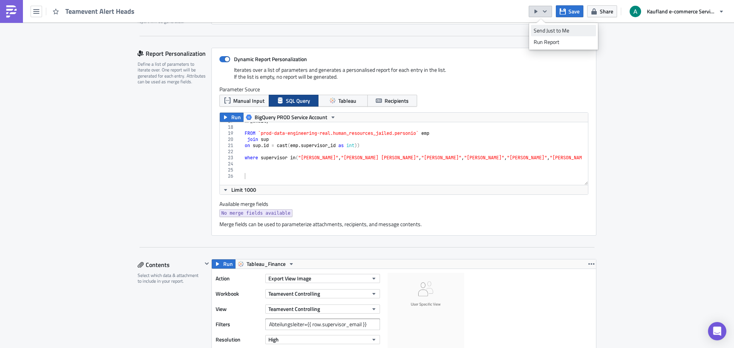
click at [553, 33] on div "Send Just to Me" at bounding box center [564, 31] width 60 height 8
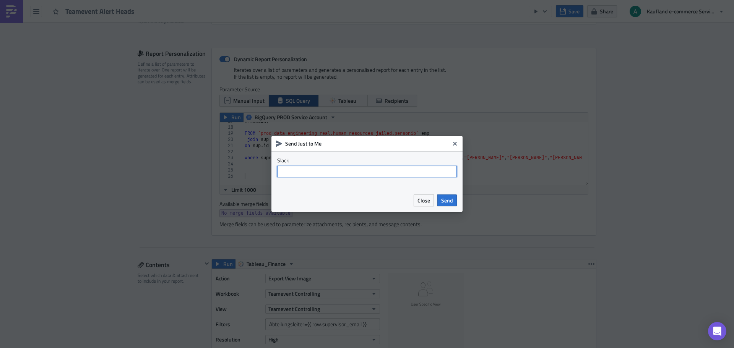
click at [353, 172] on input "text" at bounding box center [367, 171] width 180 height 11
type input "@antonio.[PERSON_NAME]"
click at [444, 200] on span "Send" at bounding box center [447, 201] width 12 height 8
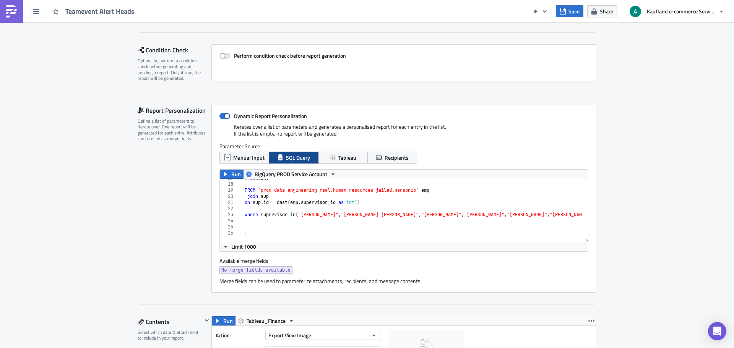
scroll to position [38, 0]
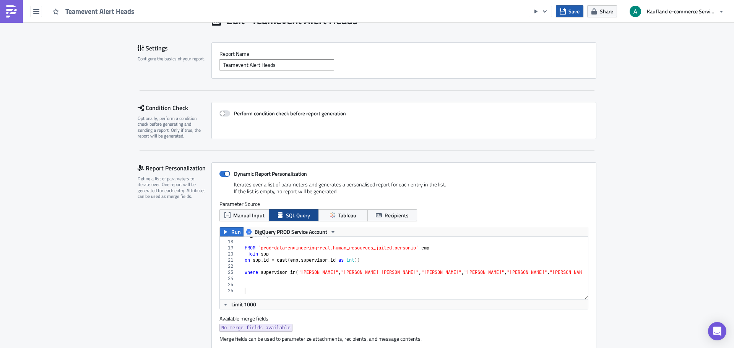
click at [567, 13] on button "Save" at bounding box center [570, 11] width 28 height 12
click at [565, 14] on icon "button" at bounding box center [563, 11] width 6 height 6
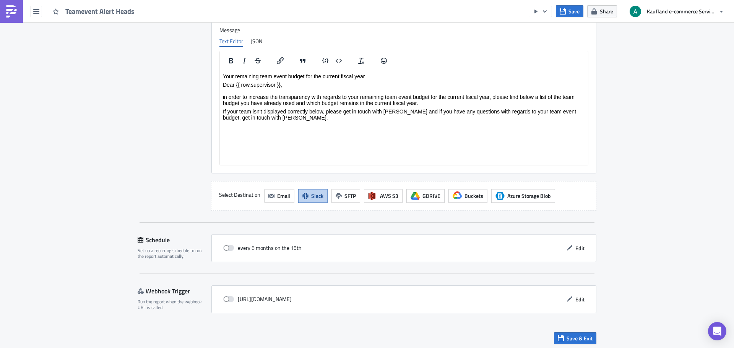
scroll to position [853, 0]
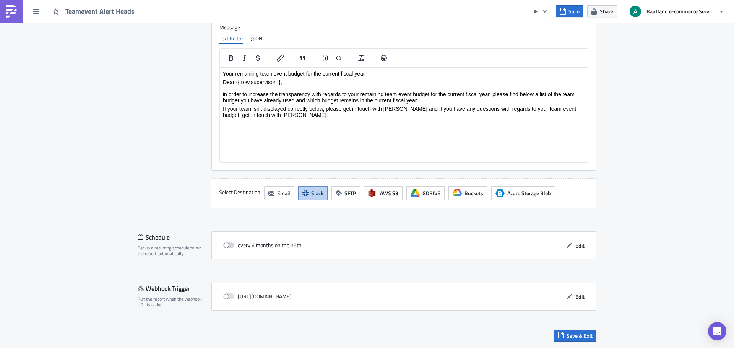
click at [224, 245] on span at bounding box center [228, 245] width 11 height 6
click at [225, 245] on input "checkbox" at bounding box center [227, 245] width 5 height 5
checkbox input "true"
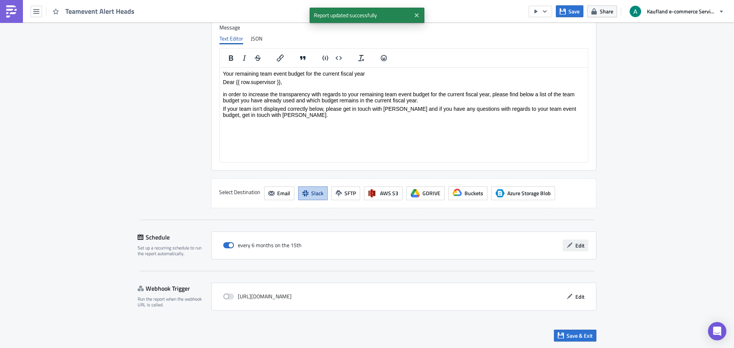
click at [575, 248] on span "Edit" at bounding box center [579, 246] width 9 height 8
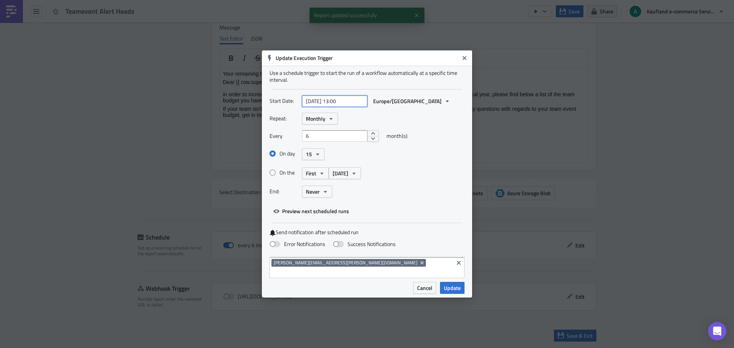
click at [336, 106] on input "2025-05-15 13:00" at bounding box center [334, 101] width 65 height 11
select select "4"
select select "2025"
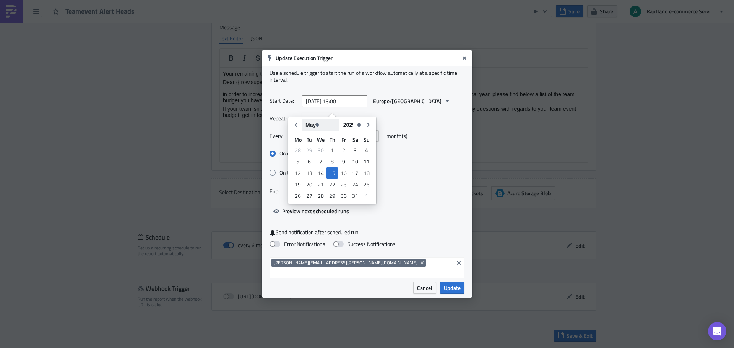
click at [319, 121] on select "January February March April May June July August September October November De…" at bounding box center [321, 124] width 38 height 11
select select "9"
click at [302, 119] on select "January February March April May June July August September October November De…" at bounding box center [321, 124] width 38 height 11
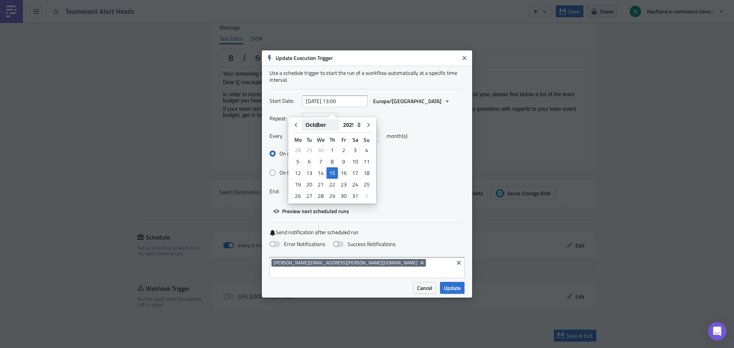
type input "2025-10-15 13:00"
select select "9"
click at [340, 106] on input "2025-10-15 13:00" at bounding box center [334, 101] width 65 height 11
type input "2025-10-15 16:00"
click at [445, 284] on span "Update" at bounding box center [452, 288] width 17 height 8
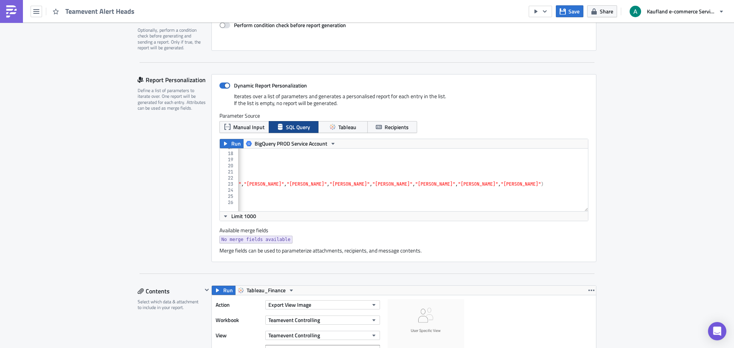
scroll to position [0, 399]
click at [249, 197] on div "hr_email , FROM `prod-data-engineering-real.human_resources_jailed.personio` em…" at bounding box center [211, 179] width 744 height 69
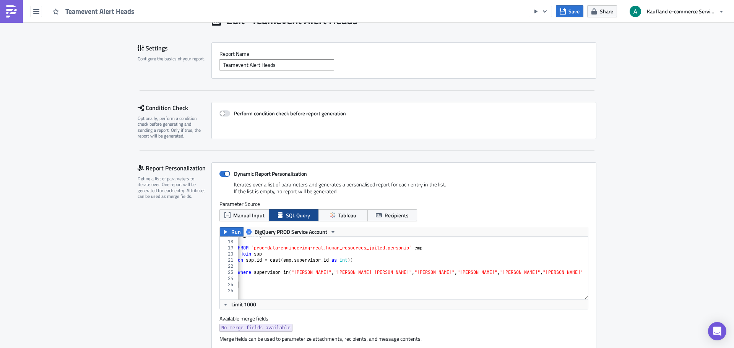
scroll to position [0, 0]
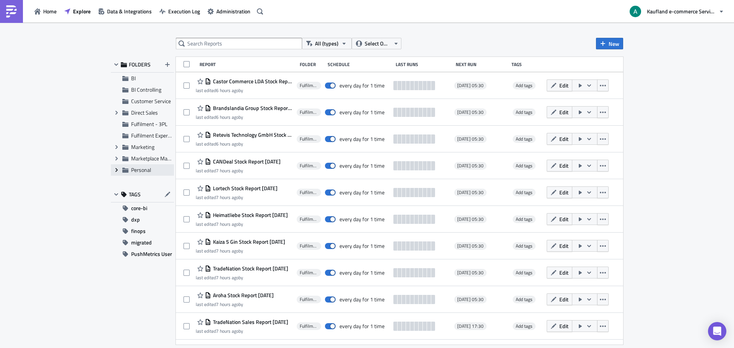
click at [116, 172] on icon "Expand group" at bounding box center [117, 170] width 6 height 6
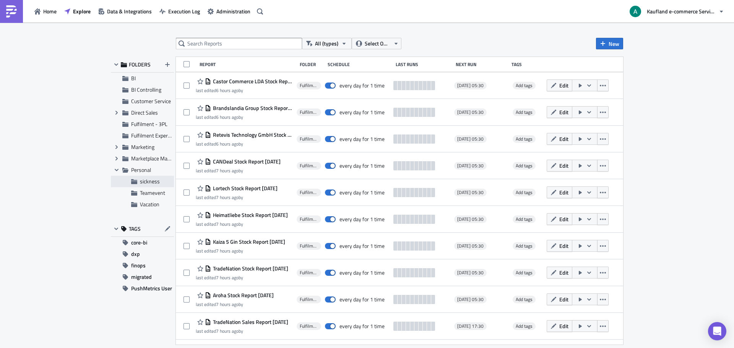
click at [150, 185] on div "sickness" at bounding box center [142, 181] width 63 height 11
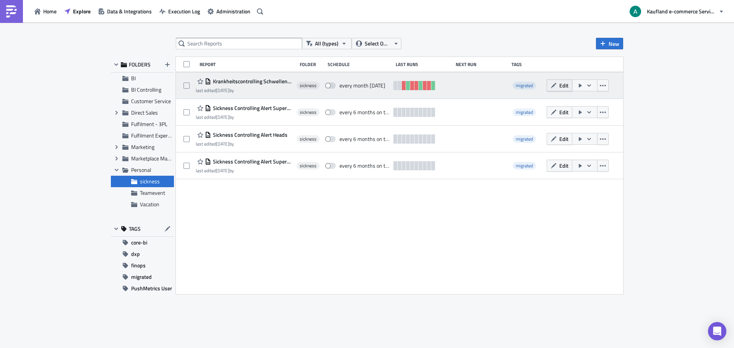
click at [564, 88] on span "Edit" at bounding box center [563, 85] width 9 height 8
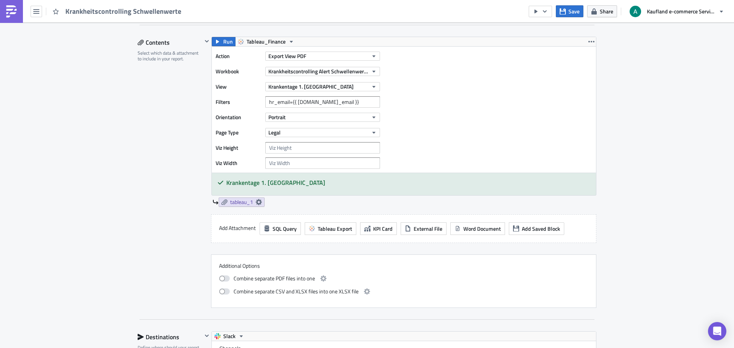
scroll to position [459, 0]
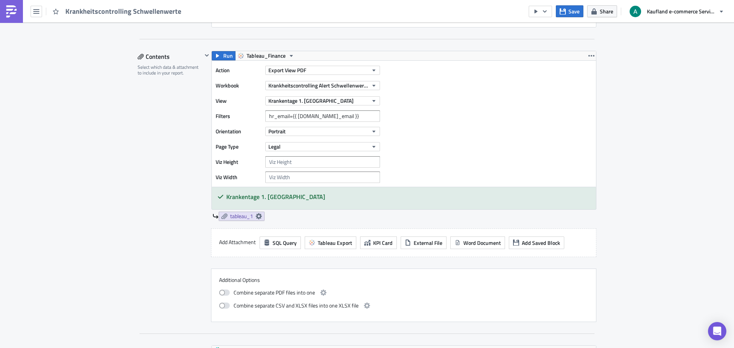
click at [431, 120] on div "Action Export View PDF Workbook Krankheitscontrolling Alert Schwellenwerte View…" at bounding box center [404, 124] width 384 height 126
click at [39, 11] on icon "button" at bounding box center [36, 11] width 6 height 5
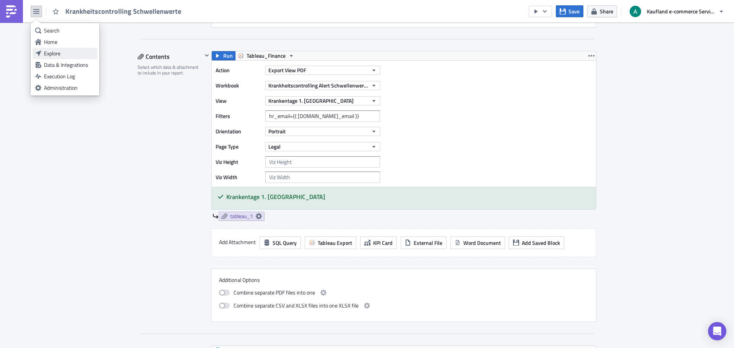
click at [56, 53] on div "Explore" at bounding box center [69, 54] width 51 height 8
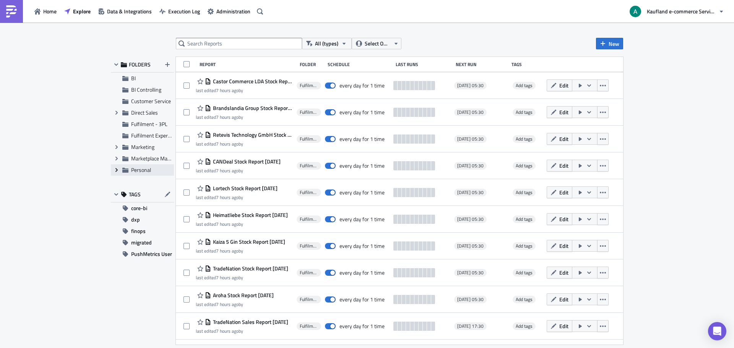
click at [118, 171] on icon "Expand group" at bounding box center [117, 170] width 6 height 6
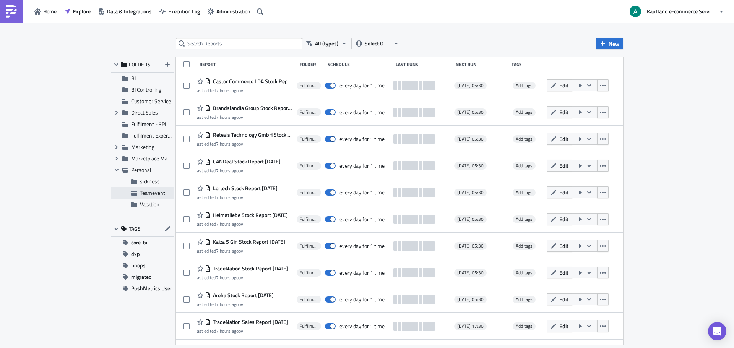
click at [150, 196] on span "Teamevent" at bounding box center [152, 193] width 25 height 8
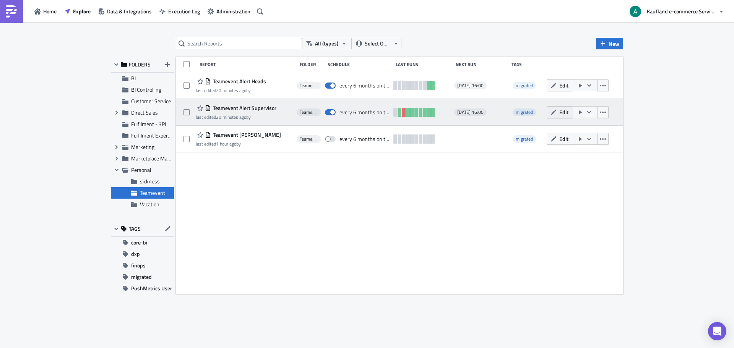
click at [551, 112] on icon "button" at bounding box center [554, 112] width 6 height 6
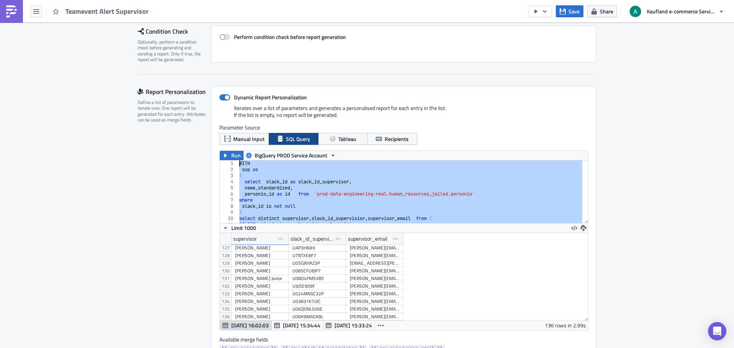
drag, startPoint x: 249, startPoint y: 212, endPoint x: 217, endPoint y: 77, distance: 138.7
click at [377, 192] on div "WITH sup as ( select slack_id as slack_id_supervisor , name_standardized , pers…" at bounding box center [410, 192] width 345 height 63
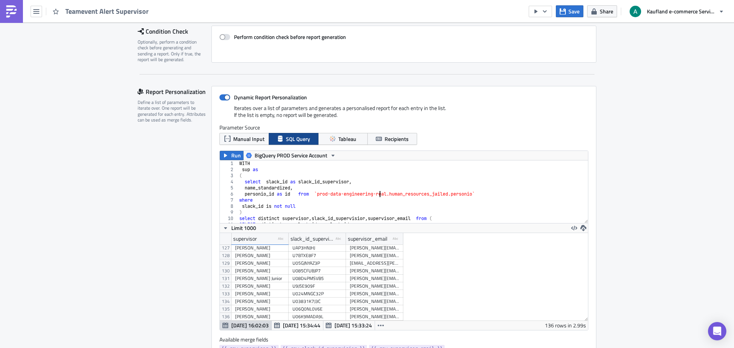
scroll to position [108, 0]
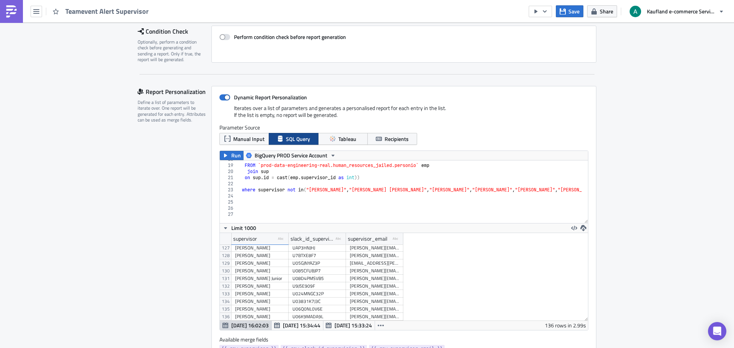
click at [306, 188] on div "FROM `prod-data-engineering-real.human_resources_jailed.personio` emp join sup …" at bounding box center [685, 190] width 895 height 69
type textarea "where supervisor not in("[PERSON_NAME]","[PERSON_NAME]","[PERSON_NAME] [PERSON_…"
click at [231, 154] on span "Run" at bounding box center [236, 155] width 10 height 9
